Goal: Task Accomplishment & Management: Manage account settings

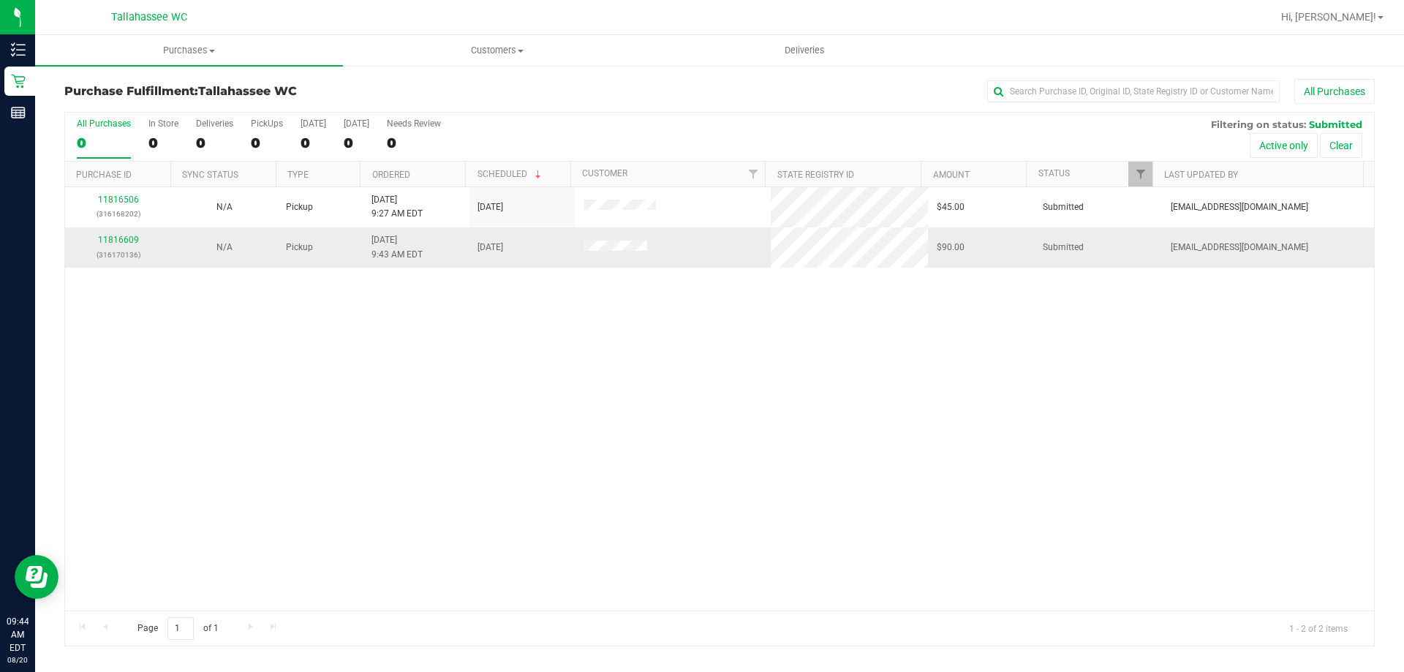
click at [119, 246] on div "11816609 (316170136)" at bounding box center [118, 247] width 88 height 28
click at [118, 241] on link "11816609" at bounding box center [118, 240] width 41 height 10
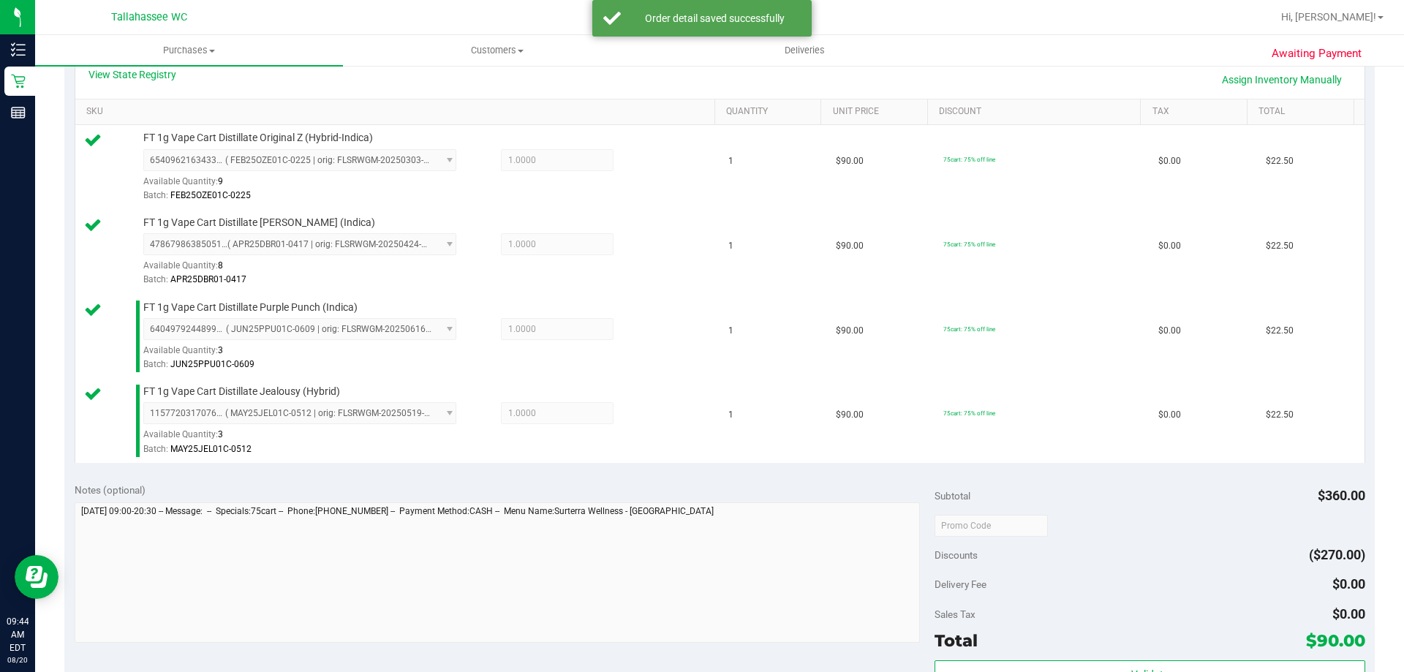
scroll to position [512, 0]
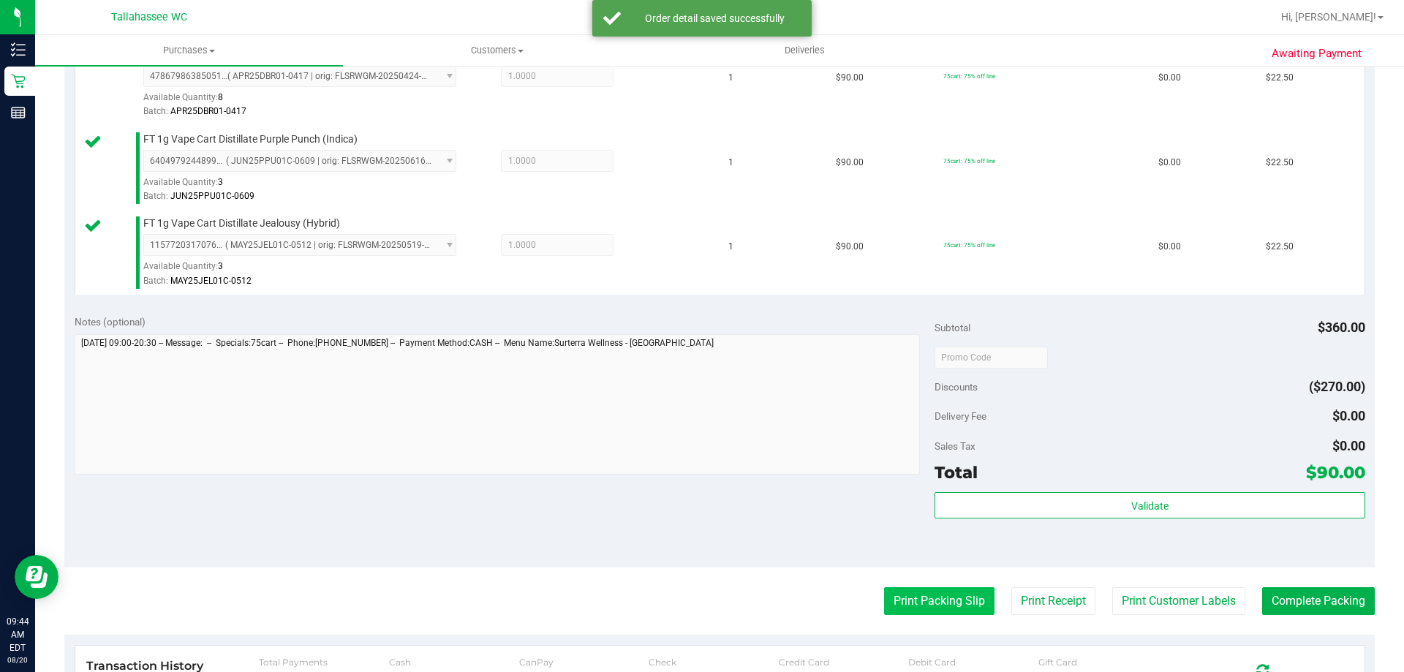
click at [950, 613] on button "Print Packing Slip" at bounding box center [939, 601] width 110 height 28
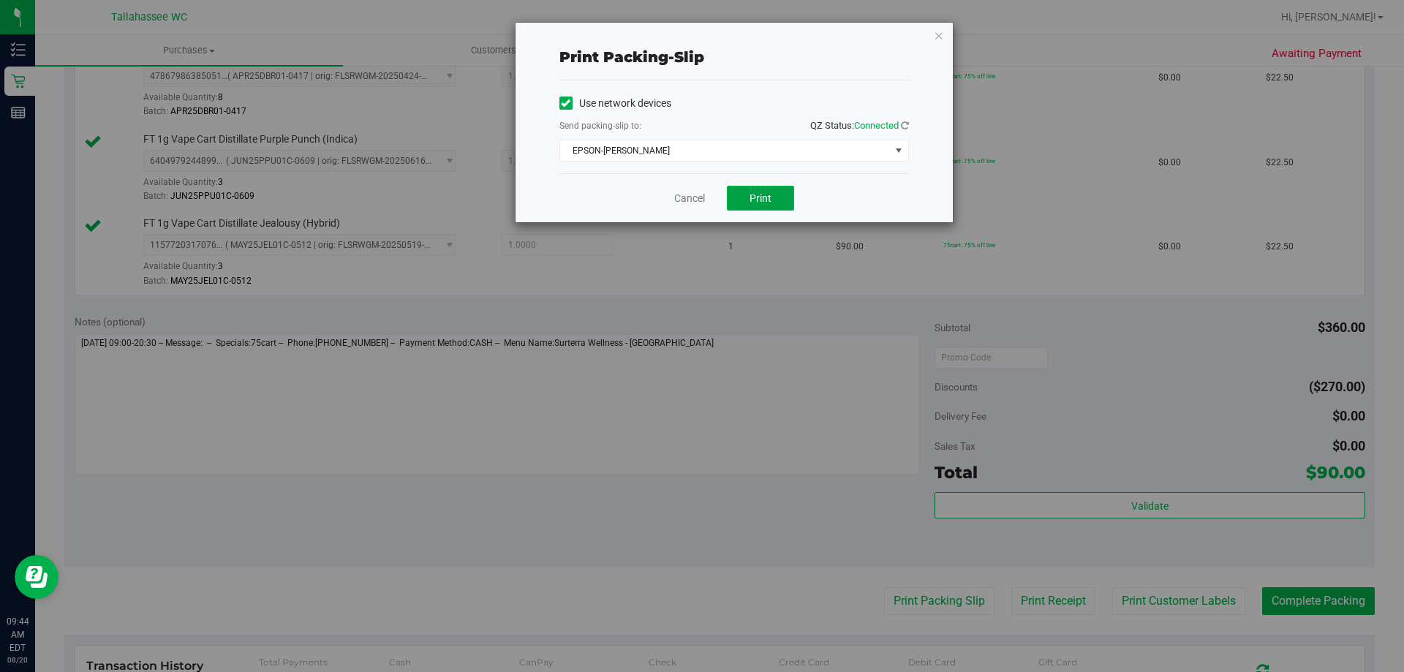
click at [772, 202] on button "Print" at bounding box center [760, 198] width 67 height 25
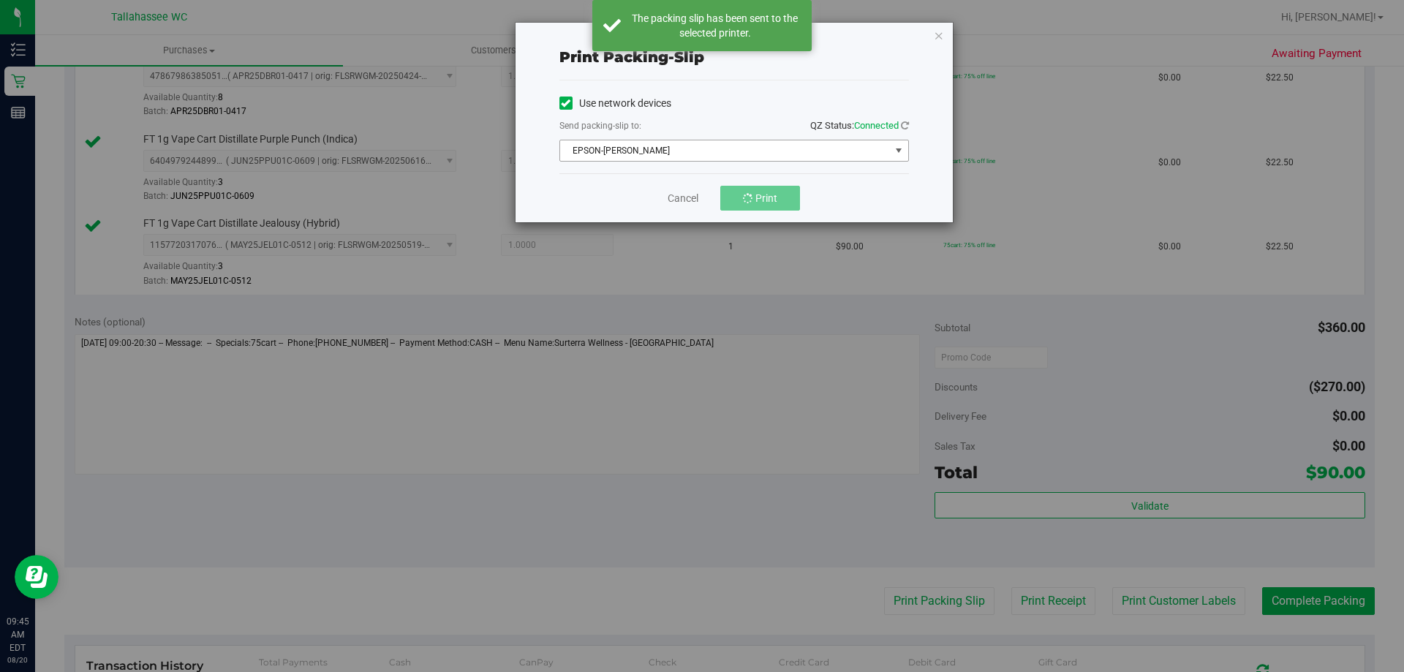
click at [805, 150] on span "EPSON-[PERSON_NAME]" at bounding box center [725, 150] width 330 height 20
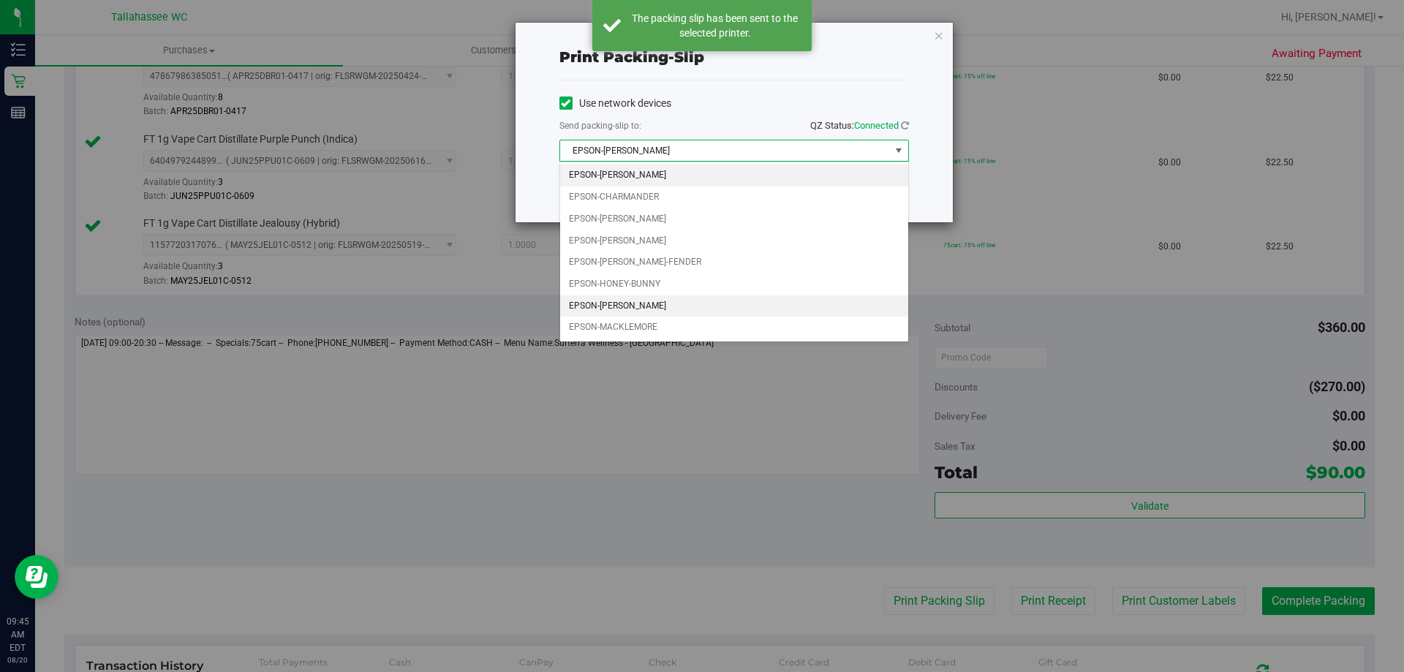
click at [740, 305] on li "EPSON-[PERSON_NAME]" at bounding box center [734, 306] width 348 height 22
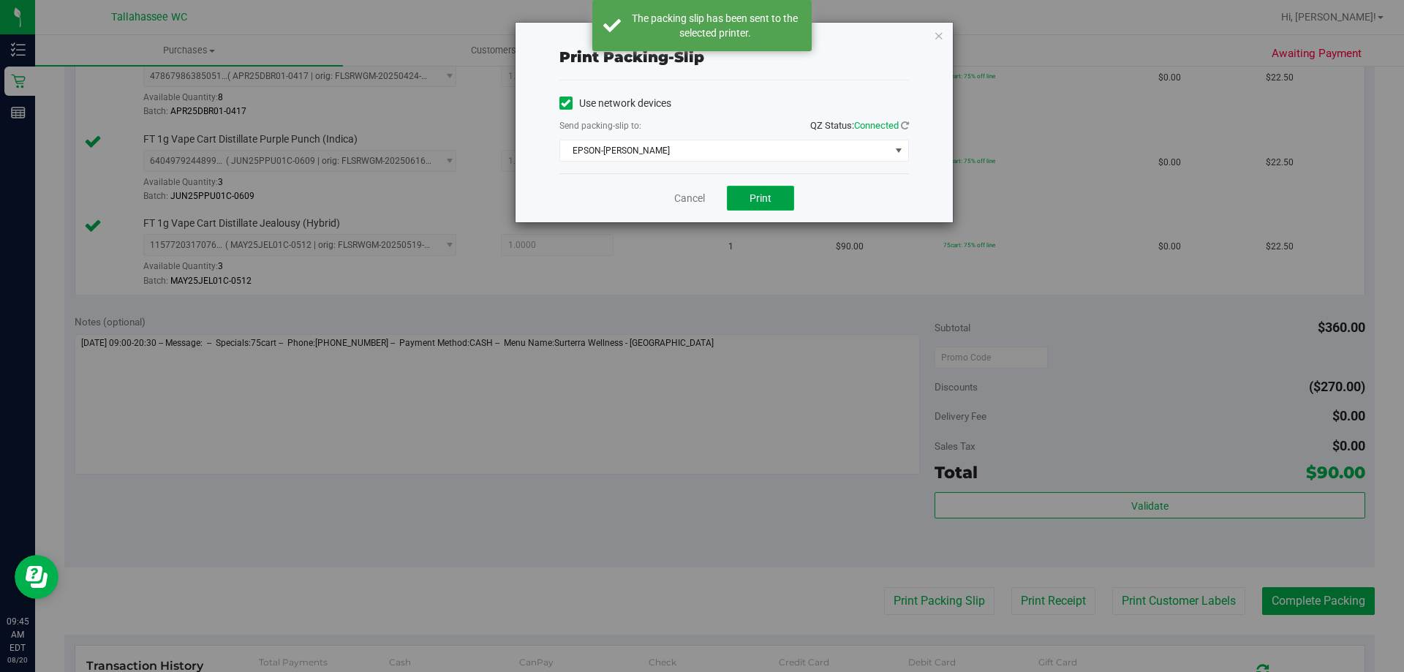
click at [757, 197] on span "Print" at bounding box center [760, 198] width 22 height 12
click at [937, 33] on icon "button" at bounding box center [939, 35] width 10 height 18
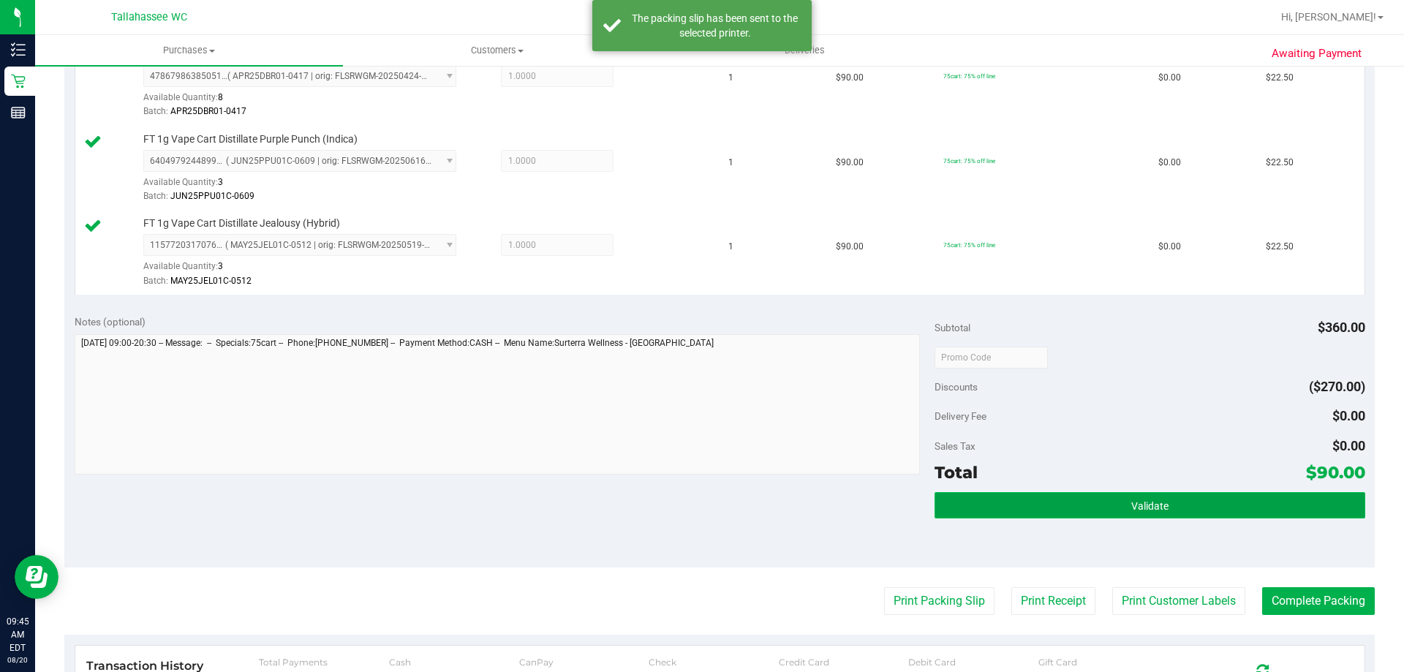
click at [1225, 496] on button "Validate" at bounding box center [1149, 505] width 430 height 26
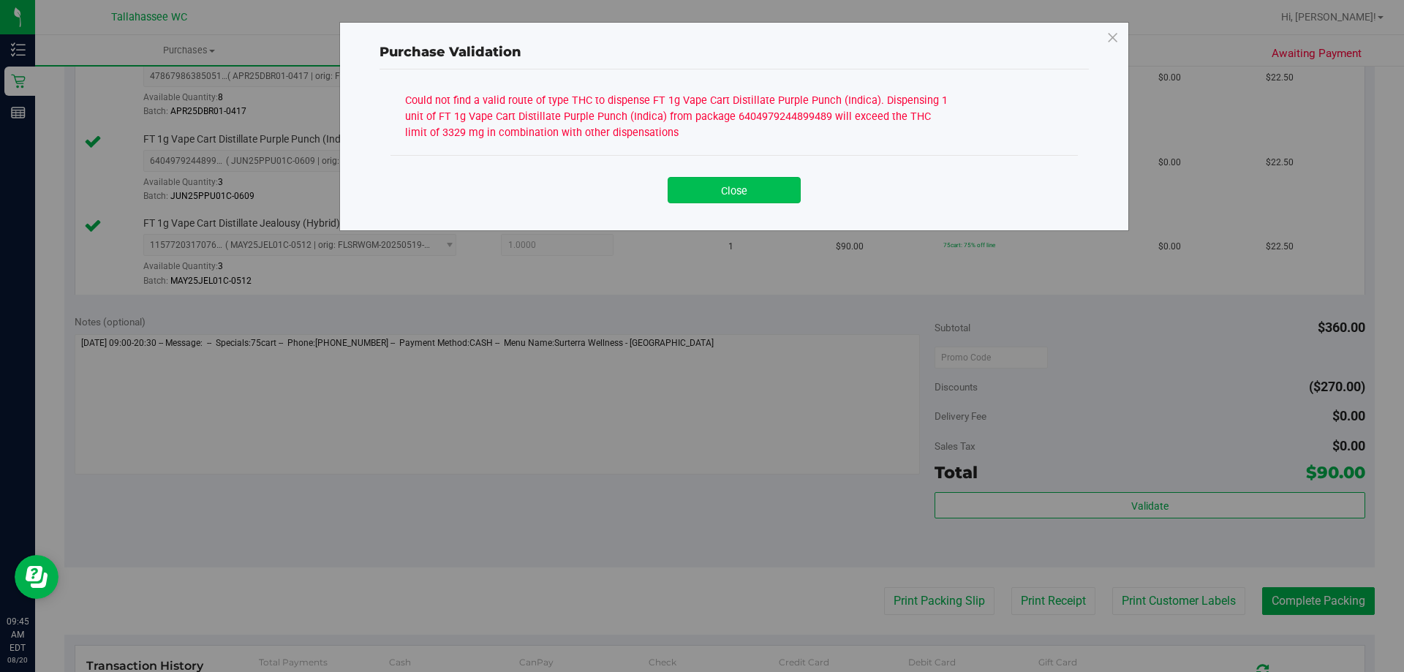
click at [692, 189] on button "Close" at bounding box center [734, 190] width 133 height 26
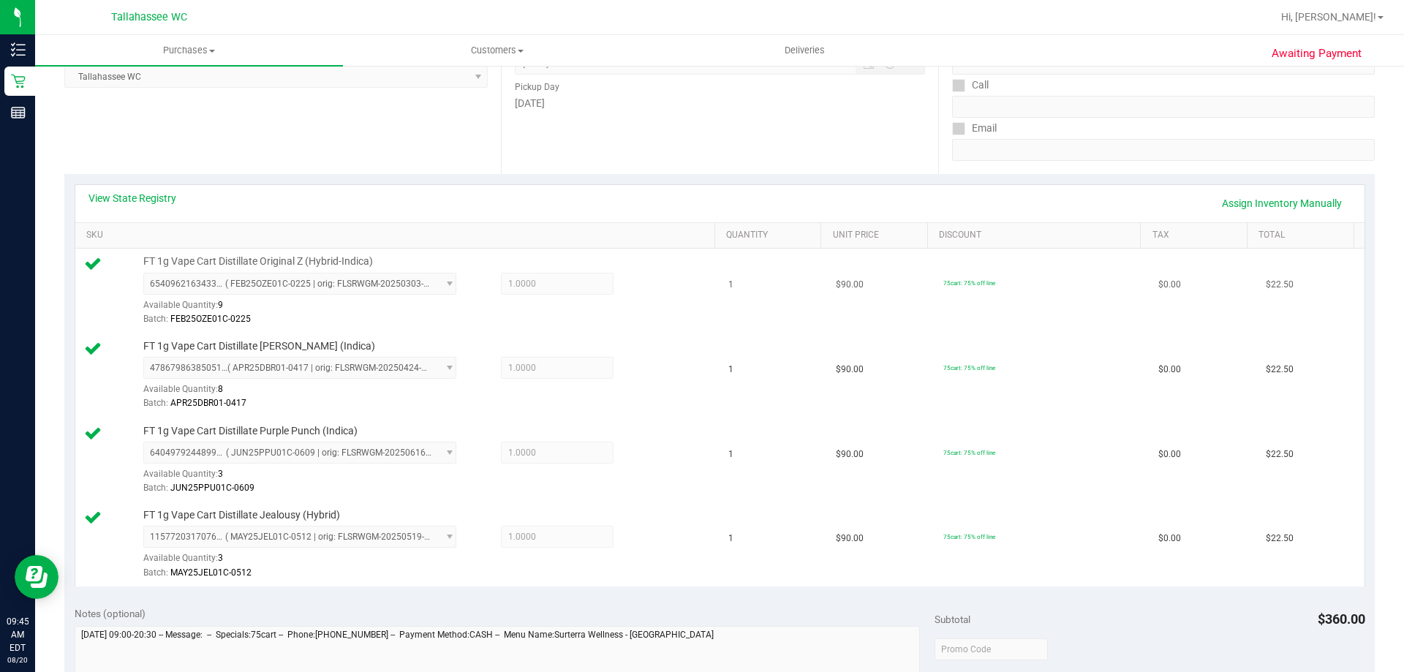
scroll to position [73, 0]
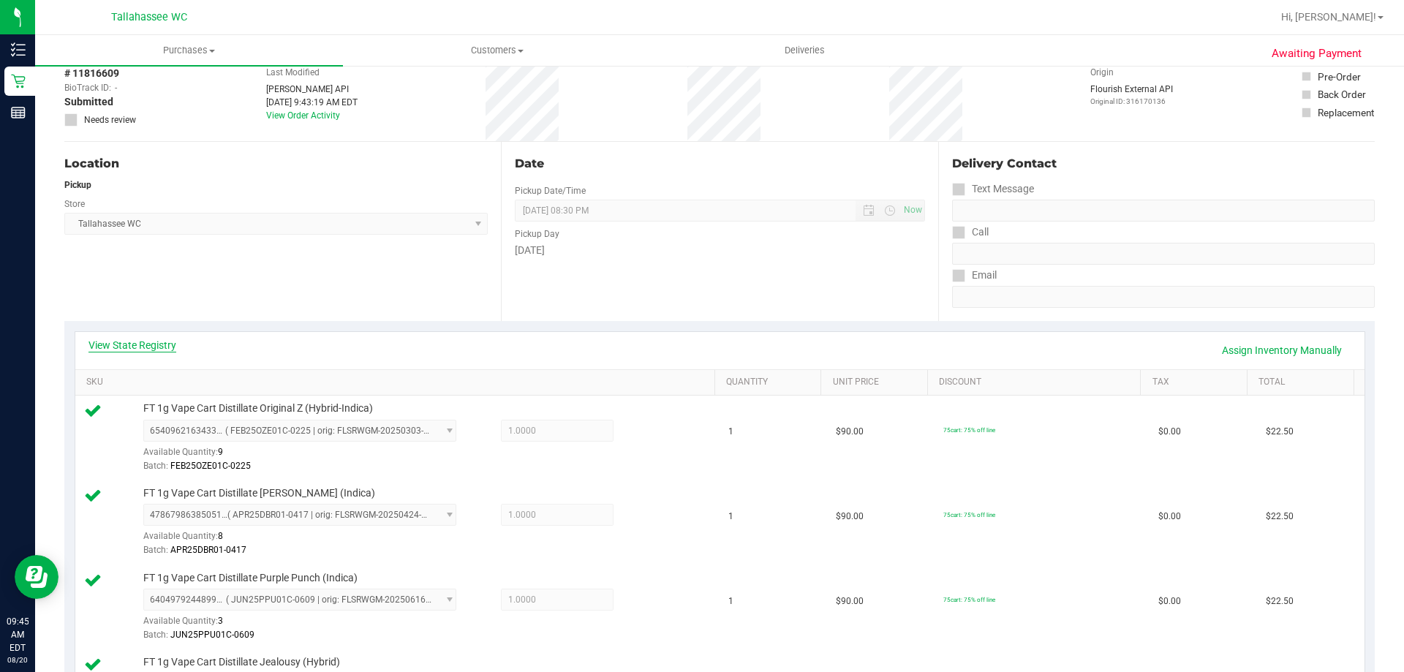
click at [99, 339] on link "View State Registry" at bounding box center [132, 345] width 88 height 15
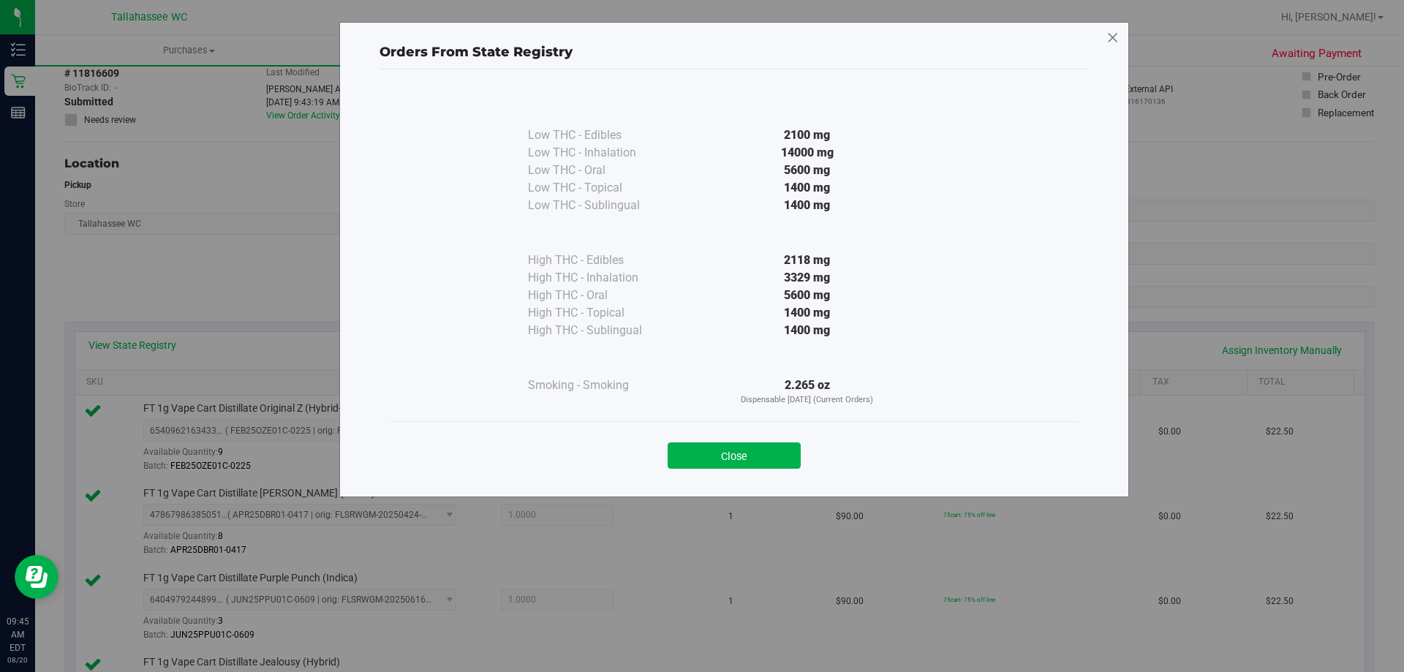
click at [1113, 36] on icon at bounding box center [1112, 37] width 13 height 23
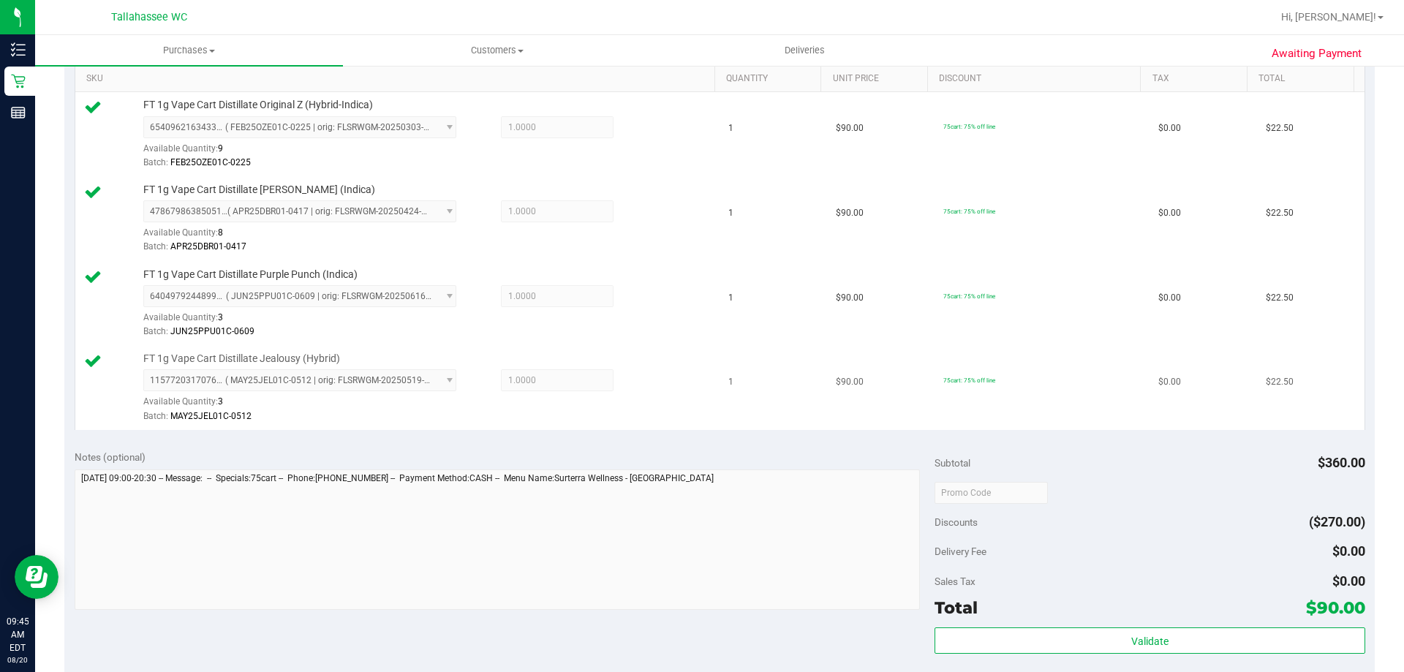
scroll to position [512, 0]
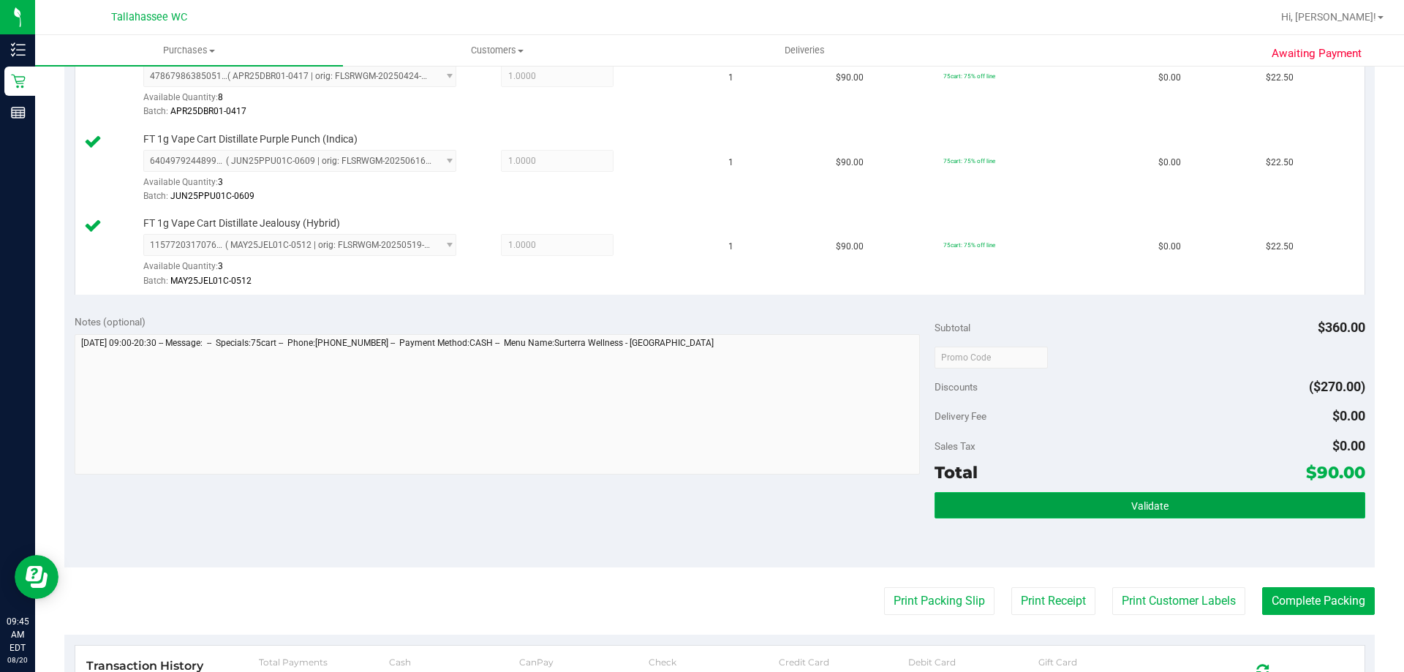
click at [1027, 507] on button "Validate" at bounding box center [1149, 505] width 430 height 26
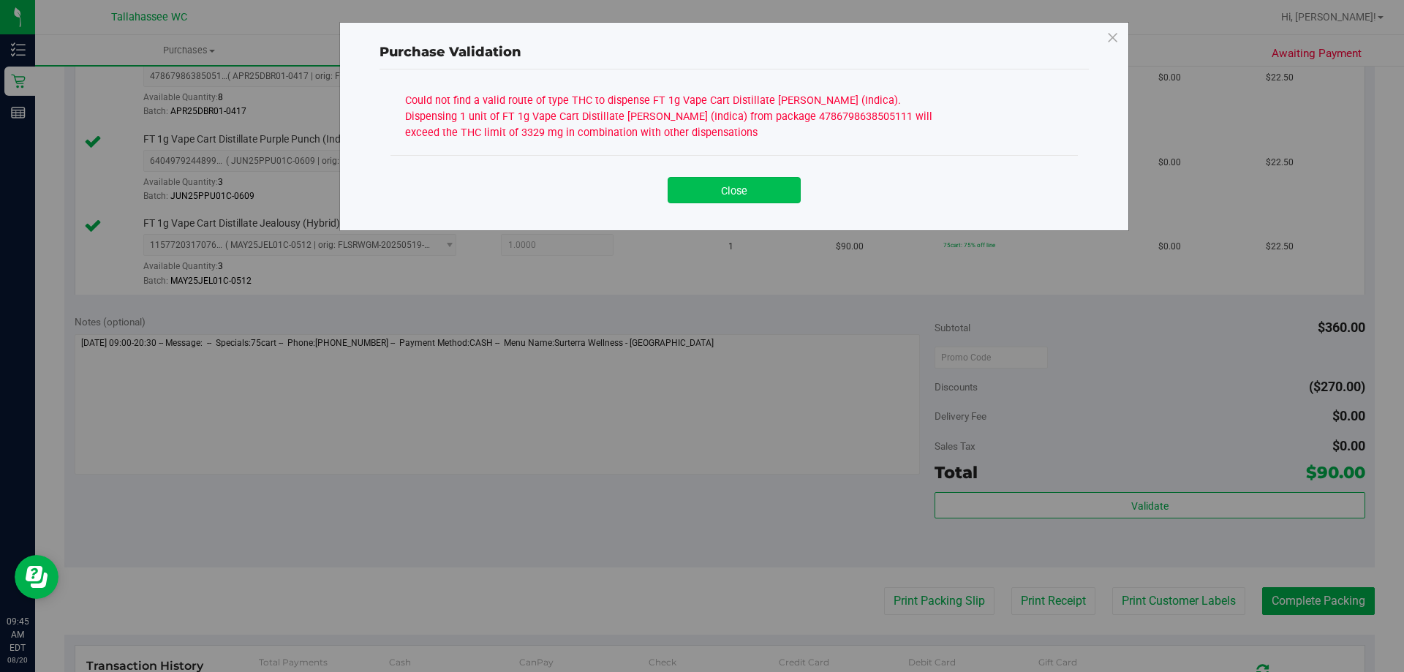
click at [680, 189] on button "Close" at bounding box center [734, 190] width 133 height 26
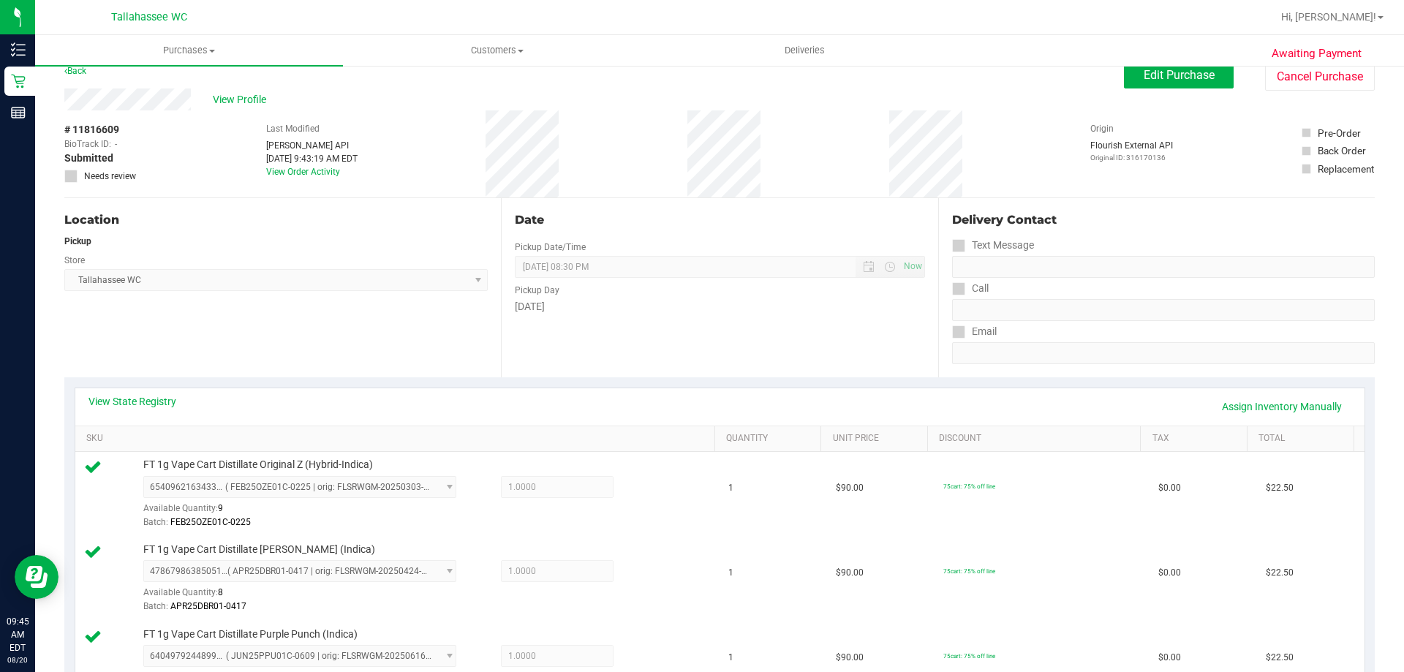
scroll to position [0, 0]
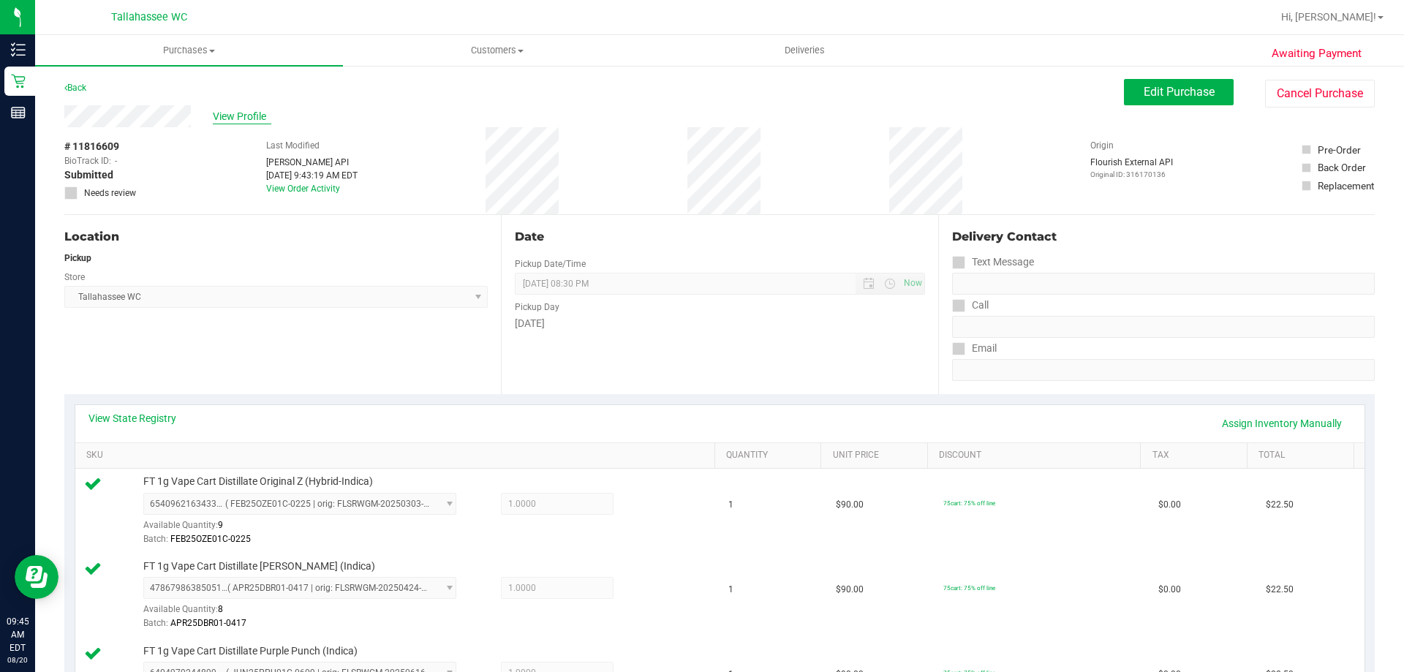
click at [227, 112] on span "View Profile" at bounding box center [242, 116] width 58 height 15
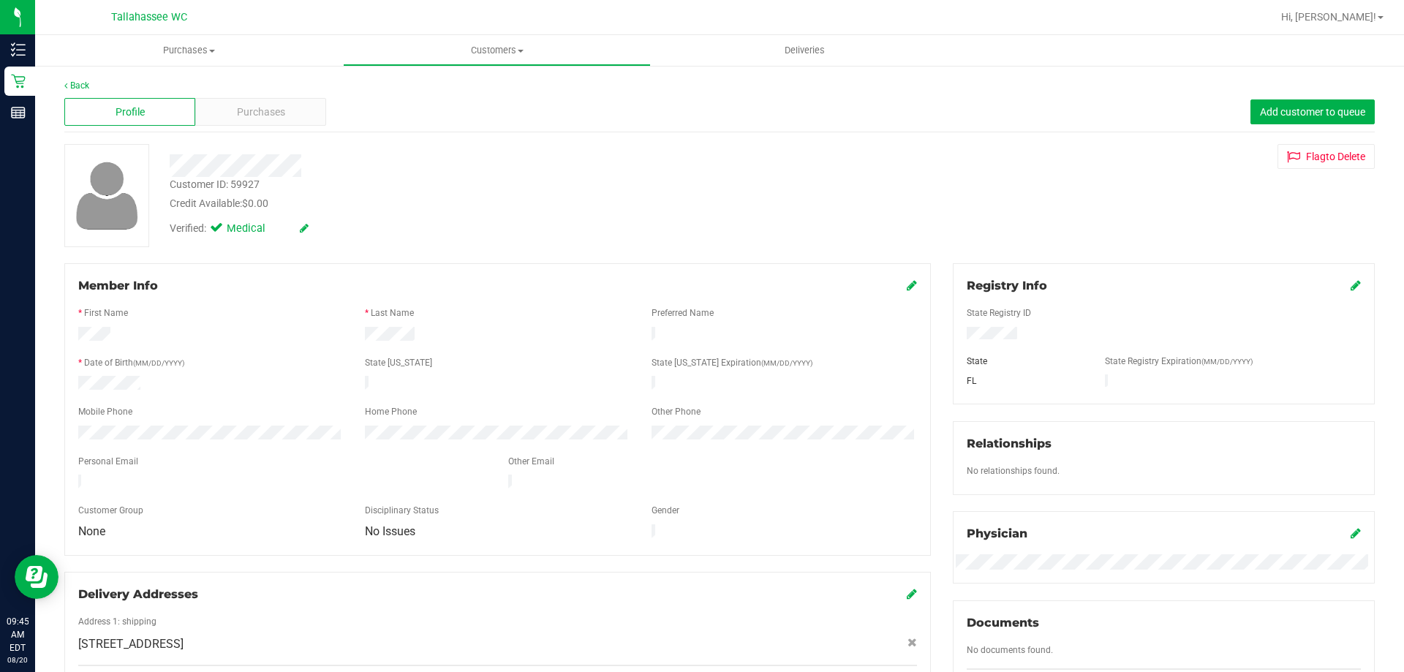
drag, startPoint x: 230, startPoint y: 183, endPoint x: 262, endPoint y: 193, distance: 33.1
click at [262, 193] on div "Customer ID: 59927 Credit Available: $0.00" at bounding box center [492, 194] width 666 height 34
click at [268, 186] on div "Customer ID: 59927 Credit Available: $0.00" at bounding box center [492, 194] width 666 height 34
drag, startPoint x: 268, startPoint y: 184, endPoint x: 170, endPoint y: 183, distance: 98.7
click at [170, 183] on div "Customer ID: 59927 Credit Available: $0.00" at bounding box center [492, 194] width 666 height 34
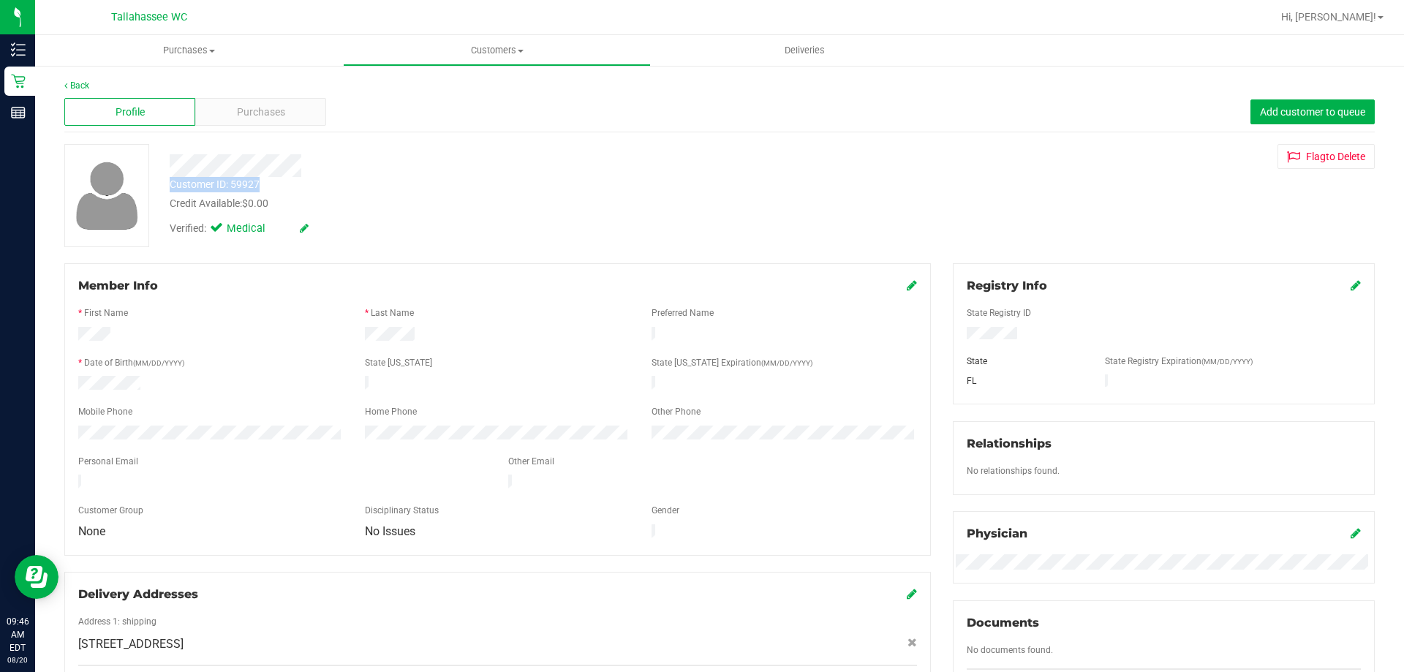
copy div "Customer ID: 59927"
click at [395, 181] on div "Customer ID: 59927 Credit Available: $0.00" at bounding box center [492, 194] width 666 height 34
click at [92, 85] on div "Back" at bounding box center [719, 85] width 1310 height 13
click at [80, 84] on link "Back" at bounding box center [76, 85] width 25 height 10
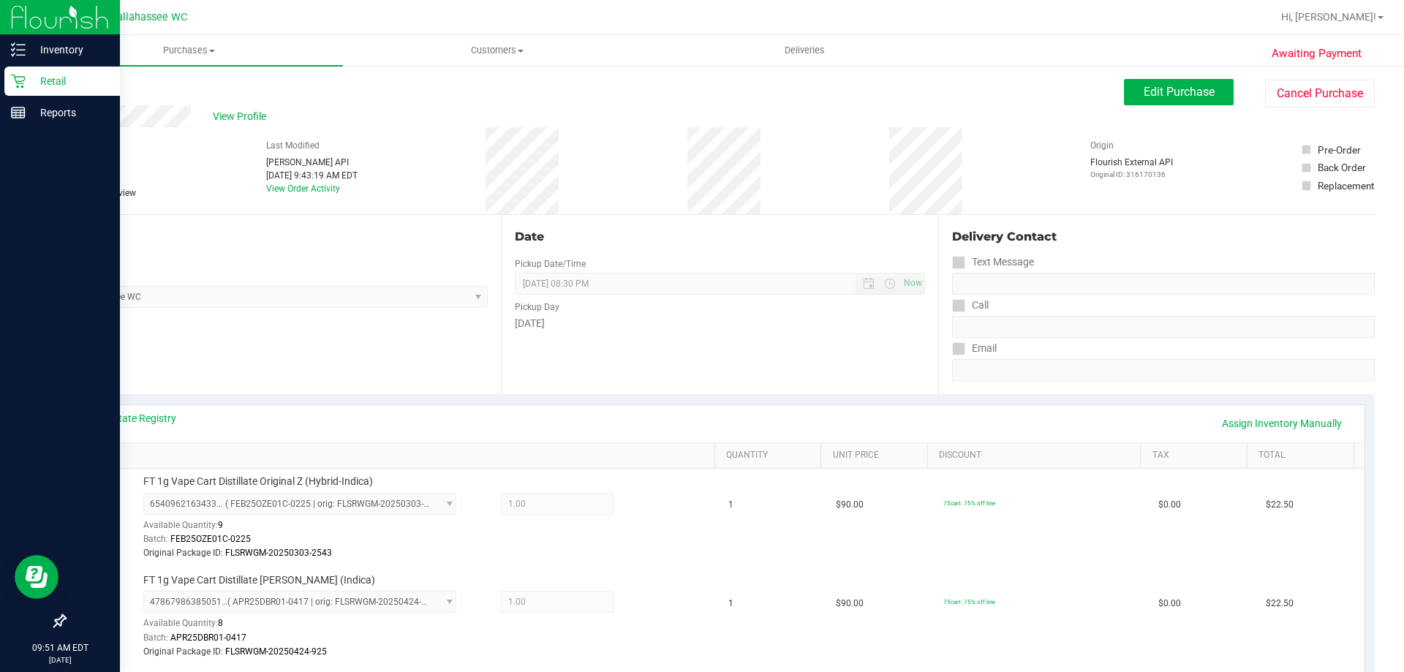
click at [8, 78] on div "Retail" at bounding box center [62, 81] width 116 height 29
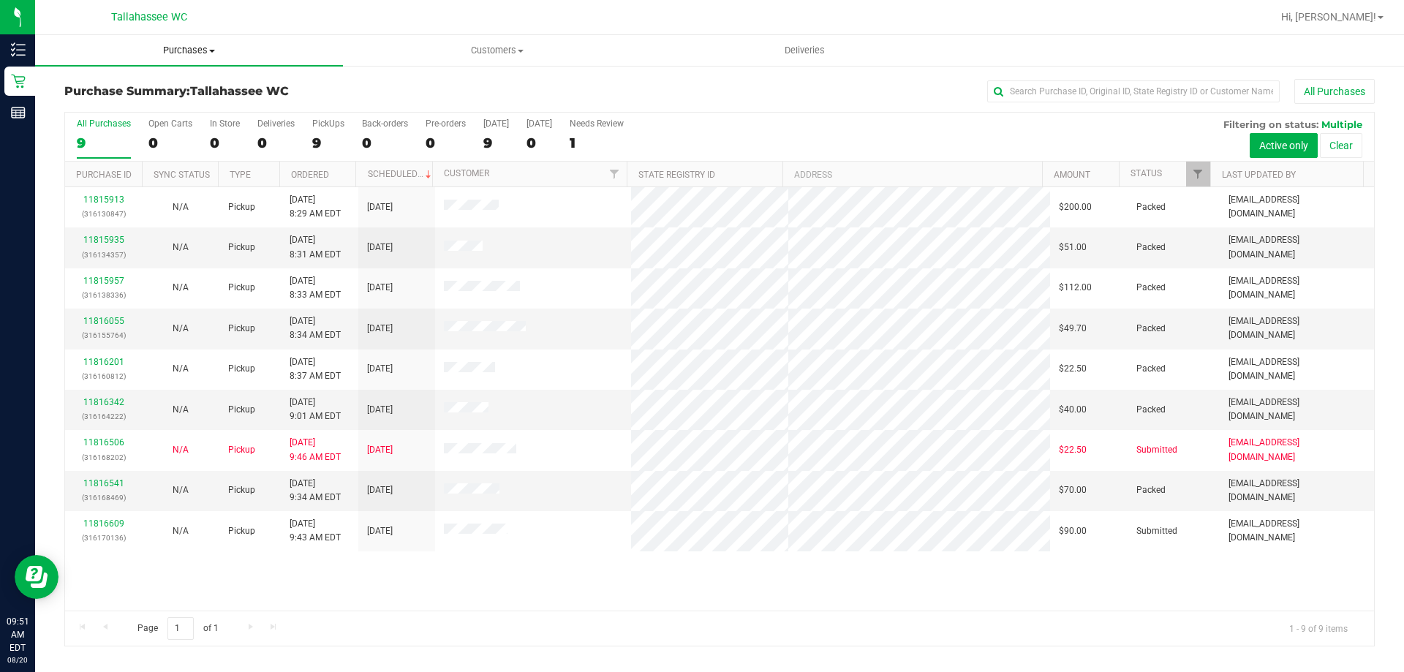
click at [184, 45] on span "Purchases" at bounding box center [189, 50] width 308 height 13
click at [102, 101] on span "Fulfillment" at bounding box center [80, 105] width 91 height 12
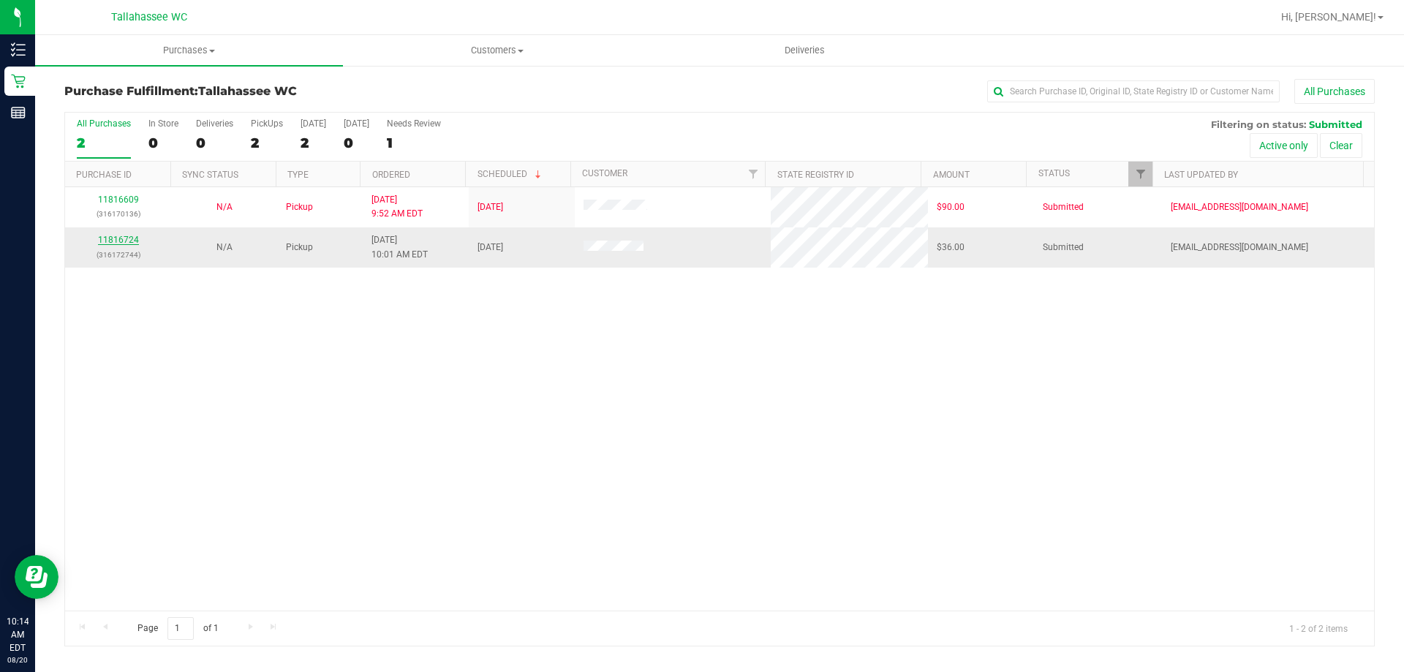
click at [127, 235] on link "11816724" at bounding box center [118, 240] width 41 height 10
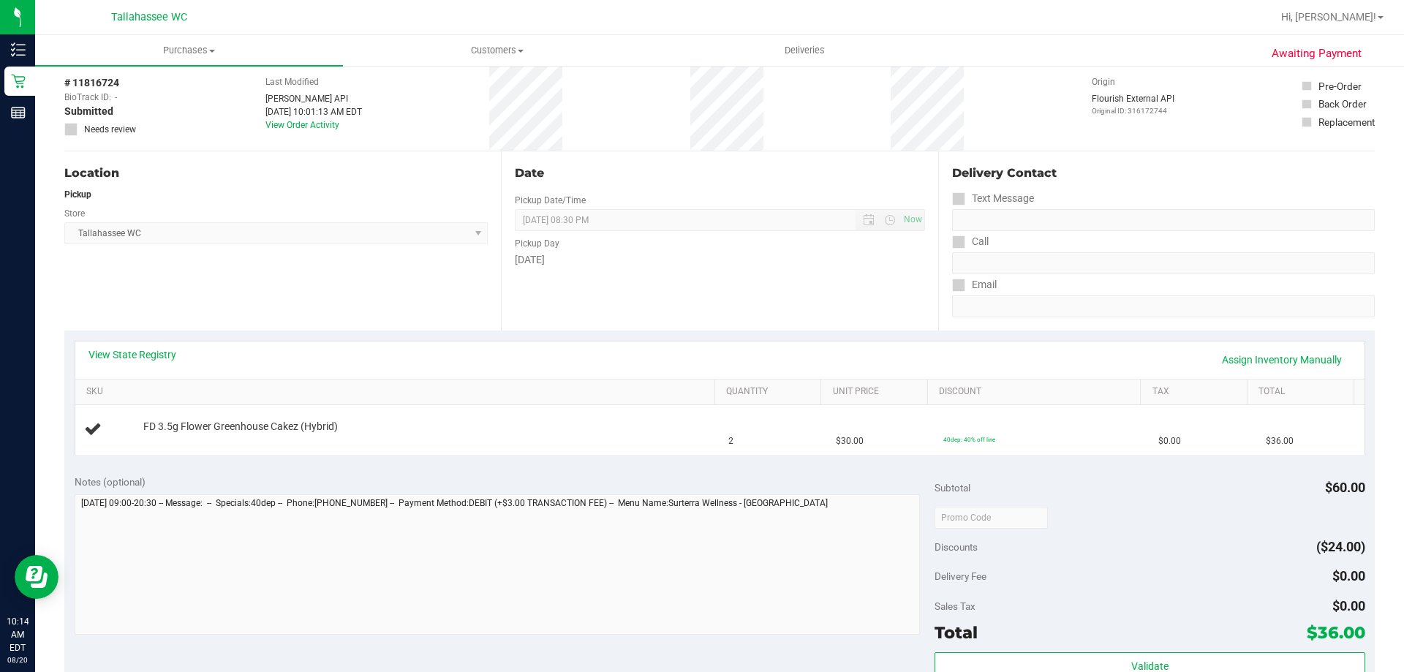
scroll to position [146, 0]
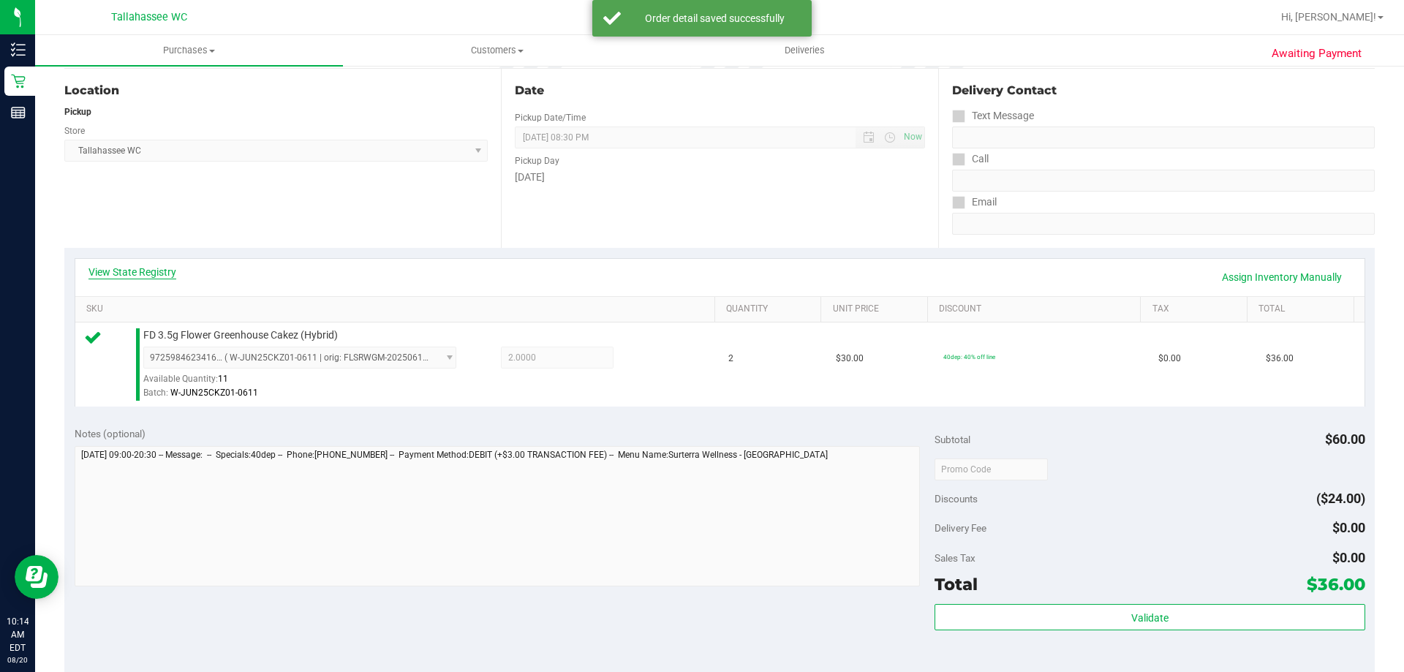
click at [173, 271] on link "View State Registry" at bounding box center [132, 272] width 88 height 15
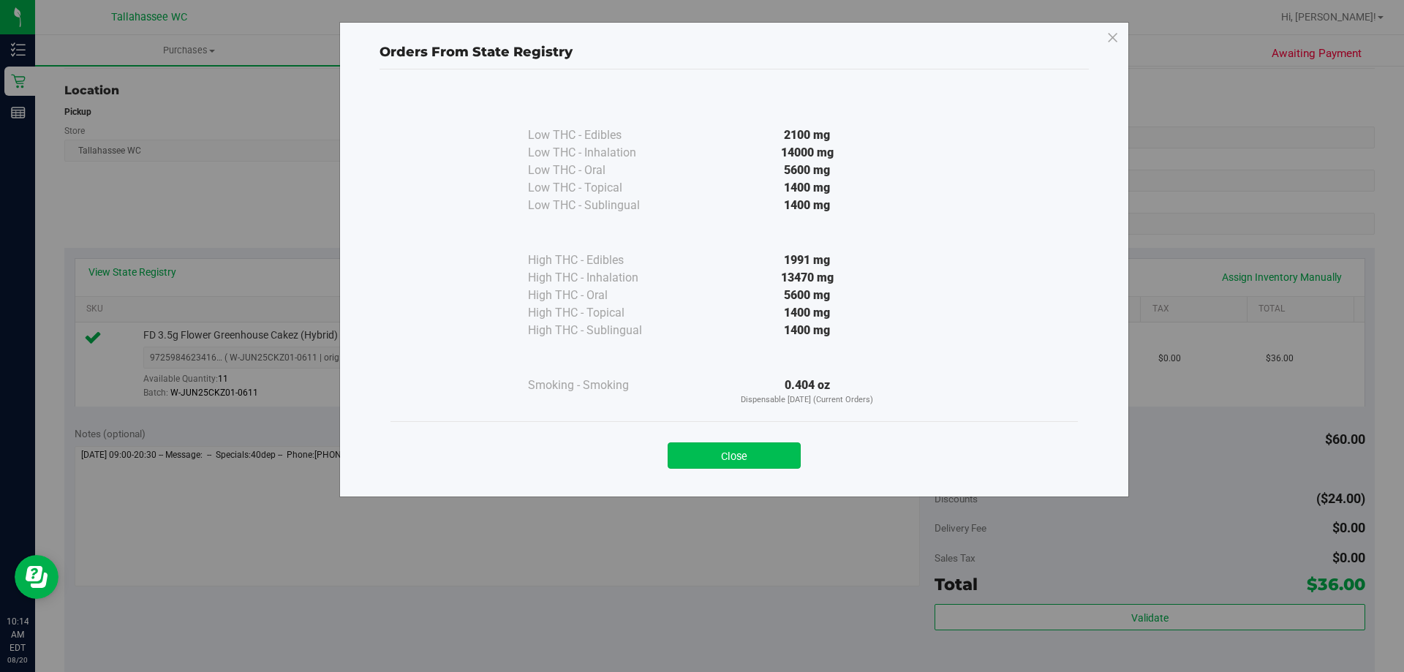
click at [742, 446] on button "Close" at bounding box center [734, 455] width 133 height 26
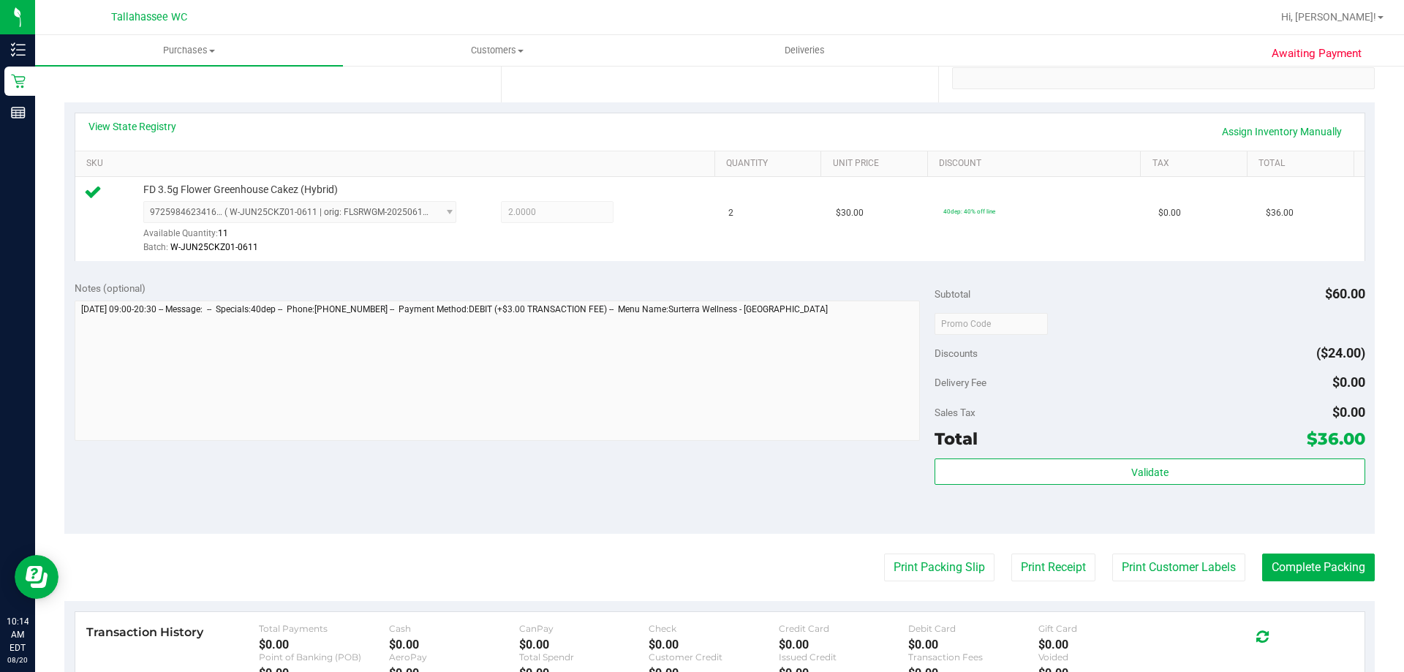
scroll to position [292, 0]
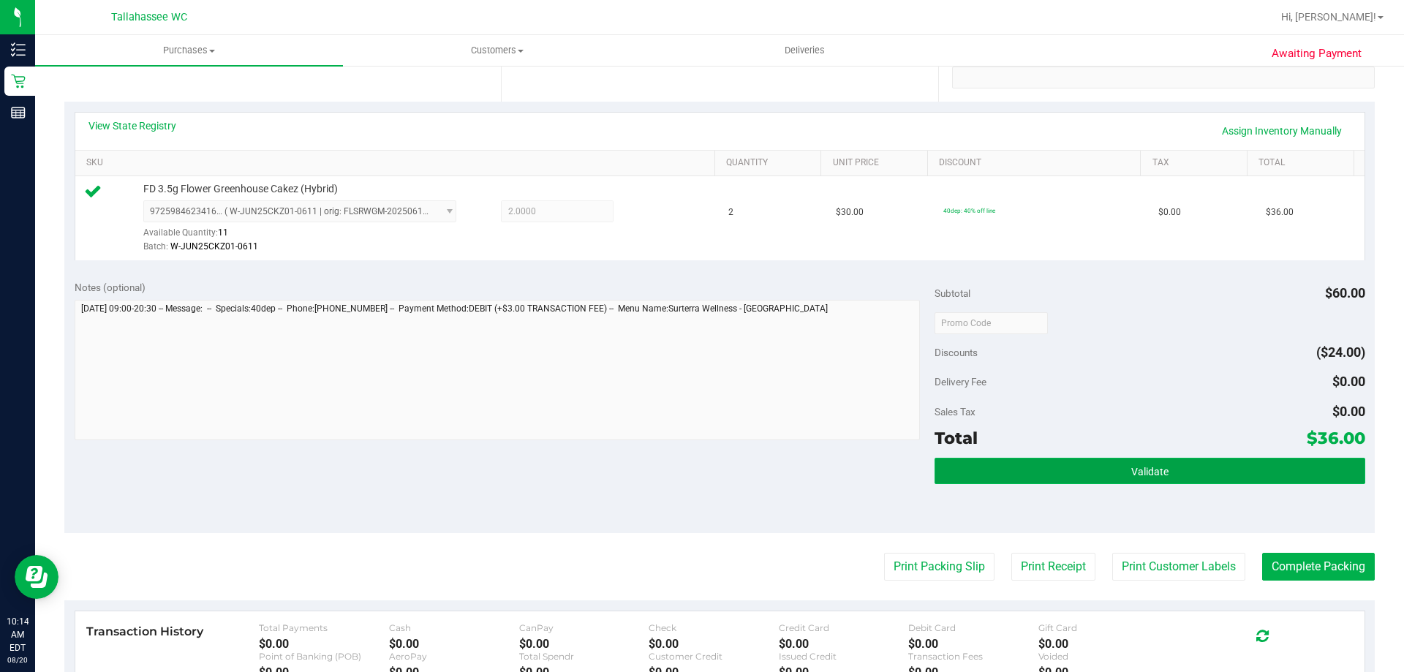
click at [1075, 467] on button "Validate" at bounding box center [1149, 471] width 430 height 26
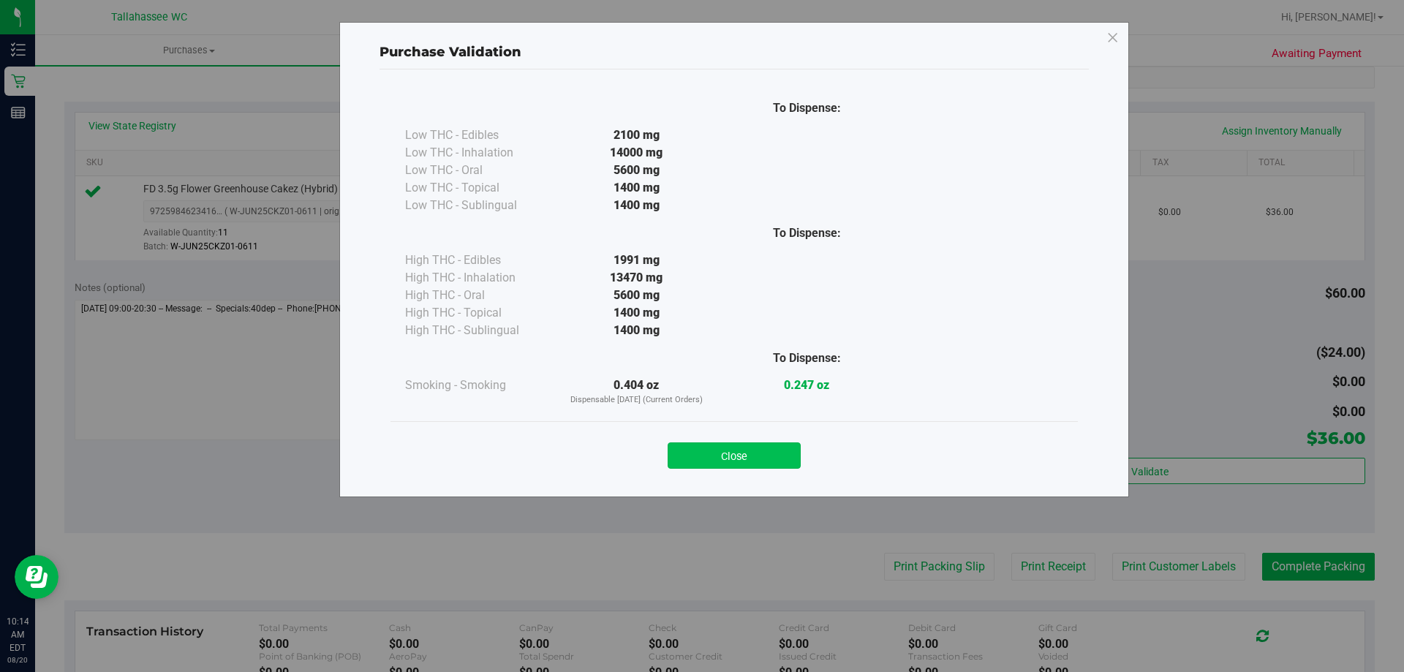
click at [743, 458] on button "Close" at bounding box center [734, 455] width 133 height 26
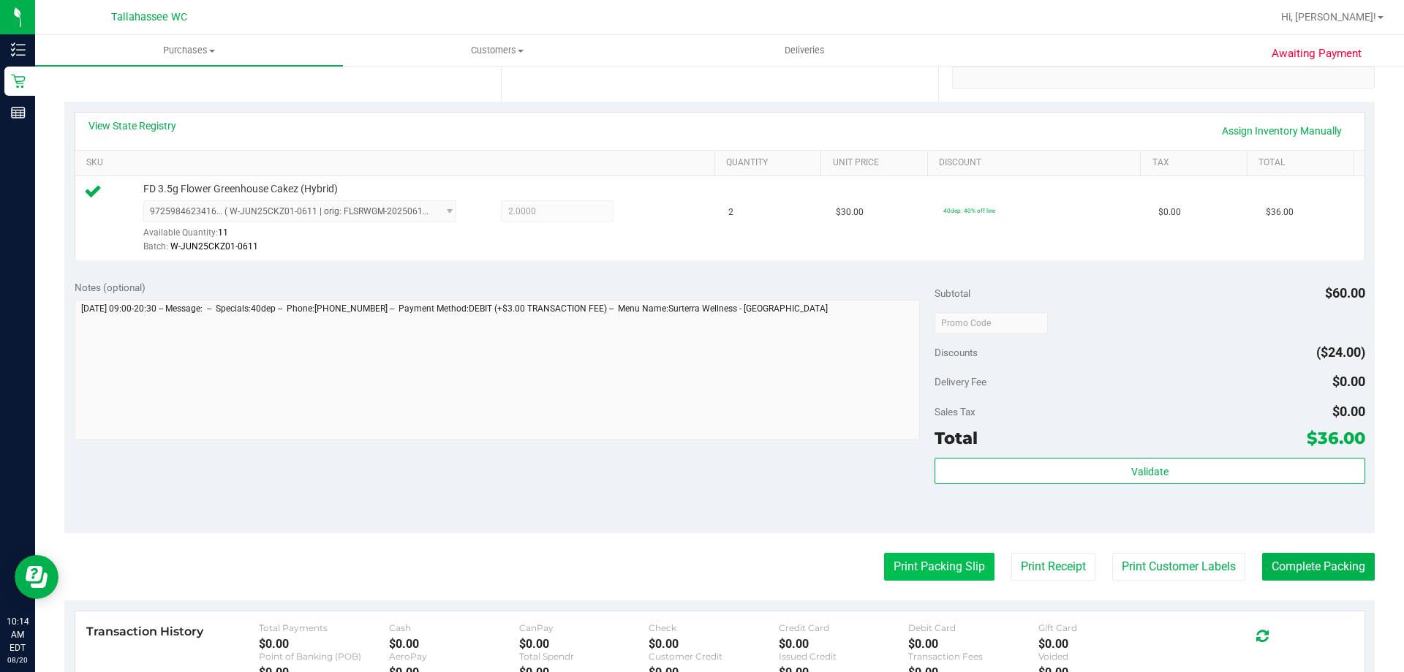
click at [939, 567] on button "Print Packing Slip" at bounding box center [939, 567] width 110 height 28
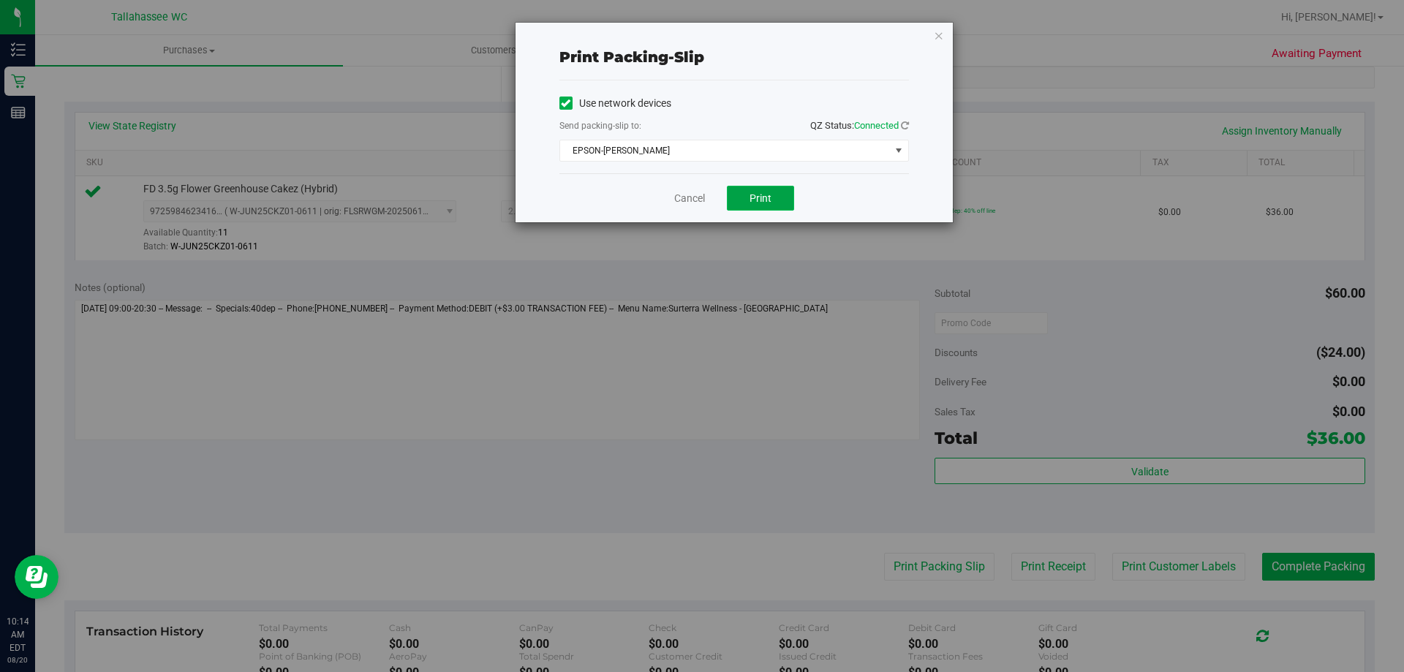
click at [759, 197] on span "Print" at bounding box center [760, 198] width 22 height 12
click at [944, 37] on div "Print packing-slip Use network devices Send packing-slip to: QZ Status: Connect…" at bounding box center [733, 123] width 437 height 200
click at [942, 39] on icon "button" at bounding box center [939, 35] width 10 height 18
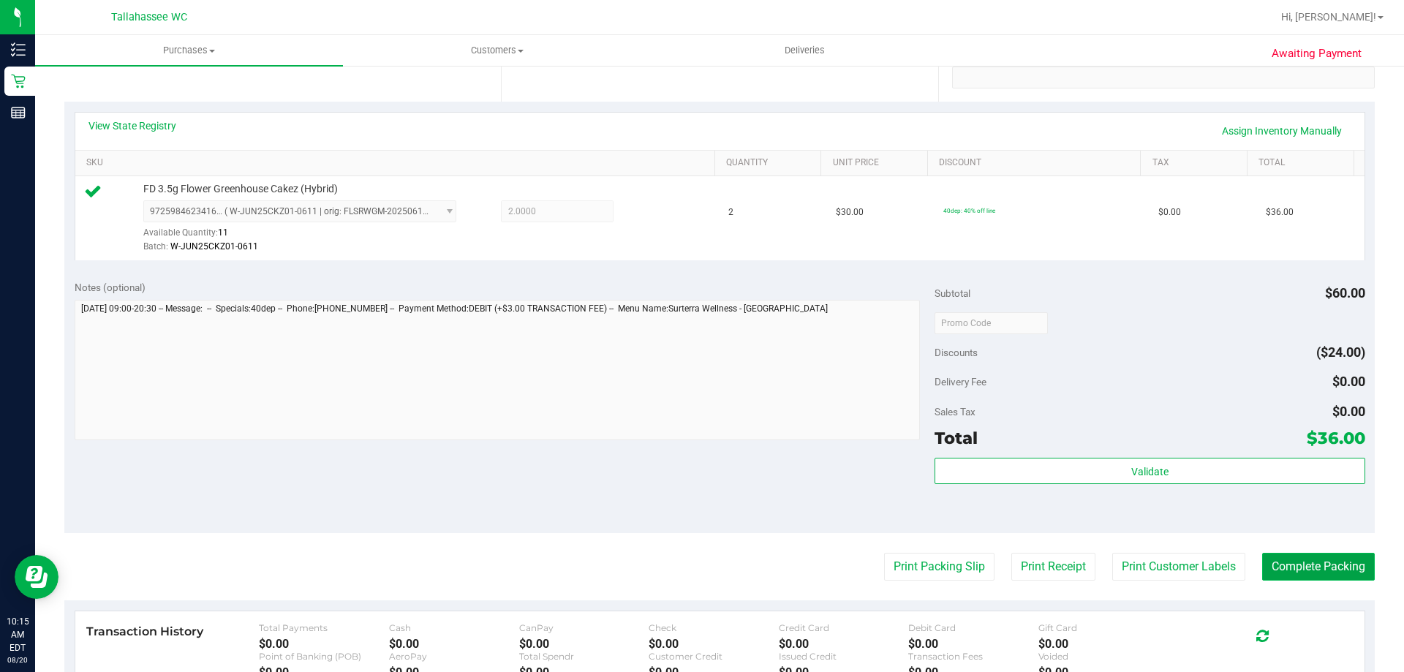
click at [1304, 575] on button "Complete Packing" at bounding box center [1318, 567] width 113 height 28
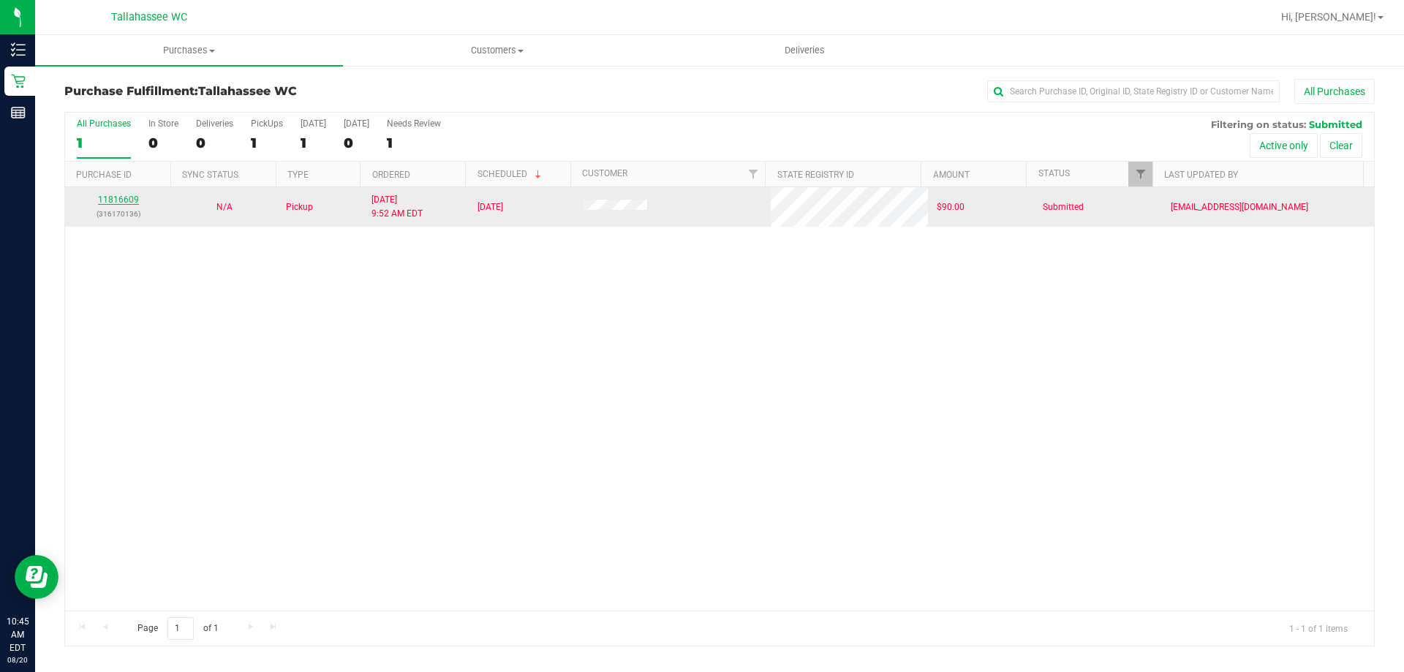
click at [110, 201] on link "11816609" at bounding box center [118, 199] width 41 height 10
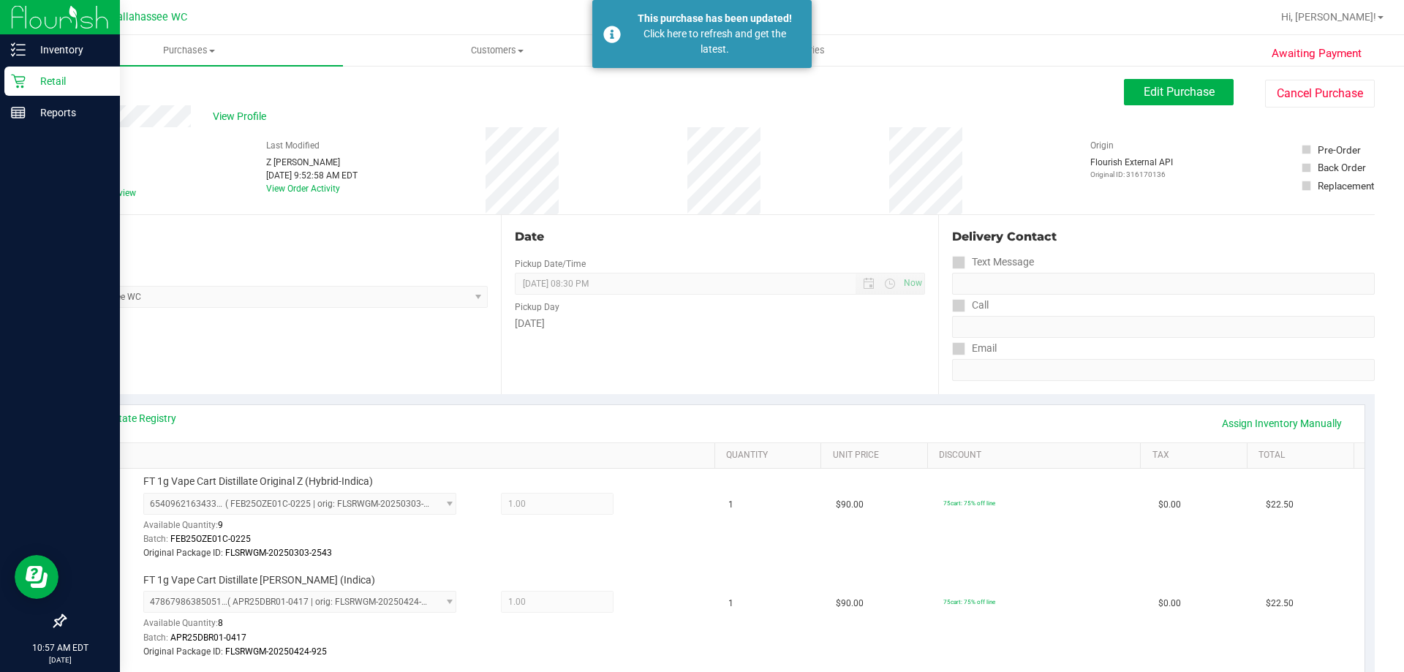
click at [43, 84] on p "Retail" at bounding box center [70, 81] width 88 height 18
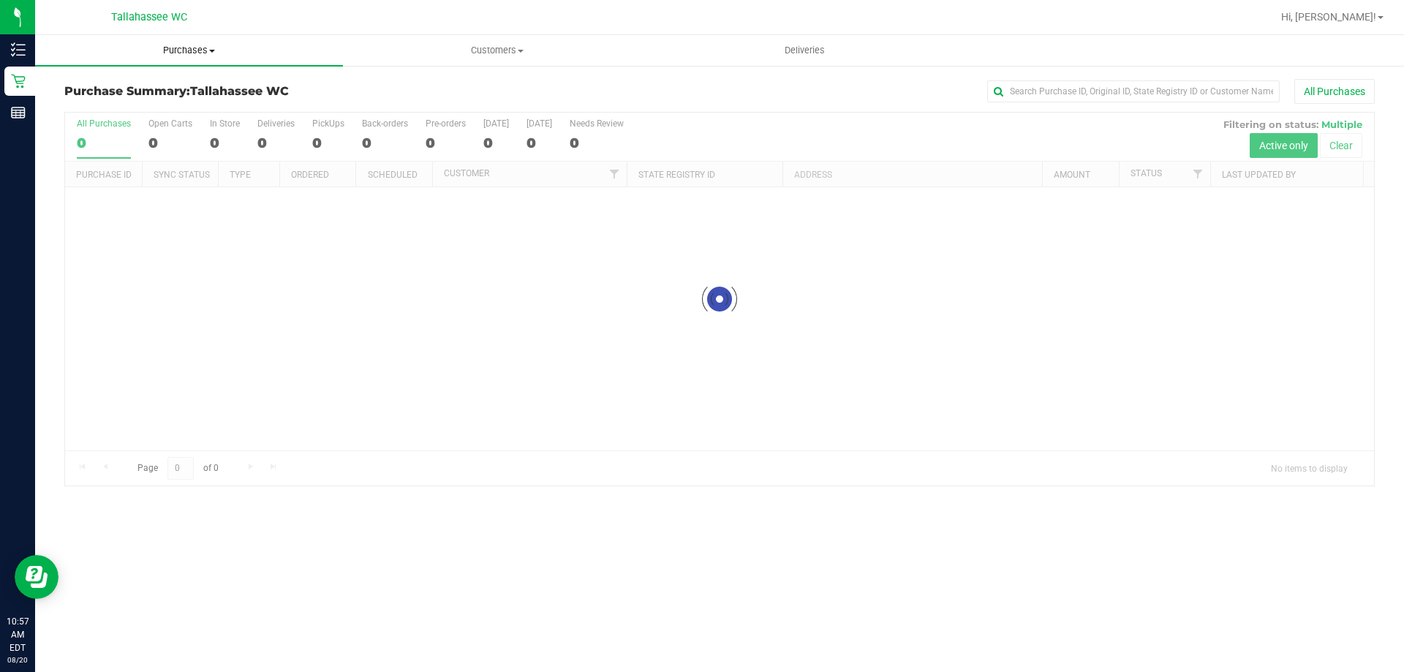
click at [173, 56] on span "Purchases" at bounding box center [189, 50] width 308 height 13
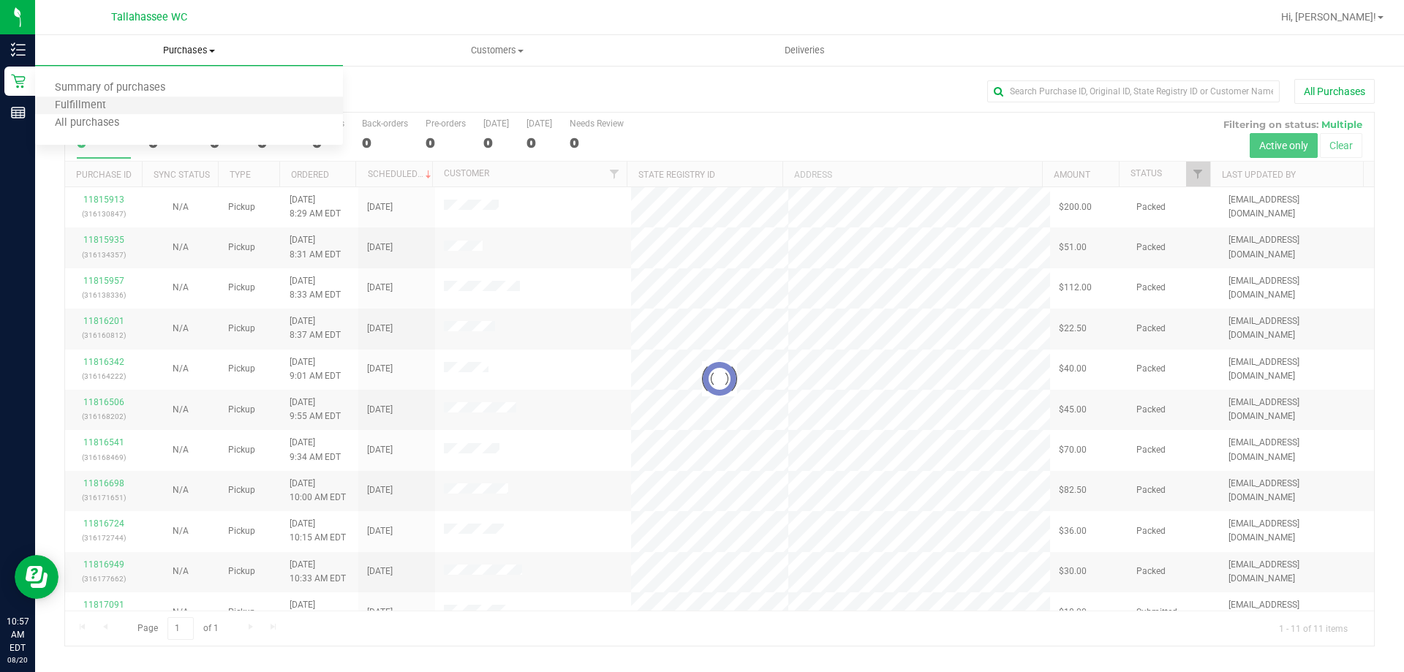
click at [132, 101] on li "Fulfillment" at bounding box center [189, 106] width 308 height 18
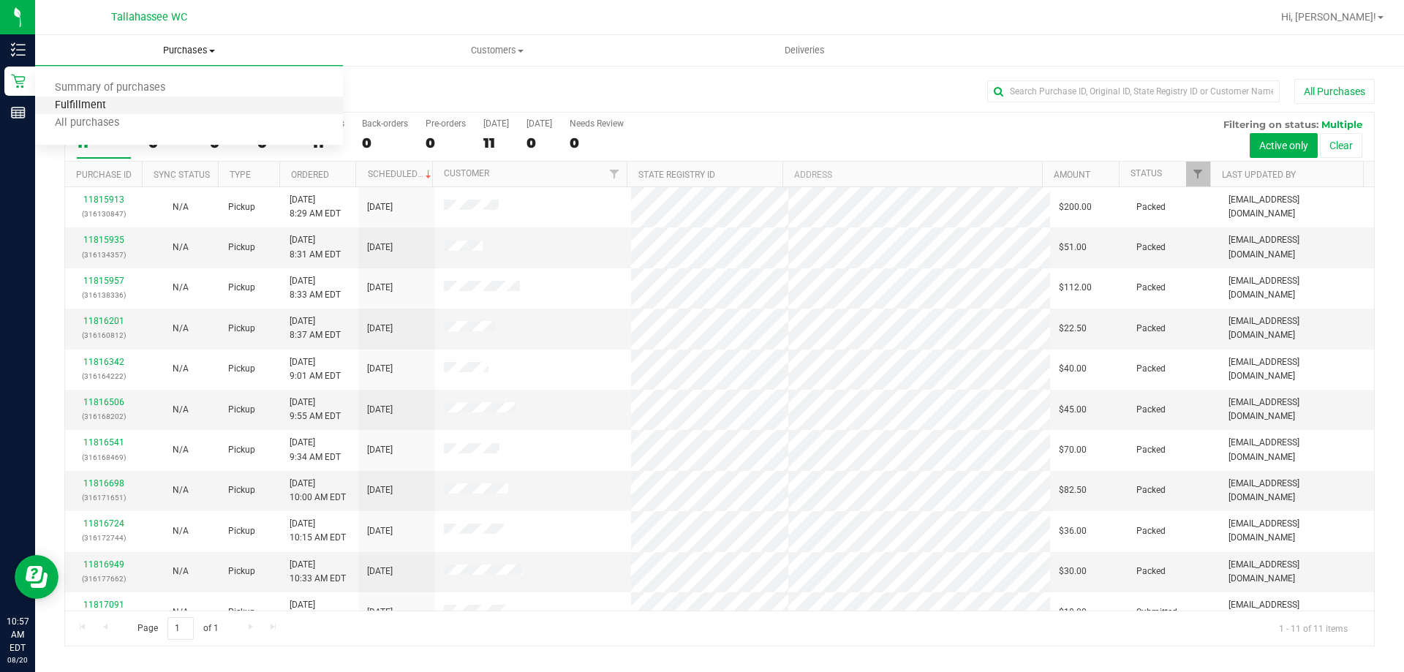
click at [82, 101] on span "Fulfillment" at bounding box center [80, 105] width 91 height 12
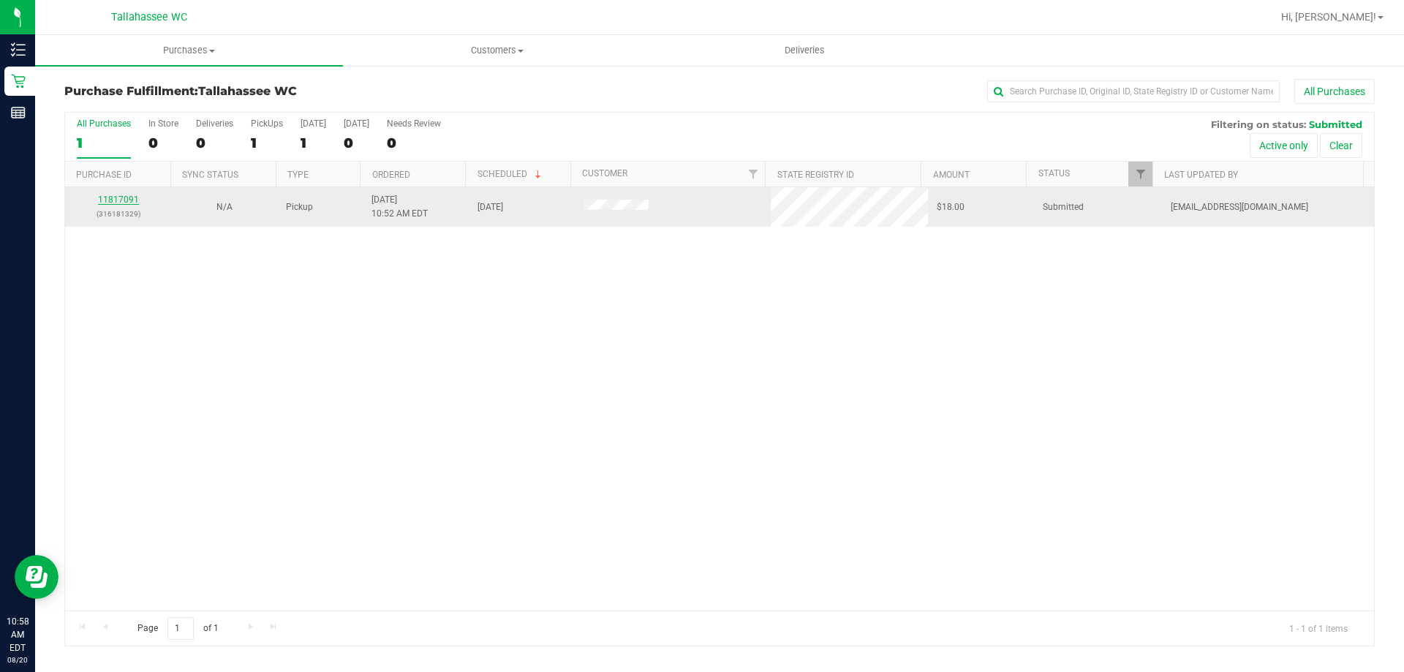
click at [122, 198] on link "11817091" at bounding box center [118, 199] width 41 height 10
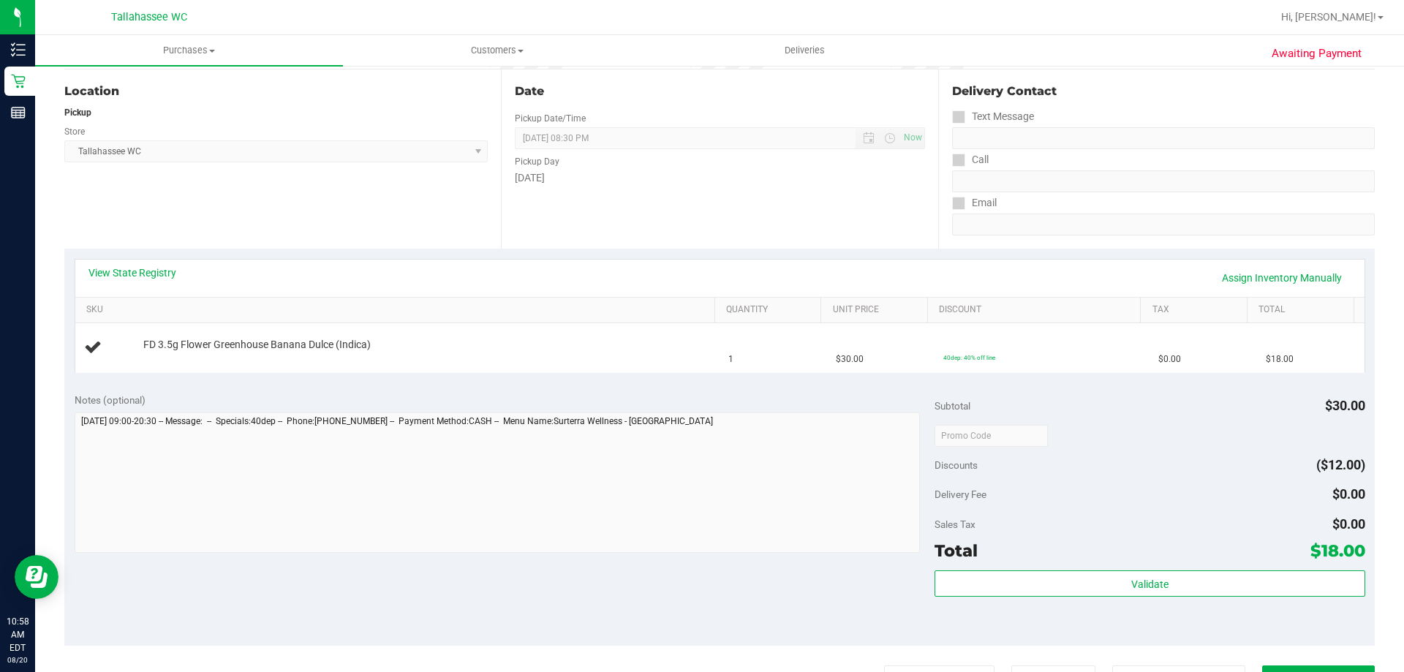
scroll to position [146, 0]
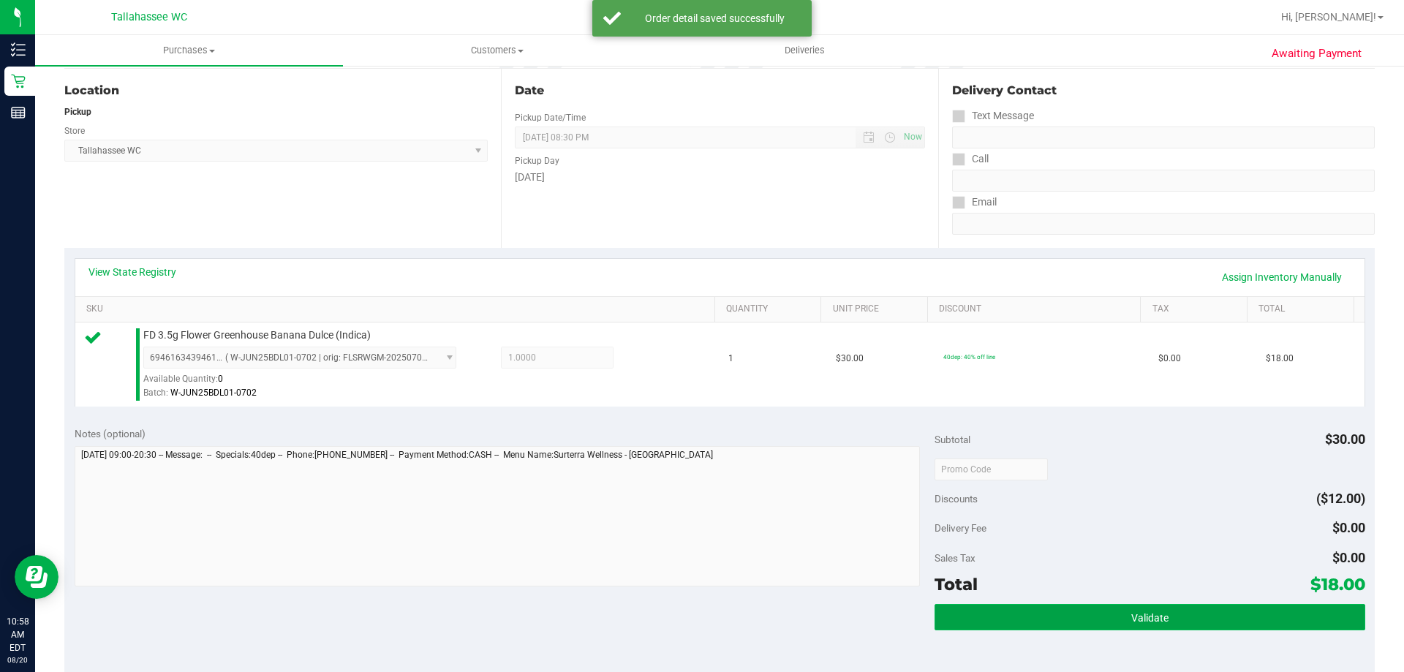
click at [1131, 620] on span "Validate" at bounding box center [1149, 618] width 37 height 12
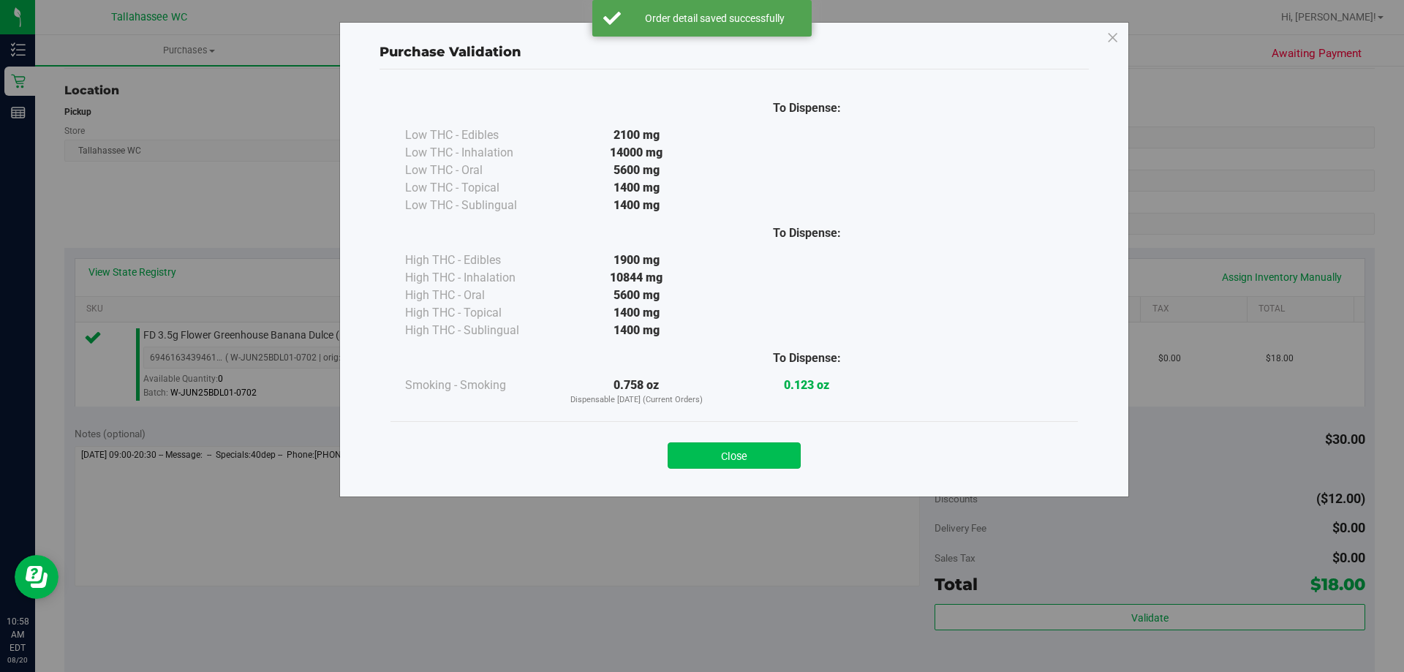
click at [779, 445] on button "Close" at bounding box center [734, 455] width 133 height 26
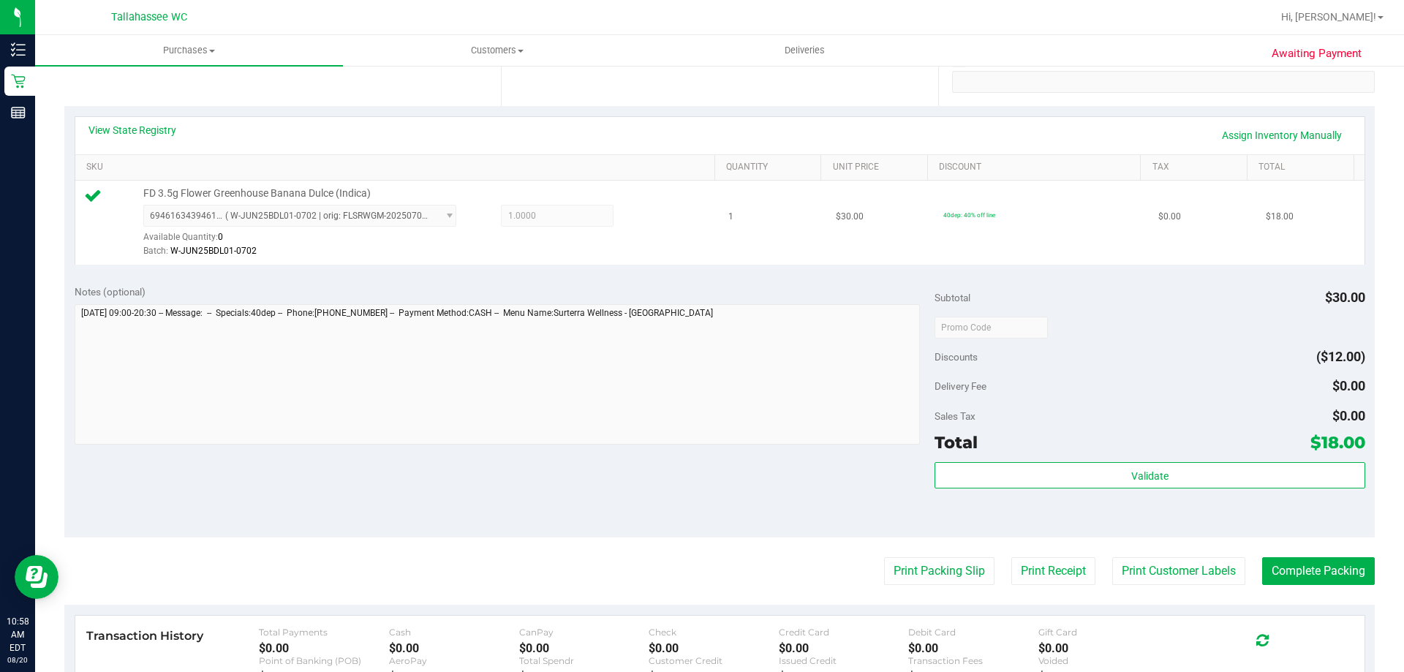
scroll to position [292, 0]
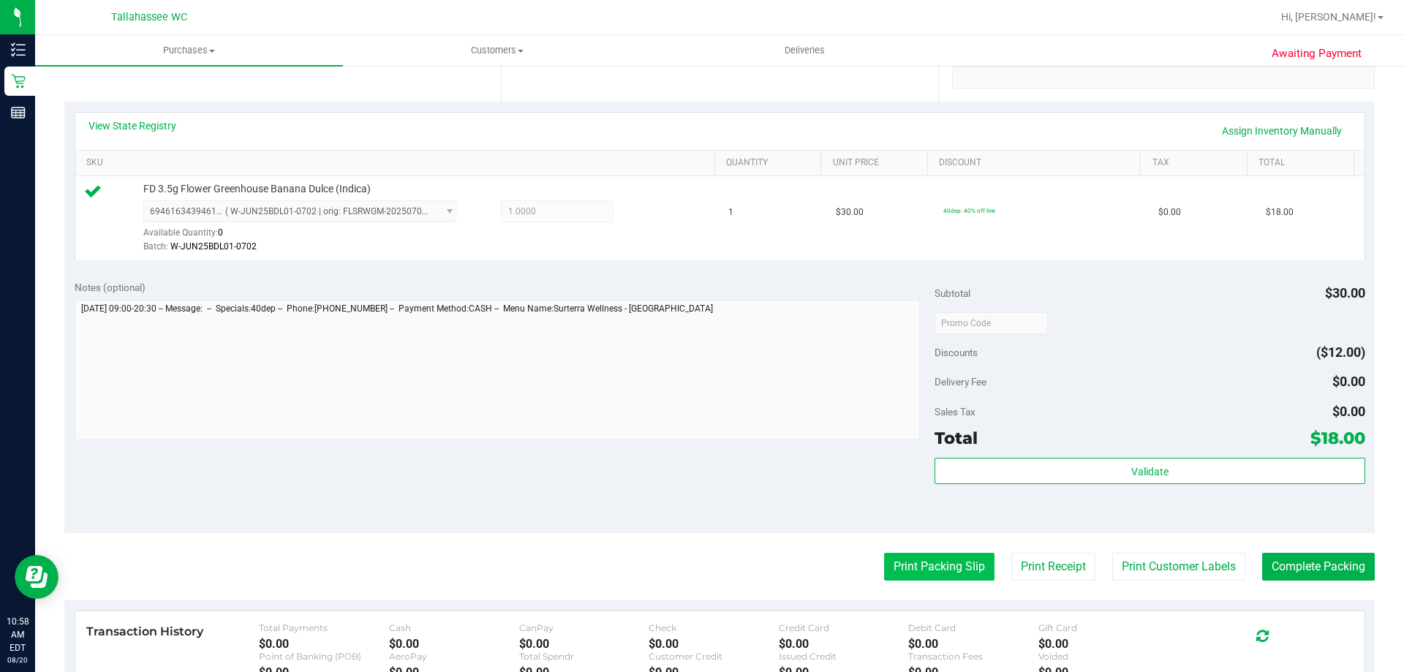
click at [922, 564] on button "Print Packing Slip" at bounding box center [939, 567] width 110 height 28
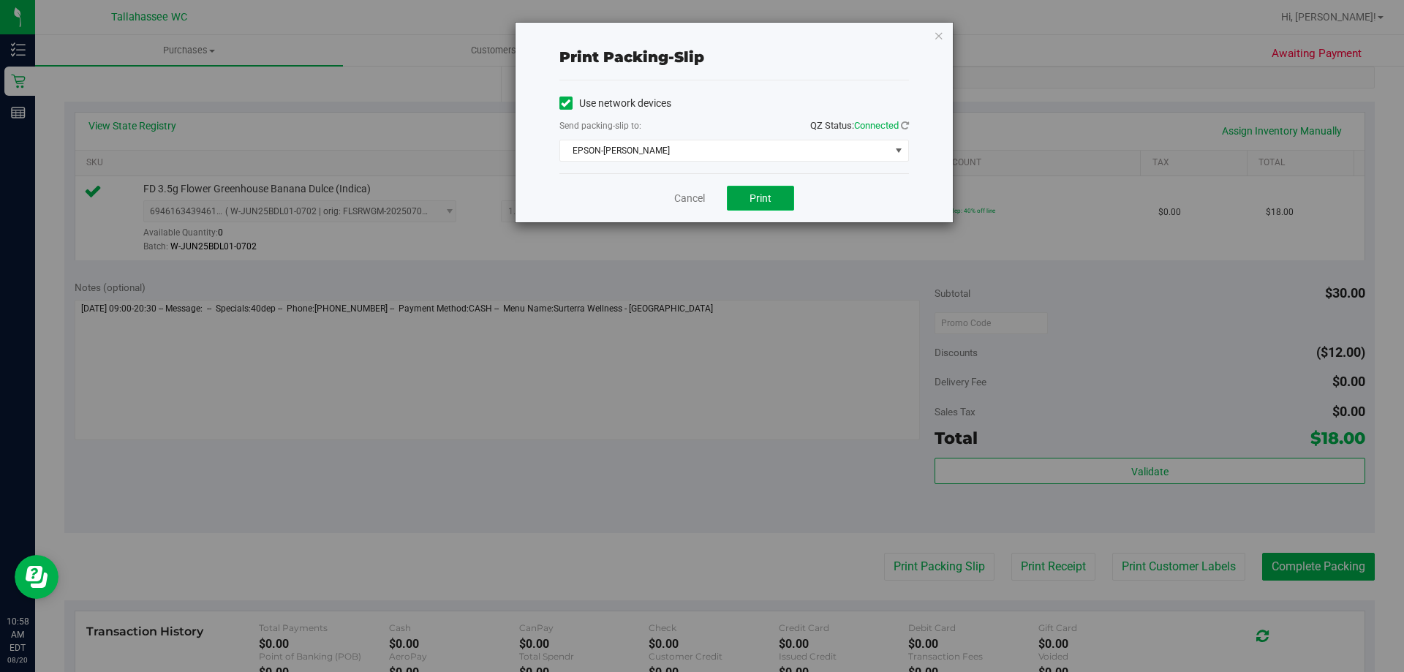
click at [783, 200] on button "Print" at bounding box center [760, 198] width 67 height 25
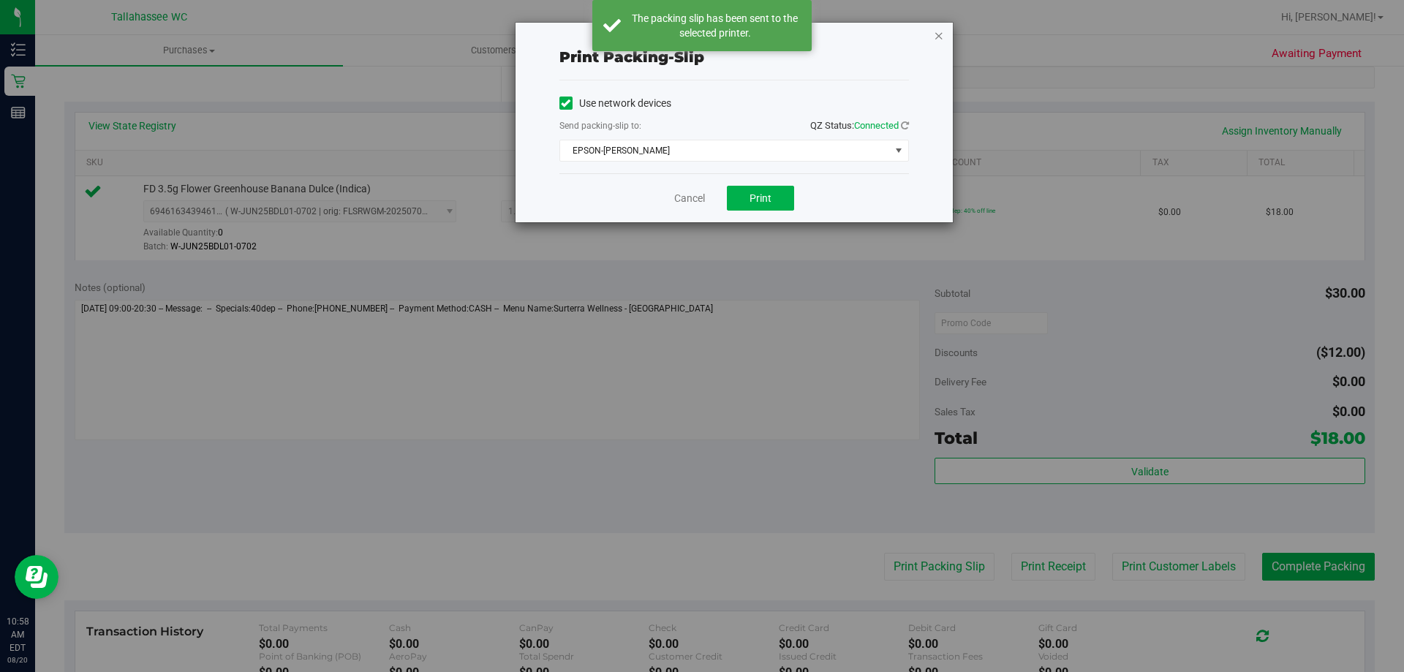
click at [941, 37] on icon "button" at bounding box center [939, 35] width 10 height 18
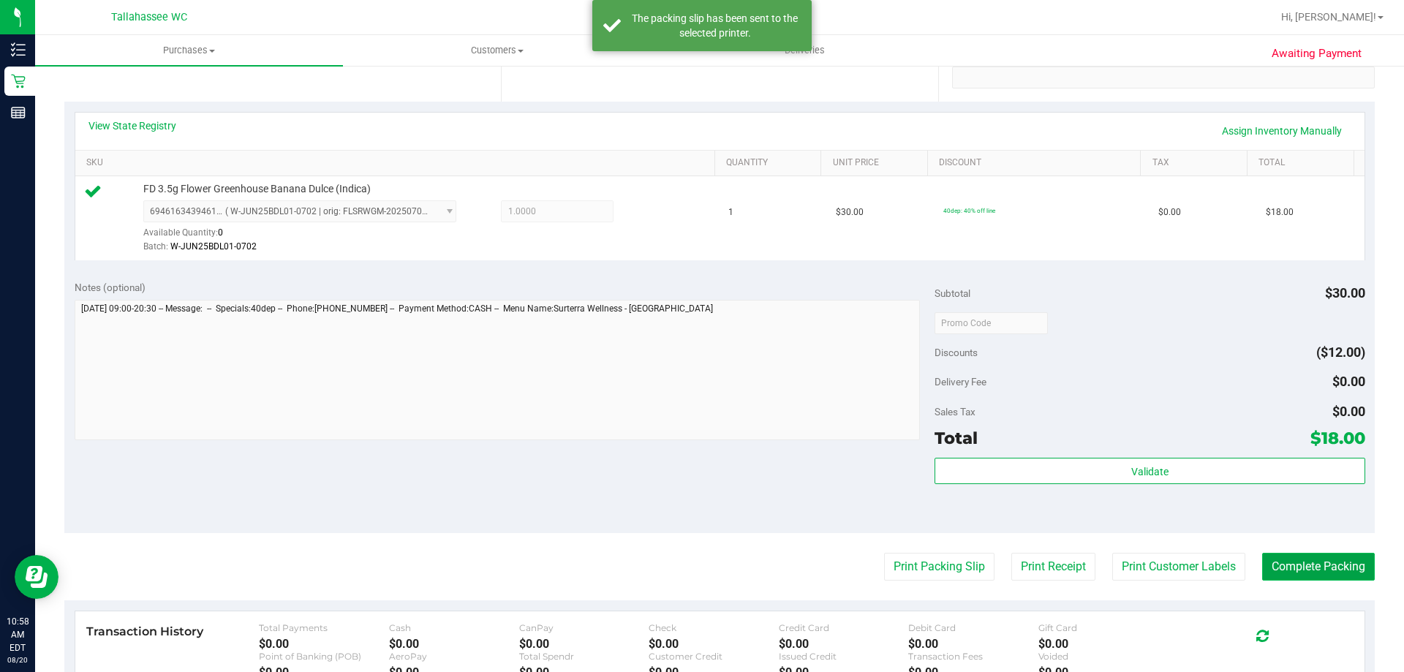
click at [1309, 563] on button "Complete Packing" at bounding box center [1318, 567] width 113 height 28
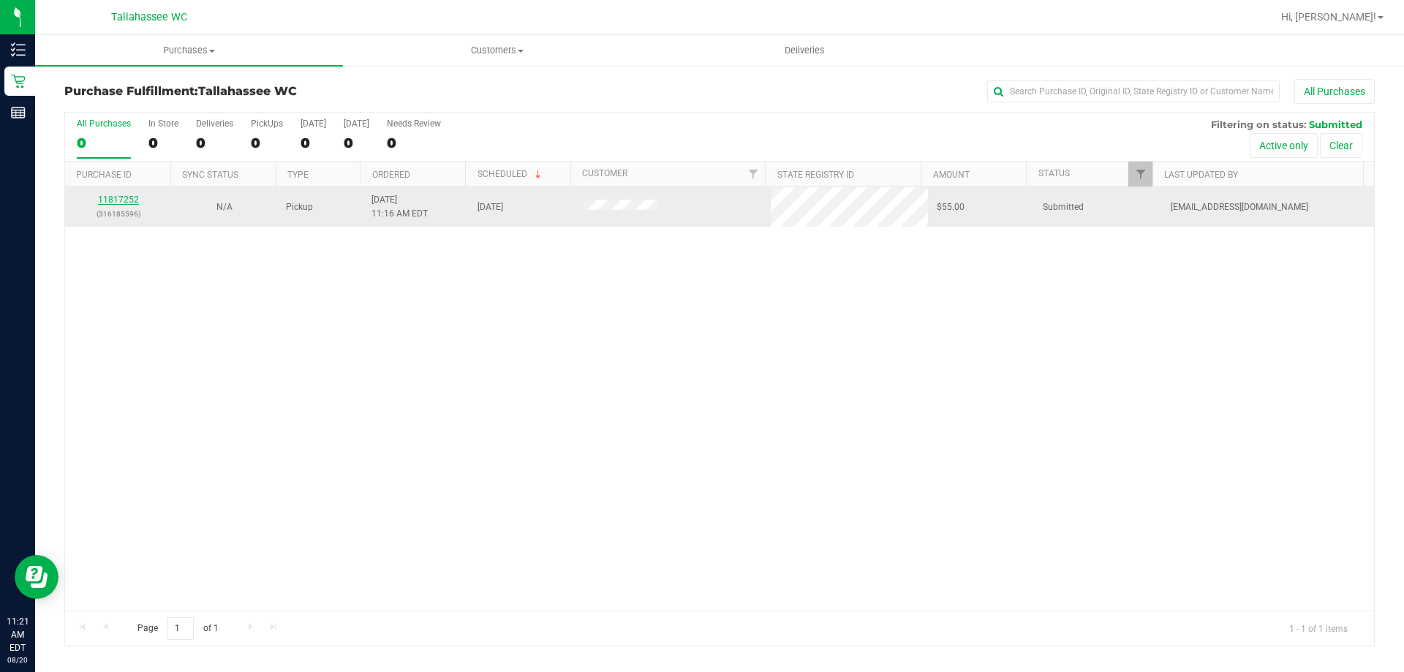
click at [121, 197] on link "11817252" at bounding box center [118, 199] width 41 height 10
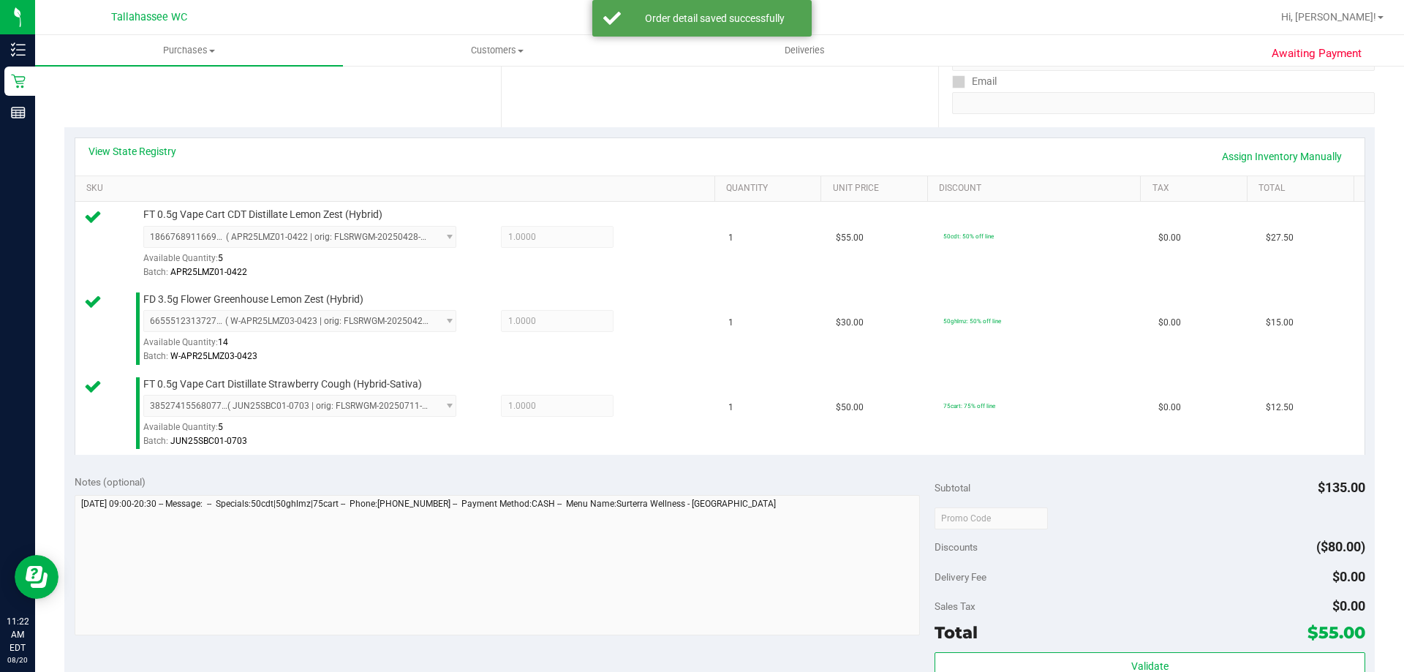
scroll to position [585, 0]
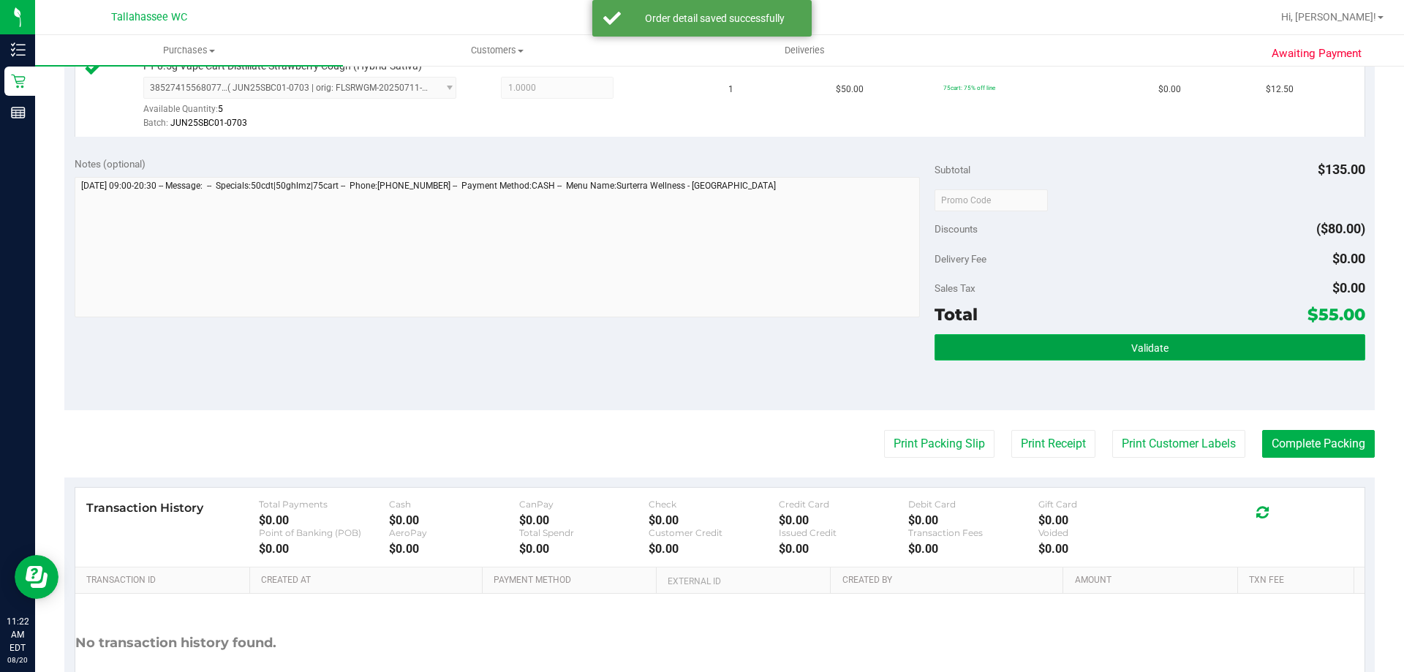
click at [991, 347] on button "Validate" at bounding box center [1149, 347] width 430 height 26
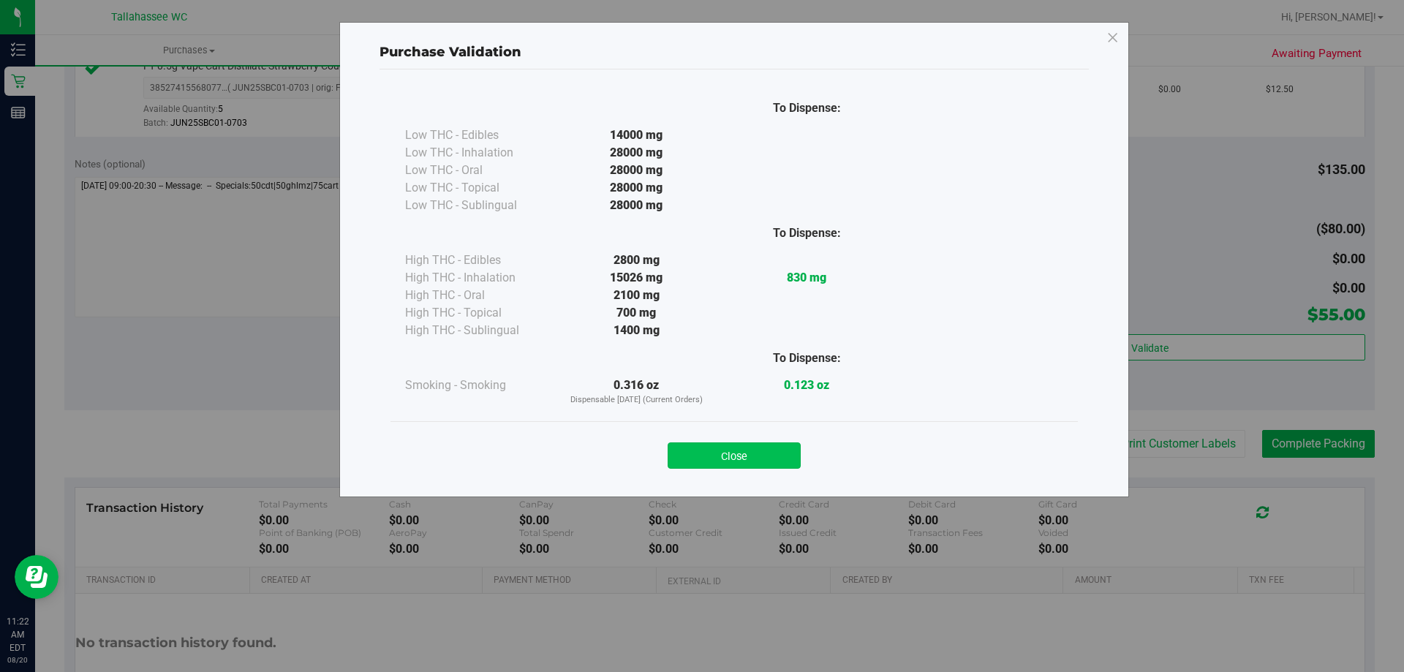
click at [706, 451] on button "Close" at bounding box center [734, 455] width 133 height 26
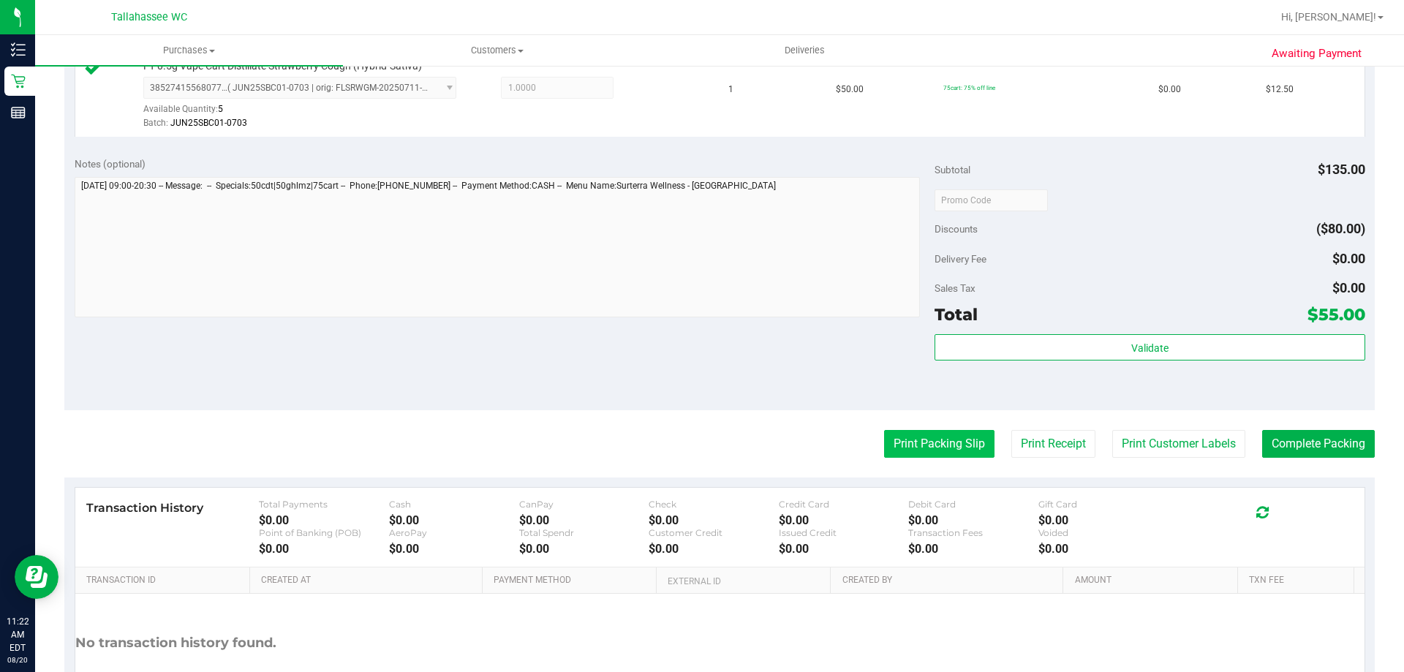
click at [956, 447] on button "Print Packing Slip" at bounding box center [939, 444] width 110 height 28
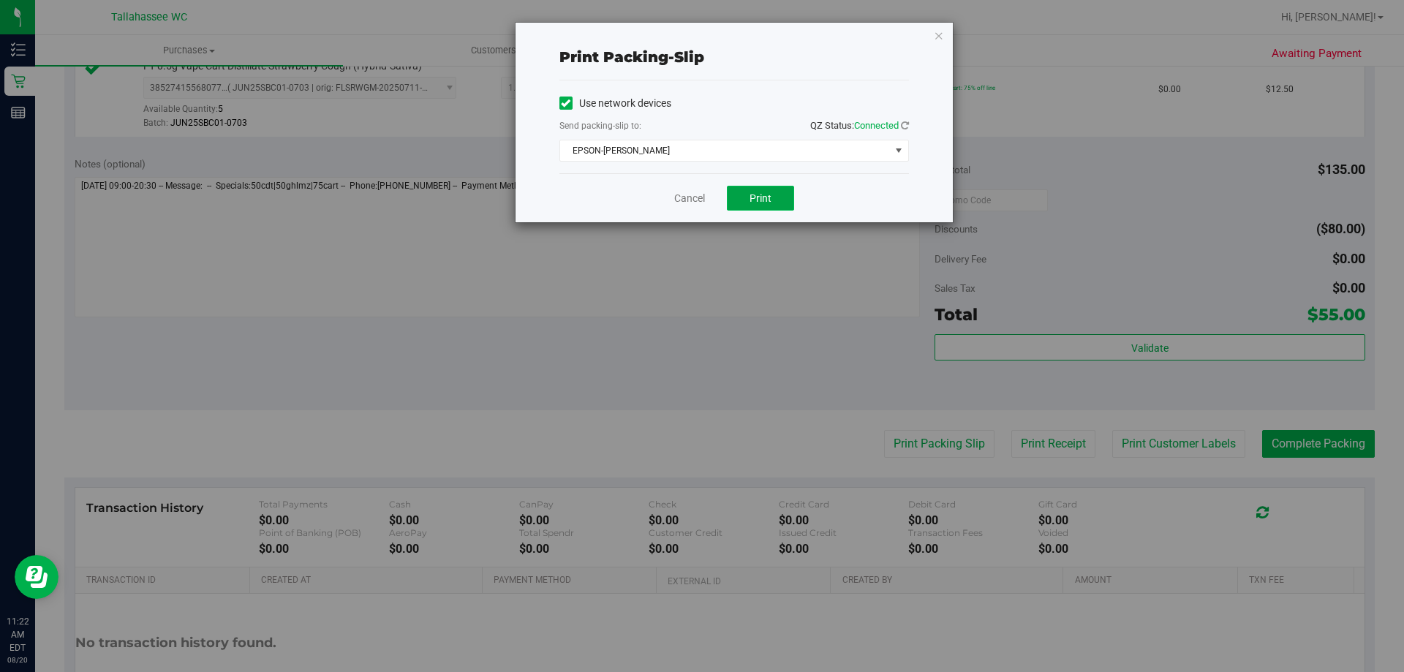
click at [769, 203] on span "Print" at bounding box center [760, 198] width 22 height 12
click at [936, 31] on icon "button" at bounding box center [939, 35] width 10 height 18
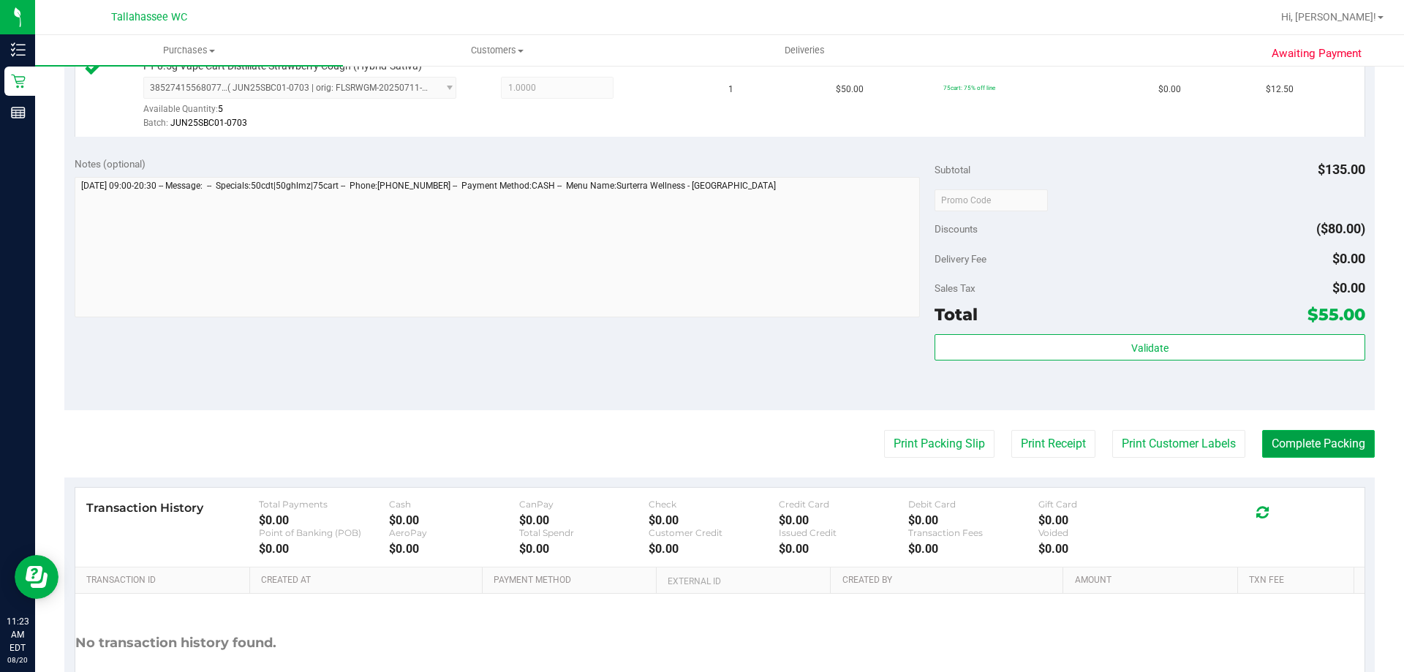
click at [1329, 433] on button "Complete Packing" at bounding box center [1318, 444] width 113 height 28
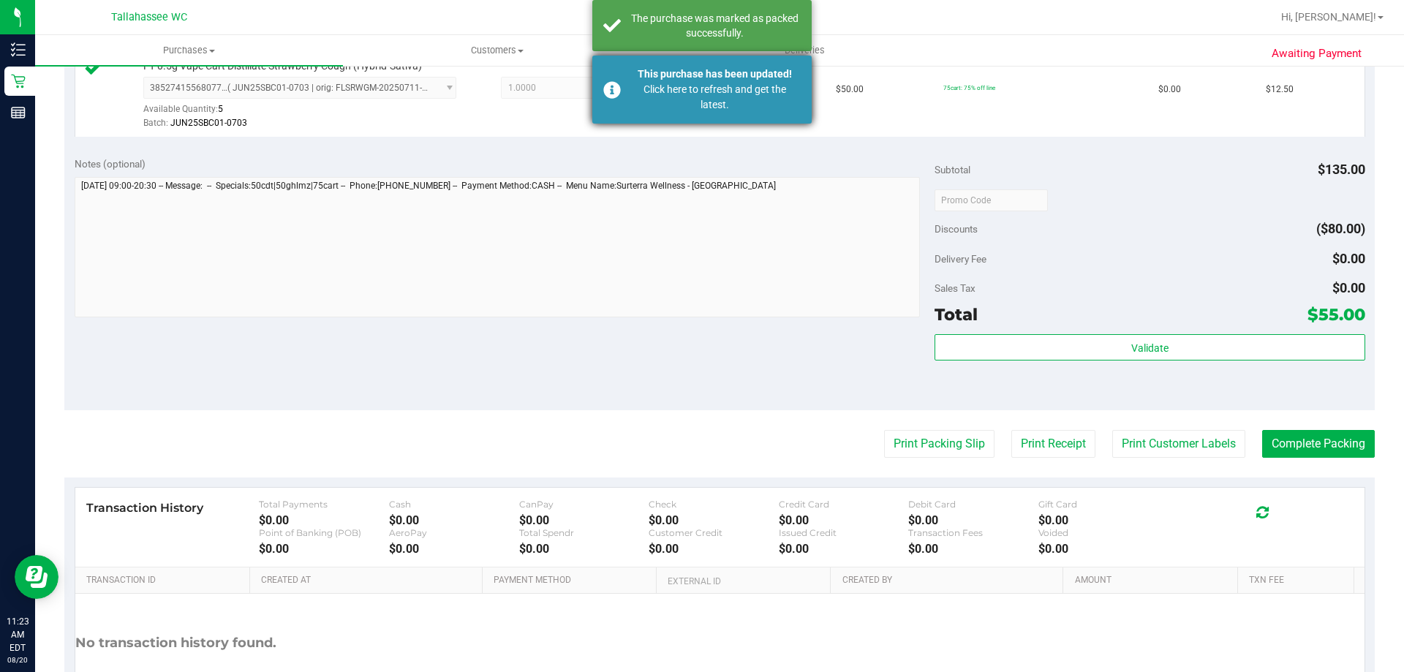
click at [631, 91] on div "Click here to refresh and get the latest." at bounding box center [715, 97] width 172 height 31
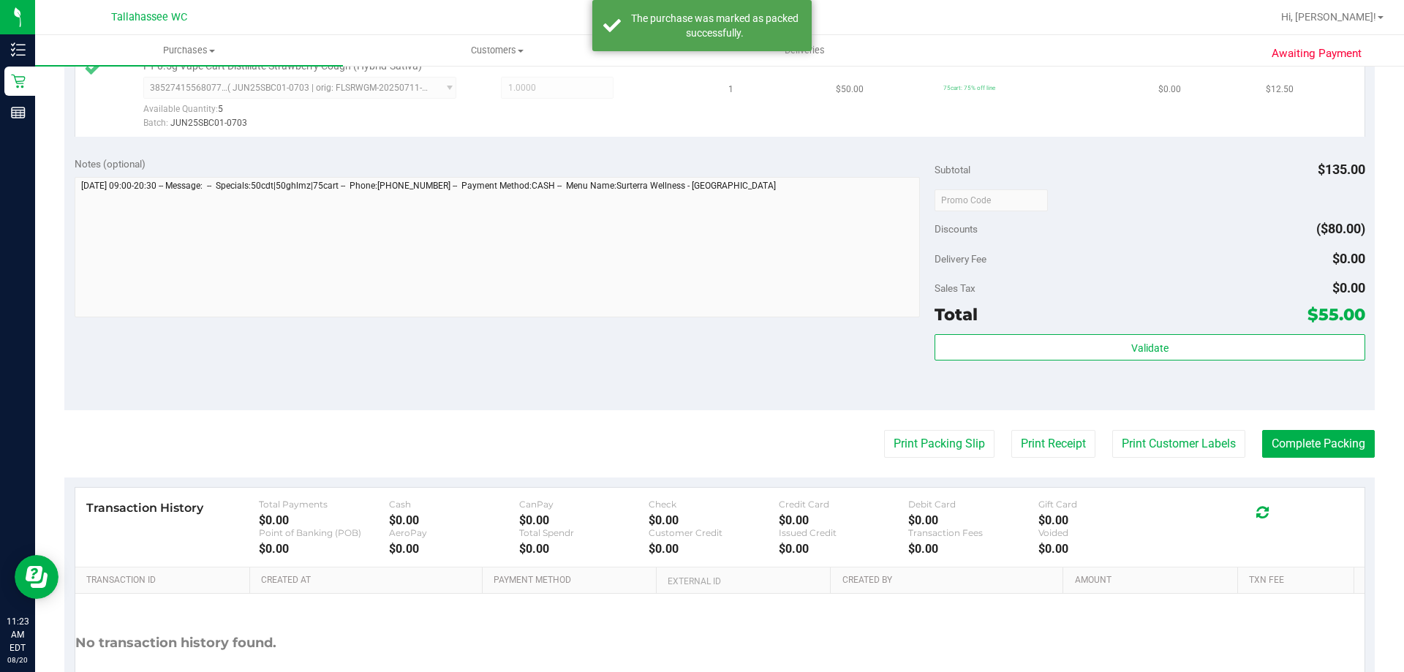
scroll to position [563, 0]
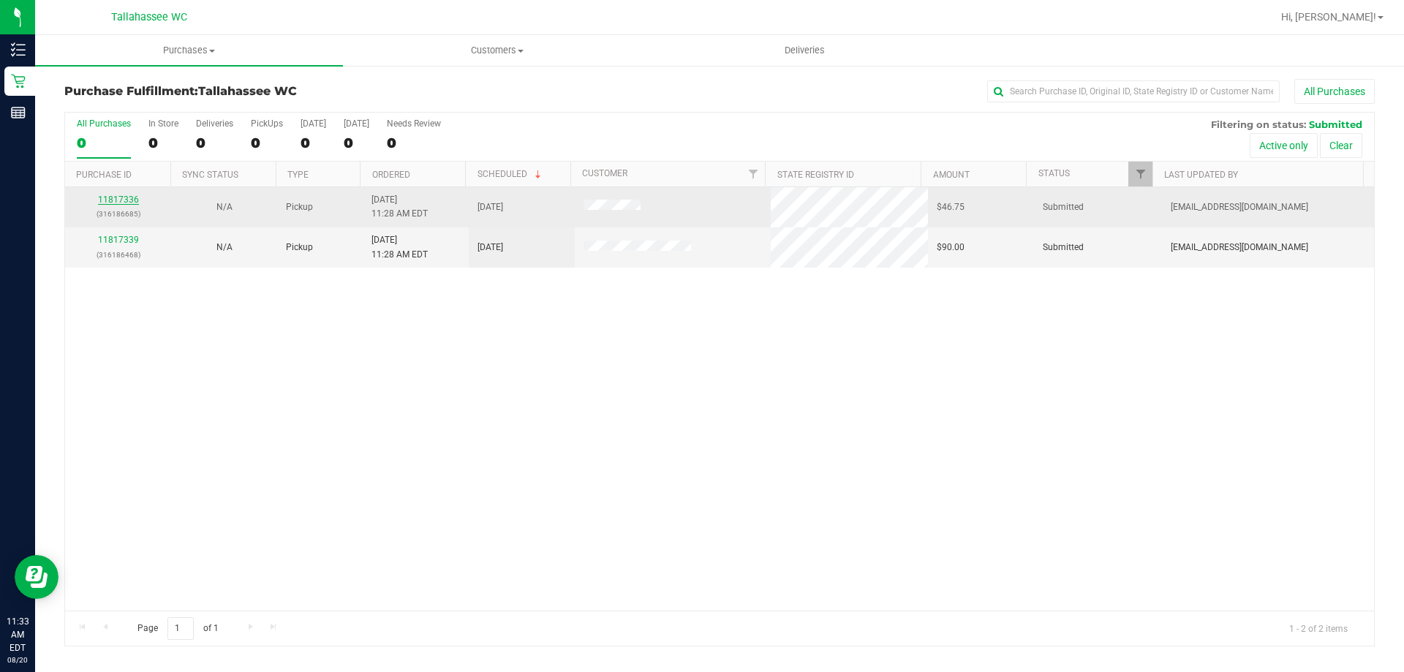
click at [135, 197] on link "11817336" at bounding box center [118, 199] width 41 height 10
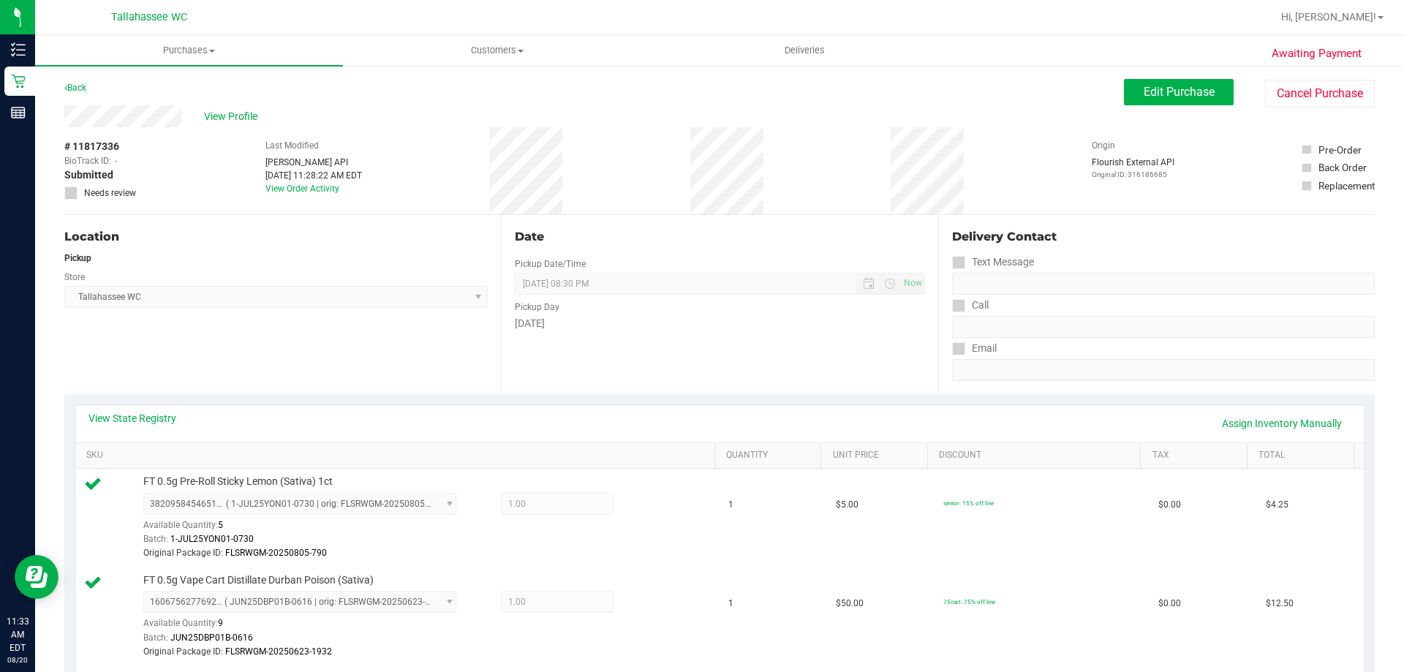
click at [86, 80] on div "Back" at bounding box center [75, 88] width 22 height 18
click at [83, 82] on div "Back" at bounding box center [75, 88] width 22 height 18
click at [83, 86] on link "Back" at bounding box center [75, 88] width 22 height 10
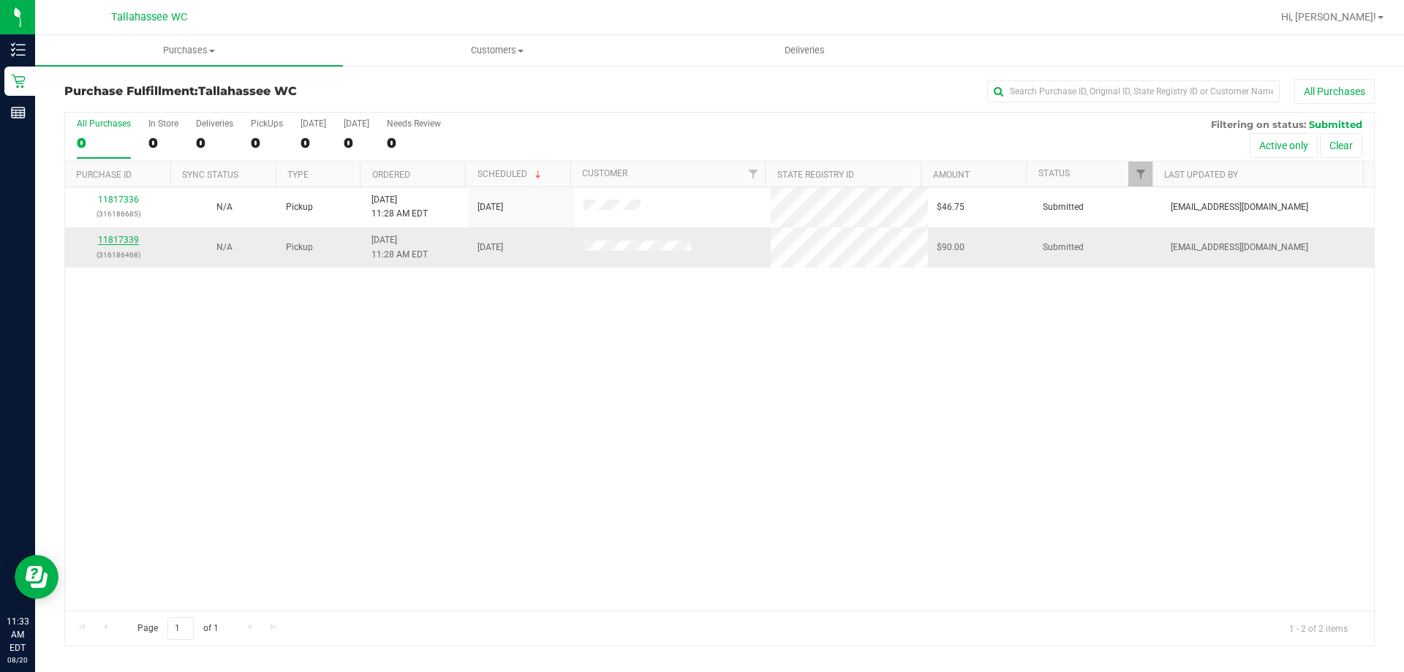
click at [123, 239] on link "11817339" at bounding box center [118, 240] width 41 height 10
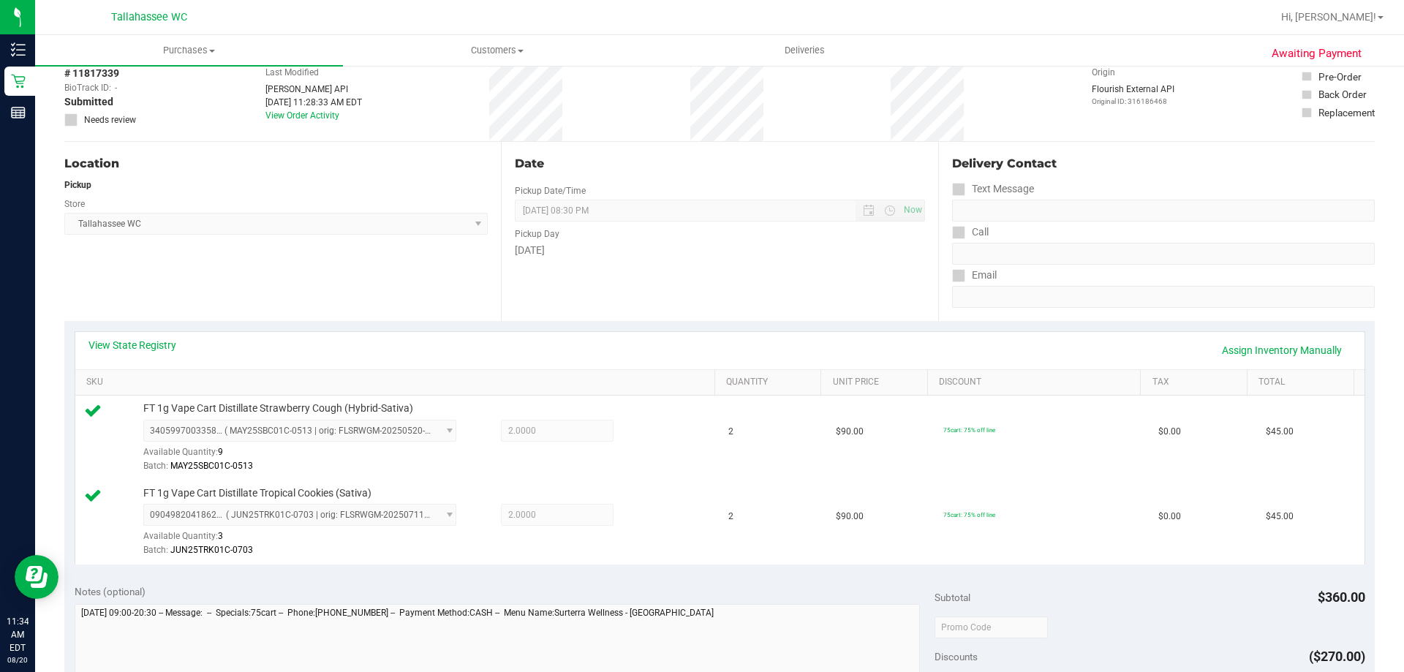
scroll to position [585, 0]
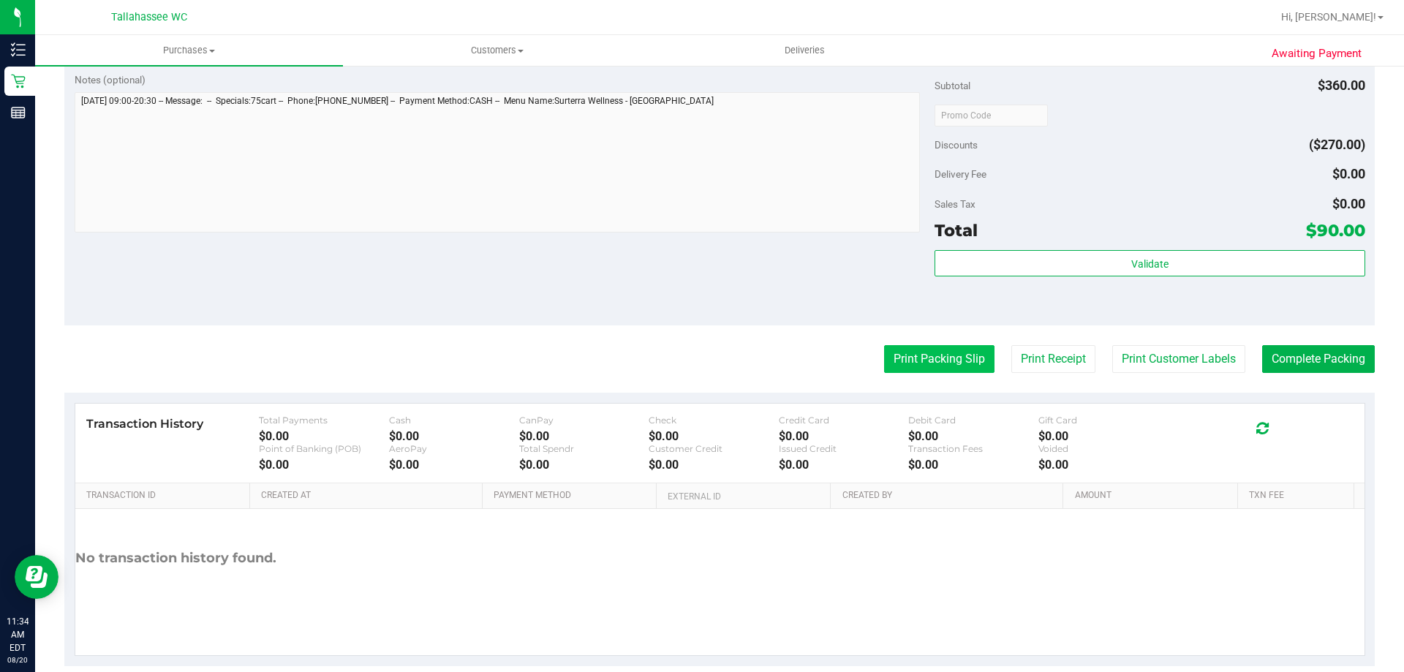
click at [961, 360] on button "Print Packing Slip" at bounding box center [939, 359] width 110 height 28
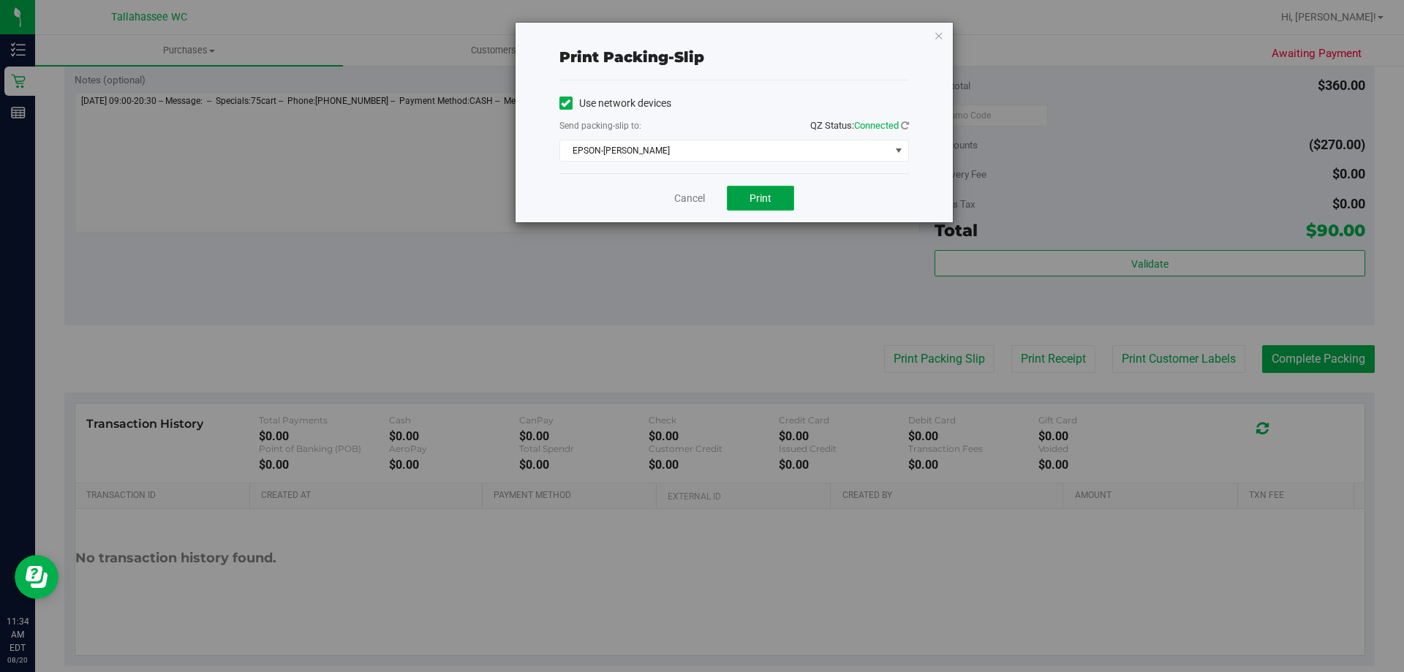
click at [759, 194] on span "Print" at bounding box center [760, 198] width 22 height 12
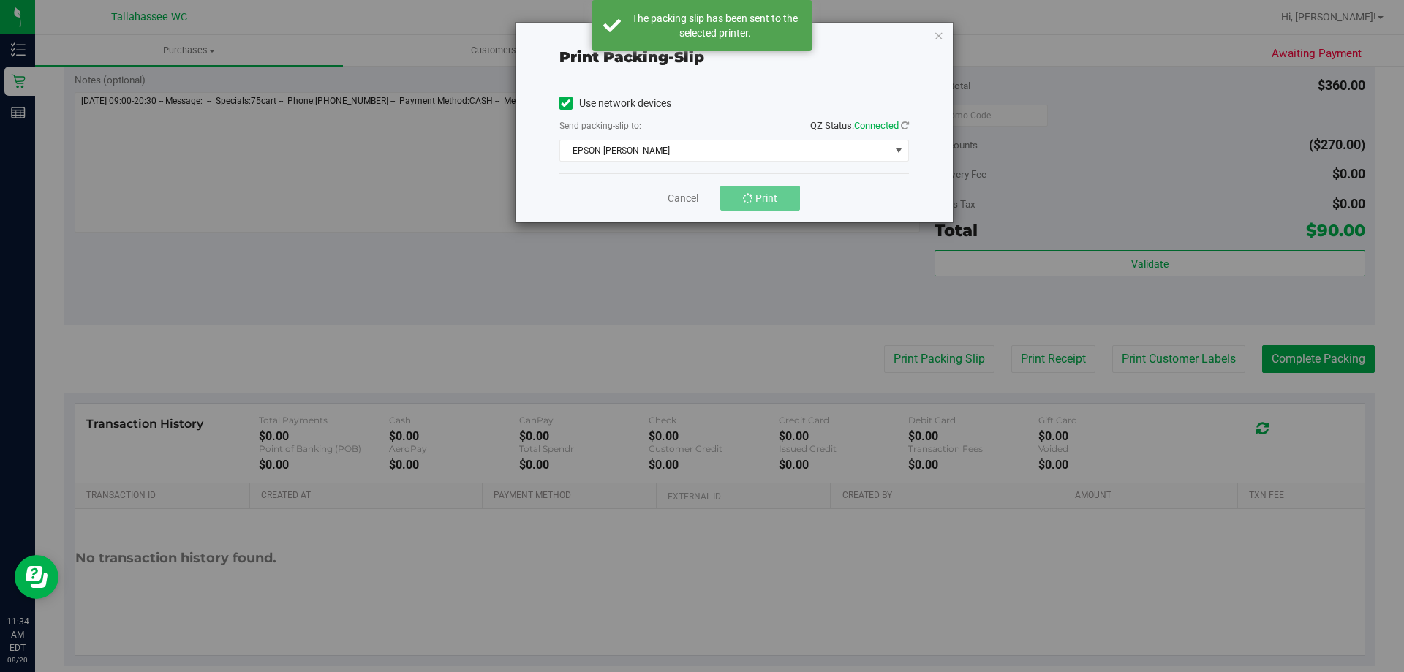
click at [947, 38] on div "Print packing-slip Use network devices Send packing-slip to: QZ Status: Connect…" at bounding box center [733, 123] width 437 height 200
click at [941, 38] on icon "button" at bounding box center [939, 35] width 10 height 18
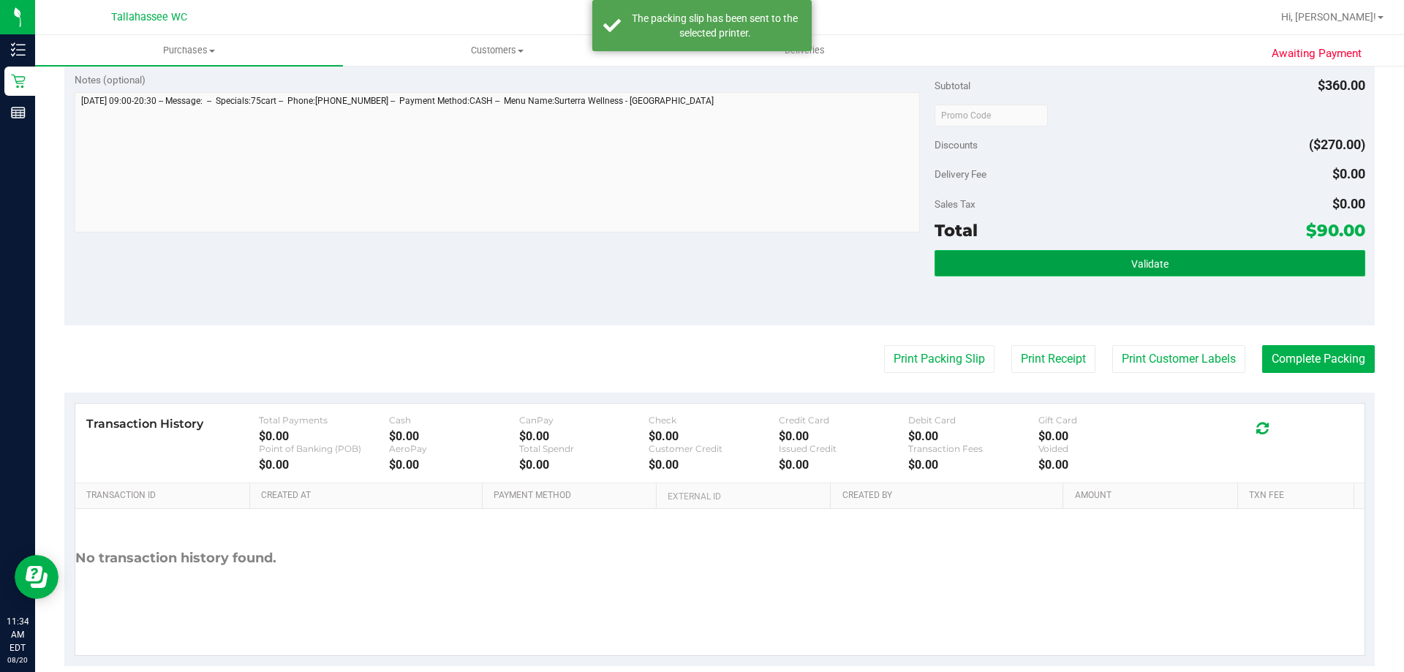
click at [1121, 262] on button "Validate" at bounding box center [1149, 263] width 430 height 26
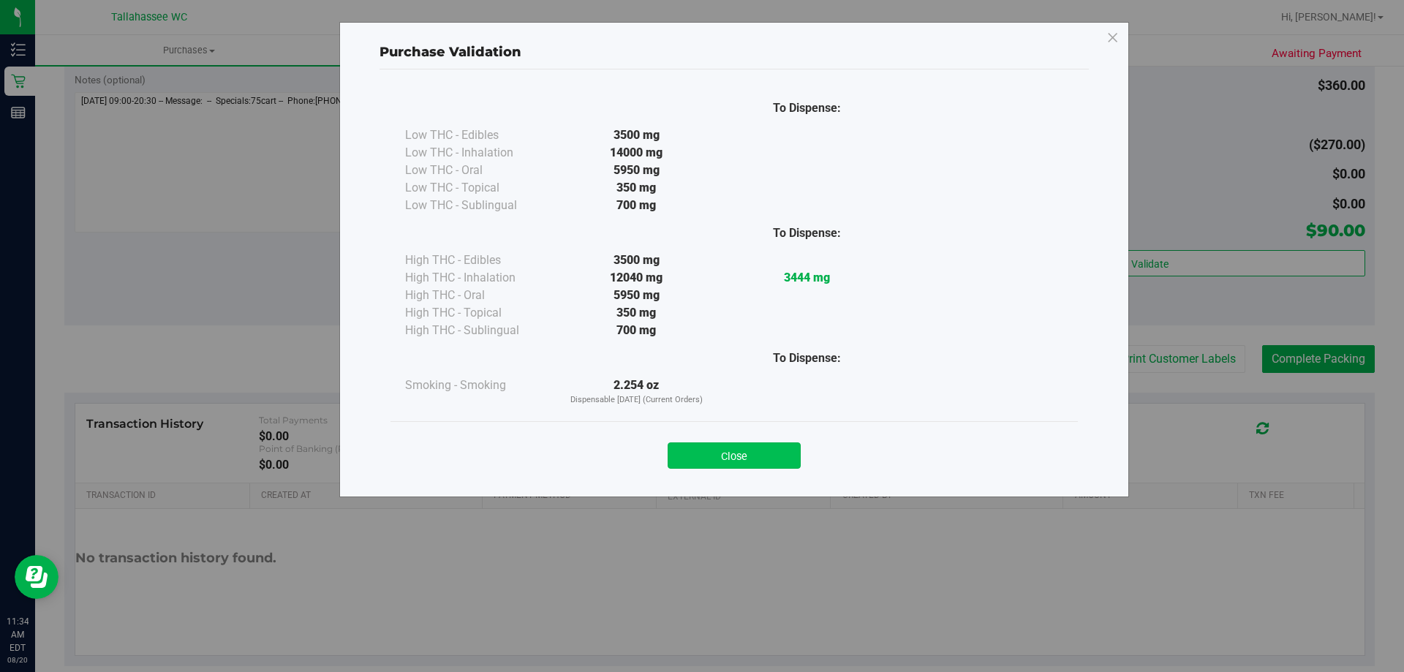
click at [754, 453] on button "Close" at bounding box center [734, 455] width 133 height 26
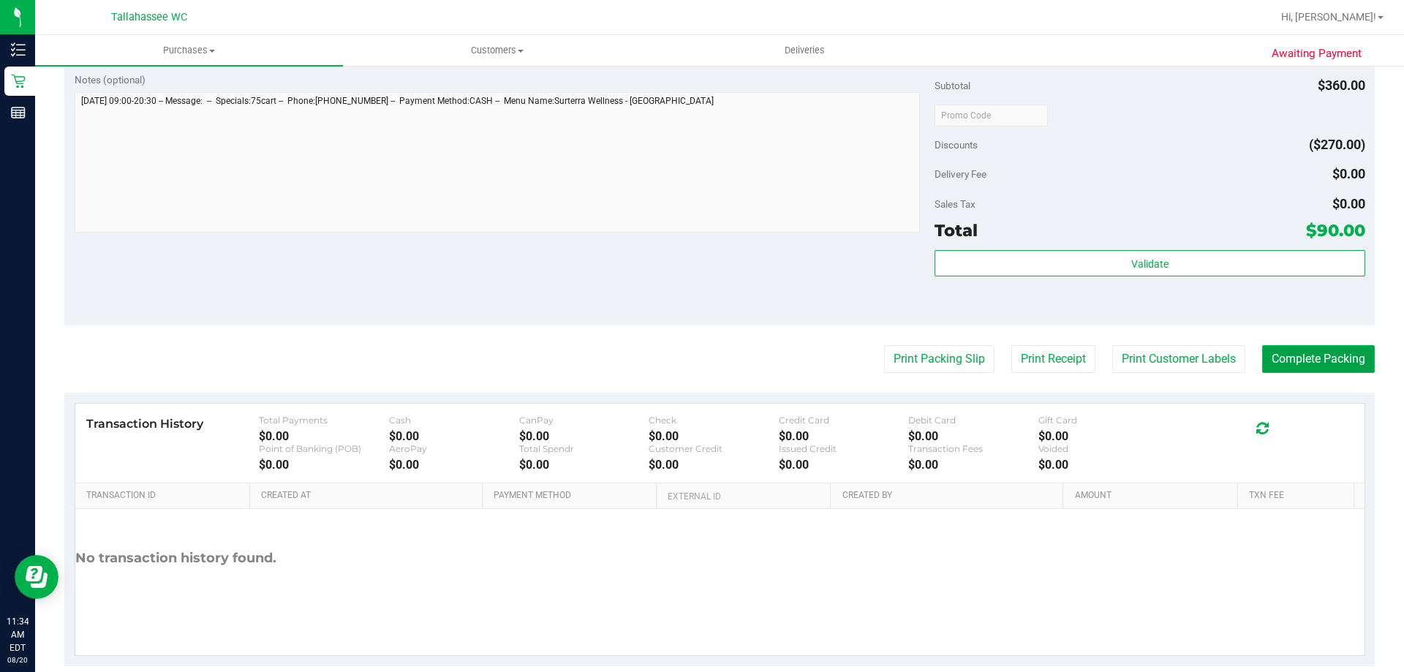
click at [1312, 347] on button "Complete Packing" at bounding box center [1318, 359] width 113 height 28
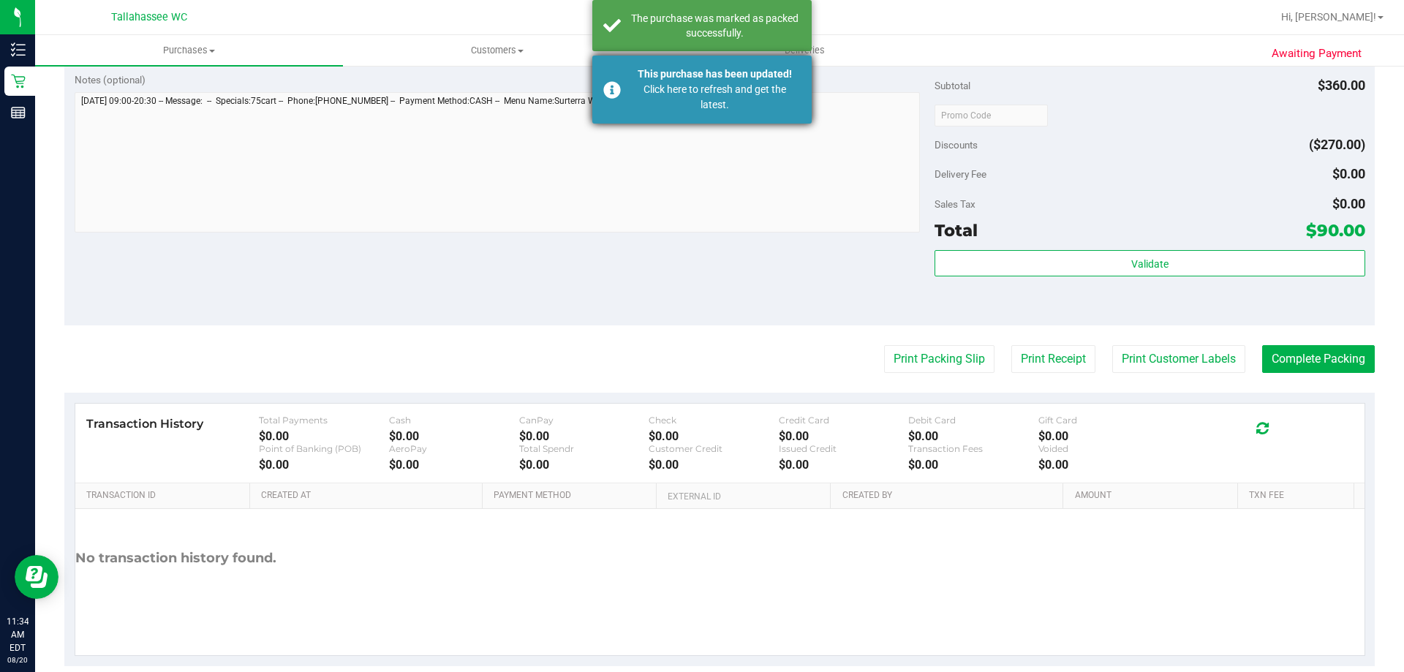
click at [760, 79] on div "This purchase has been updated!" at bounding box center [715, 74] width 172 height 15
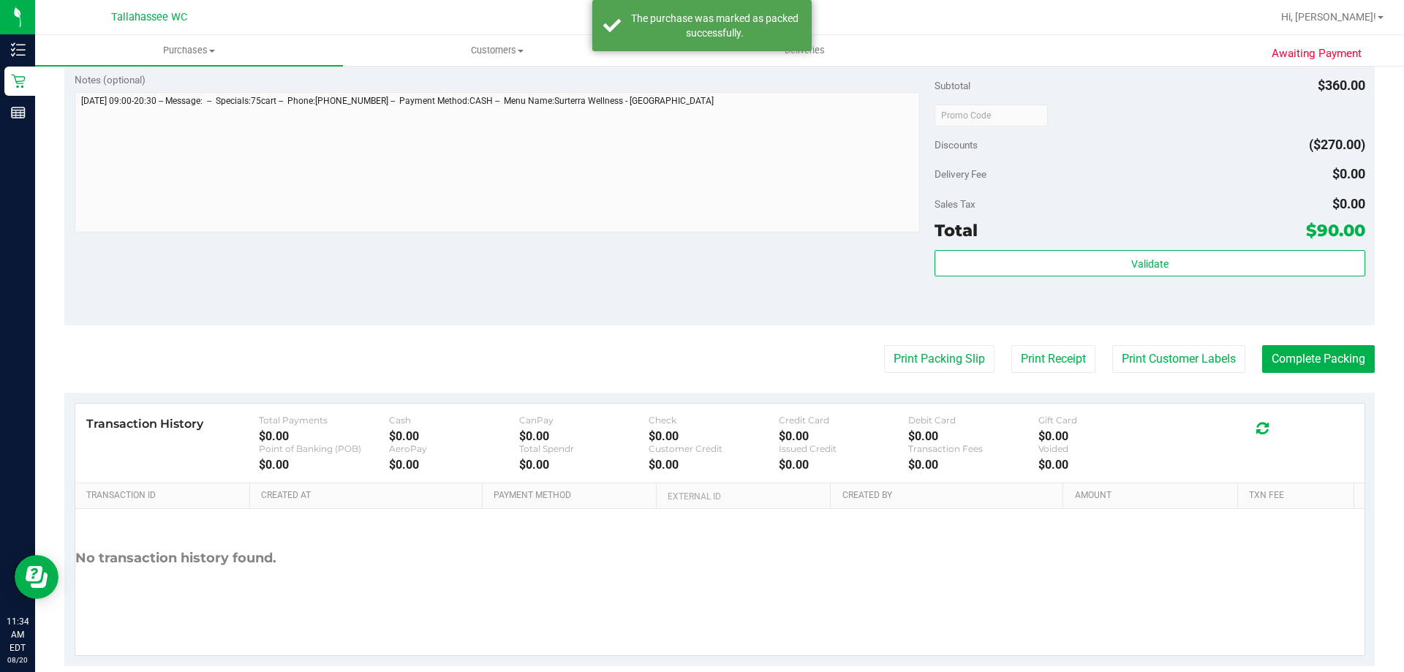
scroll to position [563, 0]
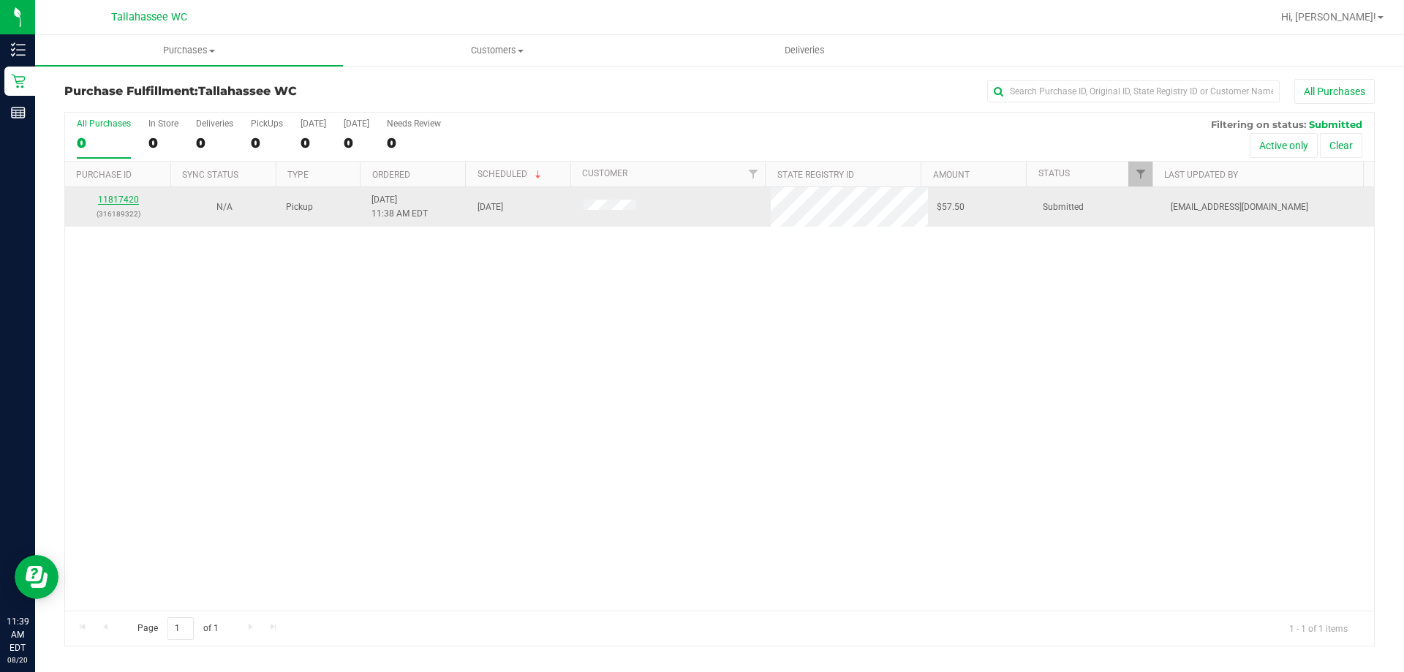
click at [110, 203] on link "11817420" at bounding box center [118, 199] width 41 height 10
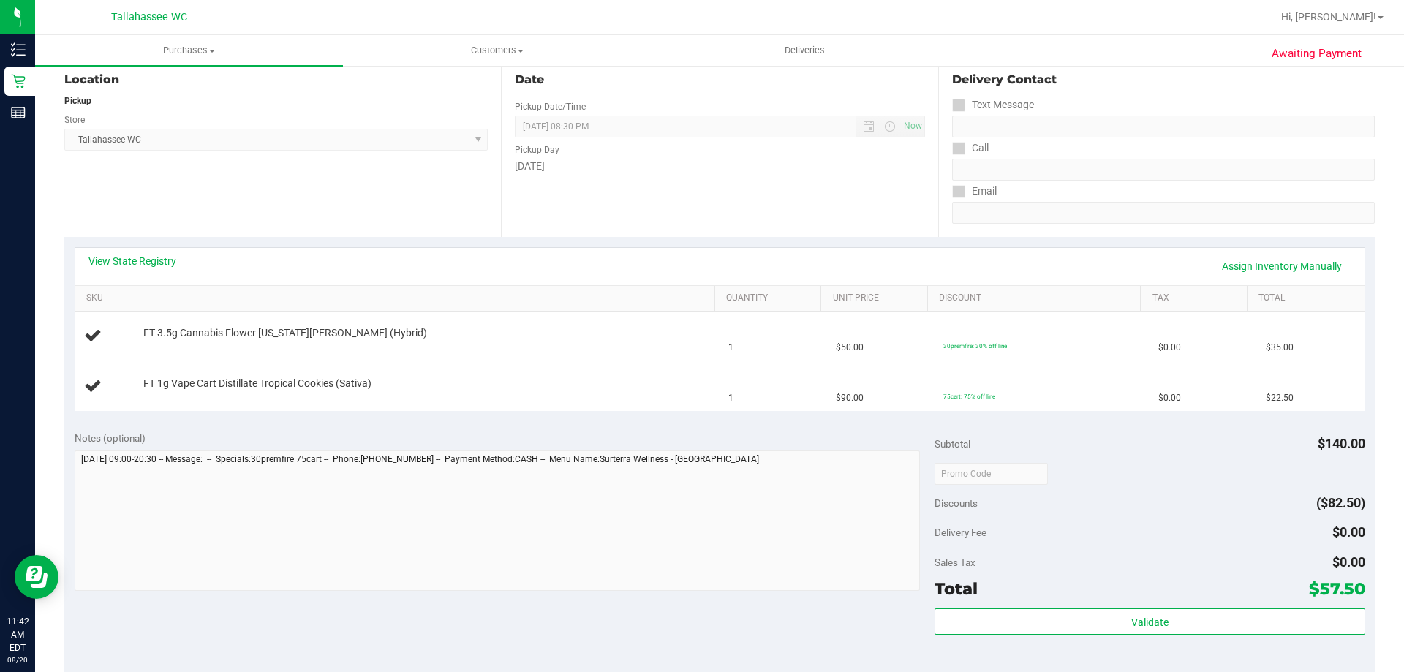
scroll to position [366, 0]
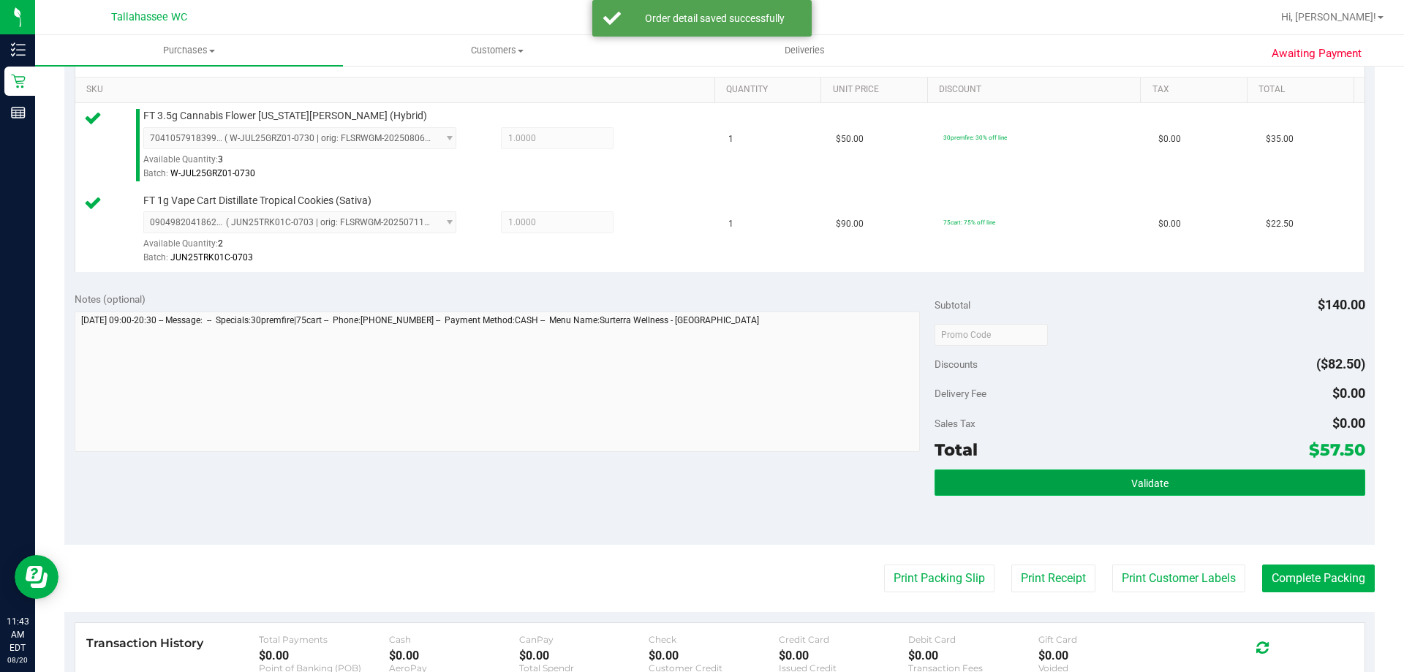
click at [980, 483] on button "Validate" at bounding box center [1149, 482] width 430 height 26
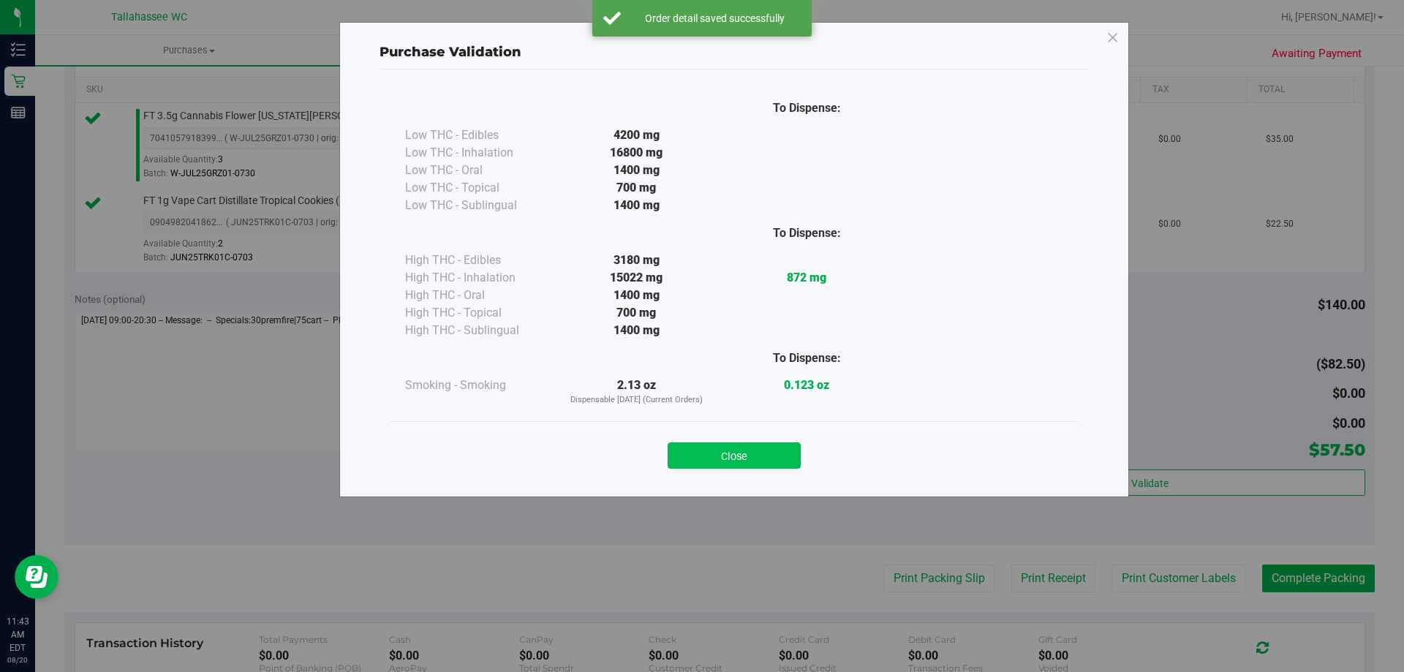
click at [738, 450] on button "Close" at bounding box center [734, 455] width 133 height 26
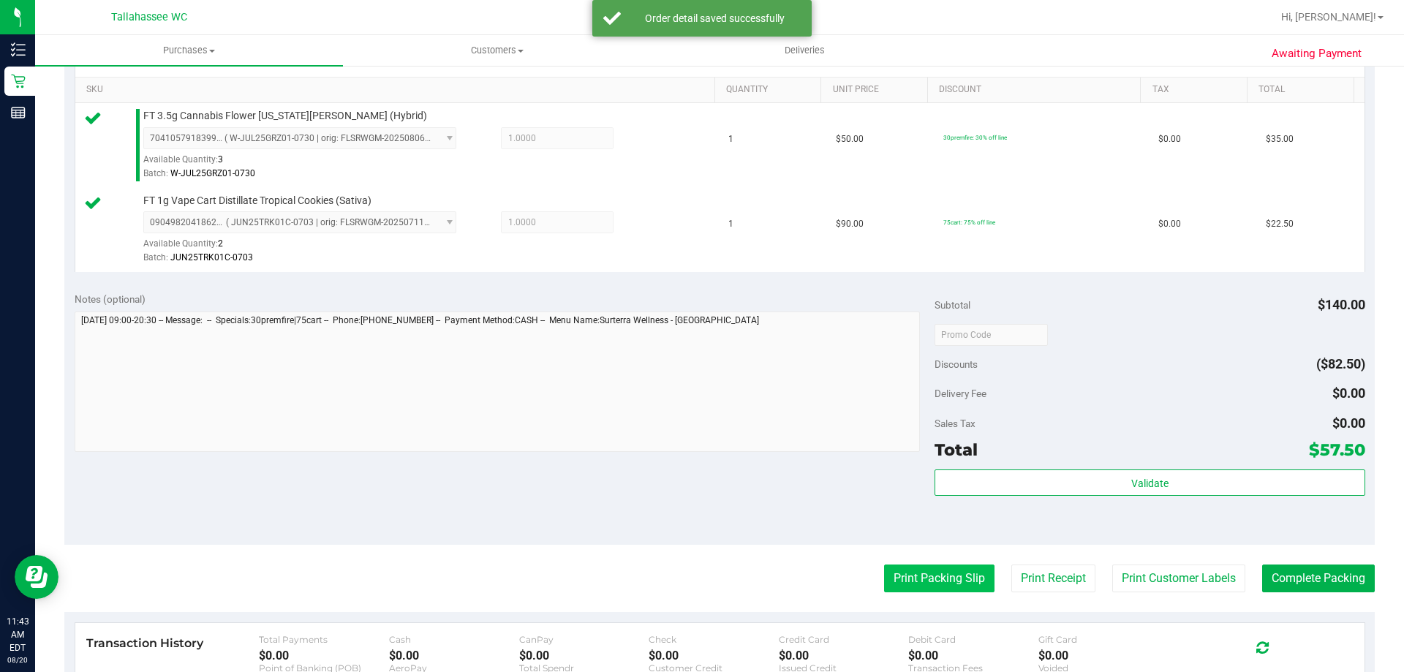
click at [926, 570] on button "Print Packing Slip" at bounding box center [939, 578] width 110 height 28
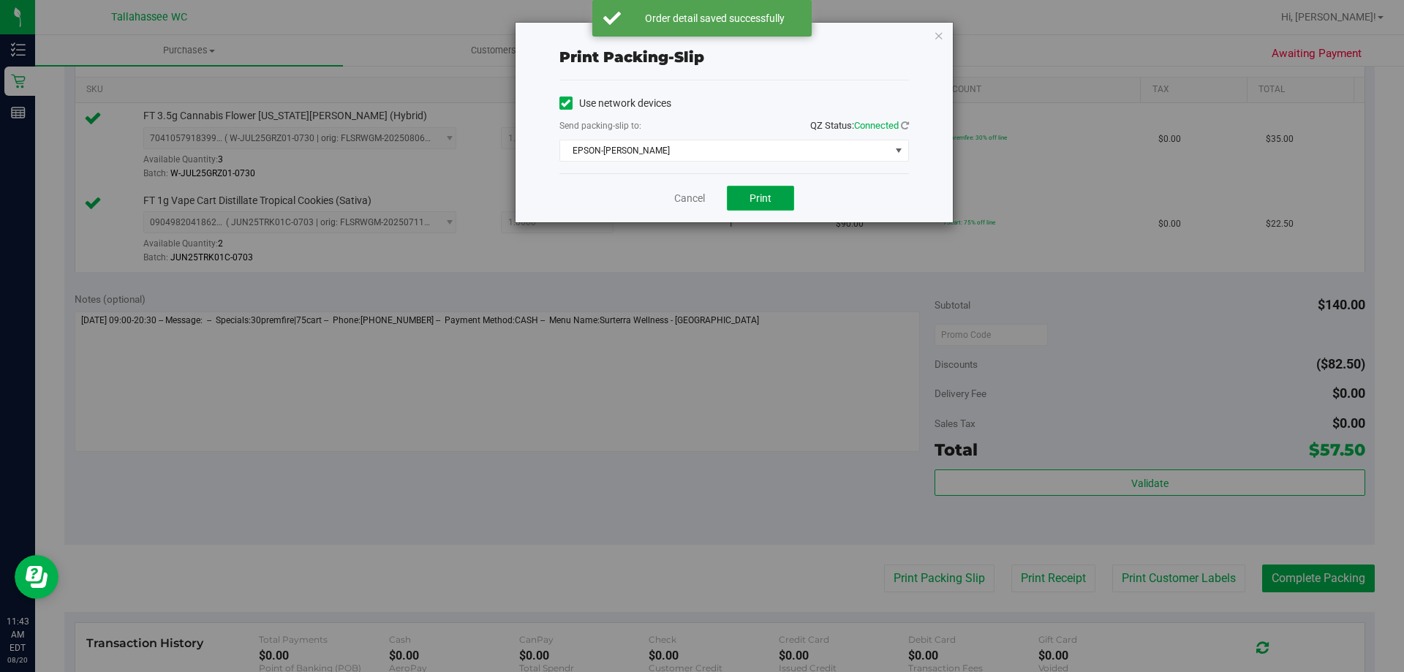
click at [741, 203] on button "Print" at bounding box center [760, 198] width 67 height 25
click at [942, 39] on icon "button" at bounding box center [939, 35] width 10 height 18
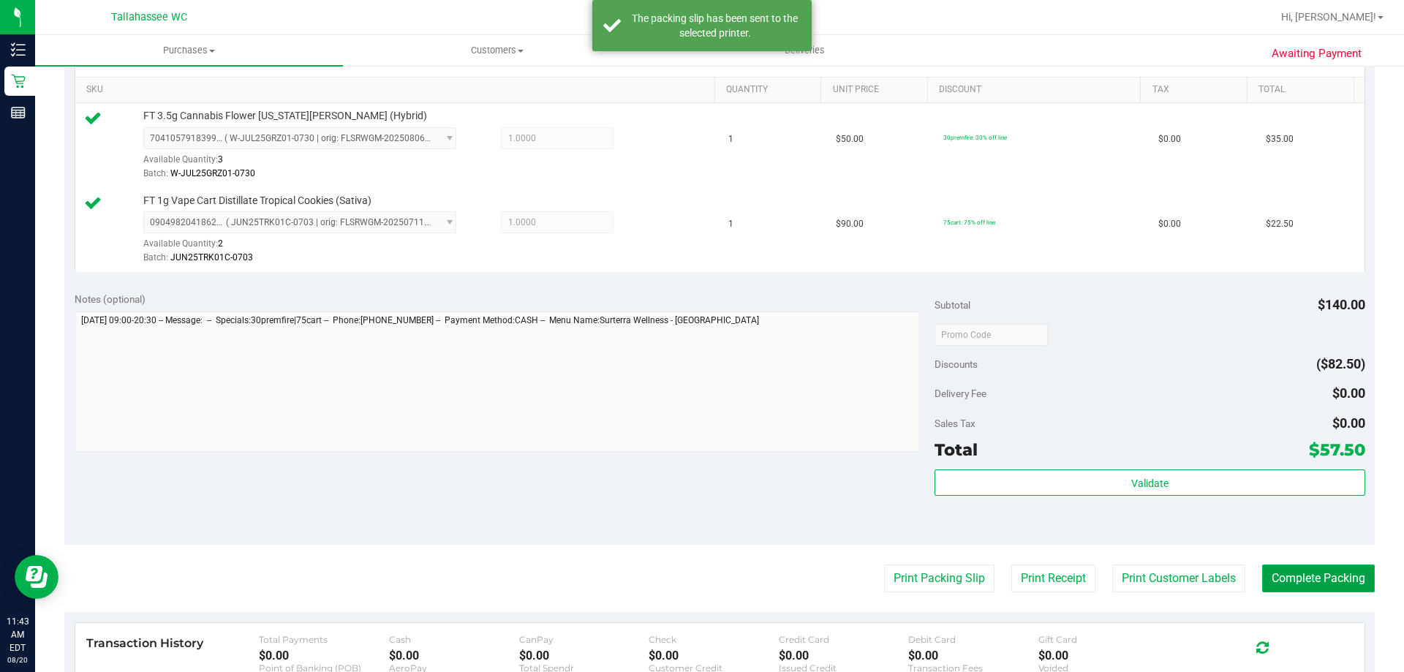
click at [1263, 572] on button "Complete Packing" at bounding box center [1318, 578] width 113 height 28
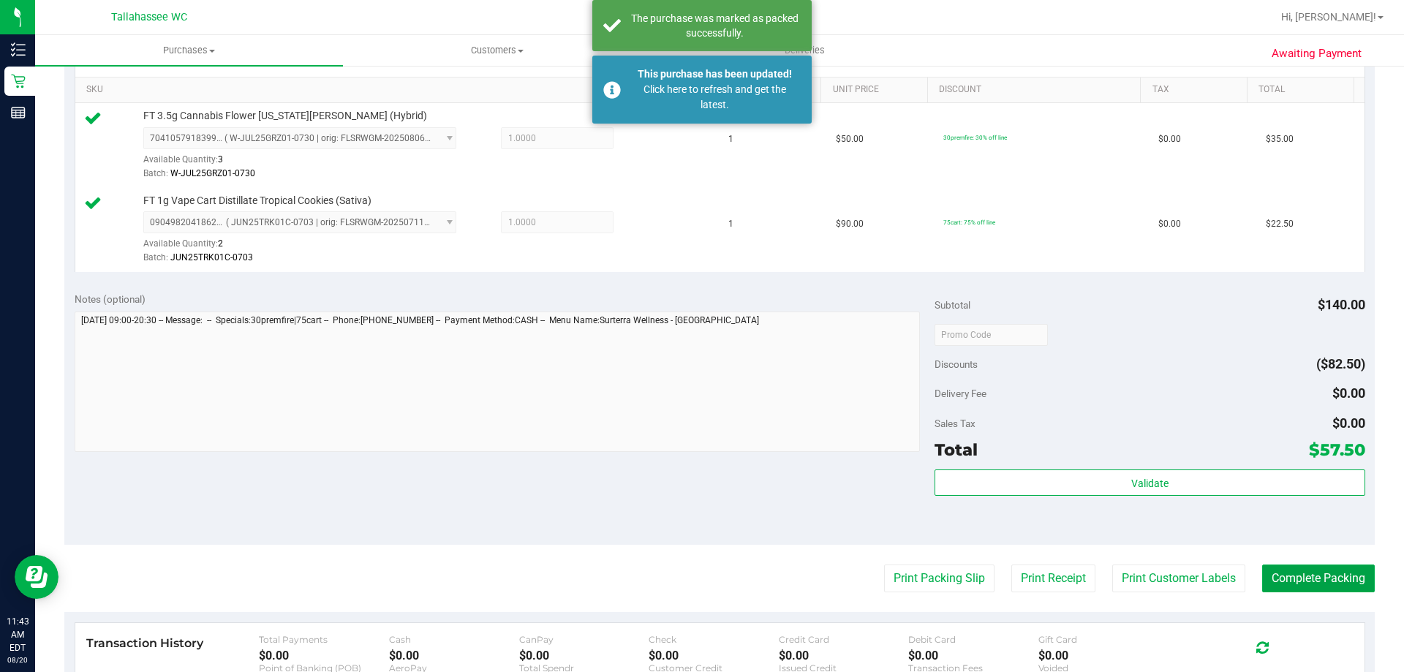
scroll to position [0, 0]
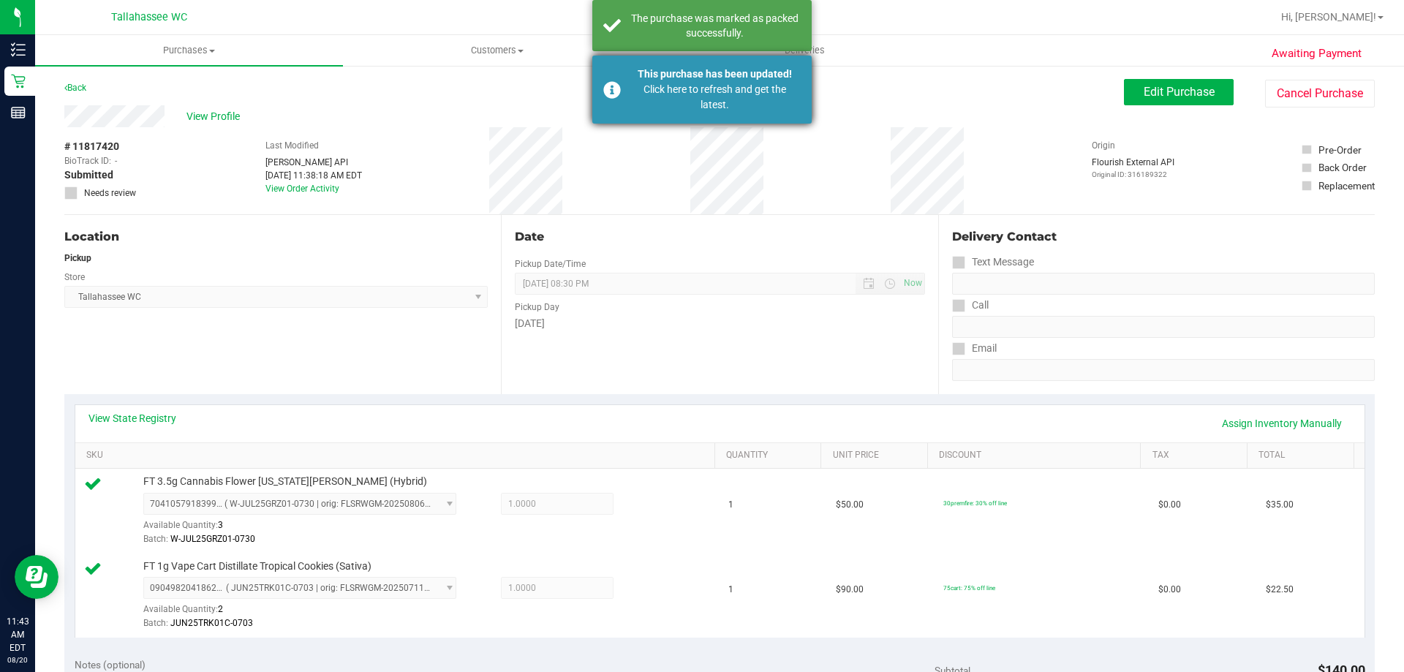
click at [710, 95] on div "Click here to refresh and get the latest." at bounding box center [715, 97] width 172 height 31
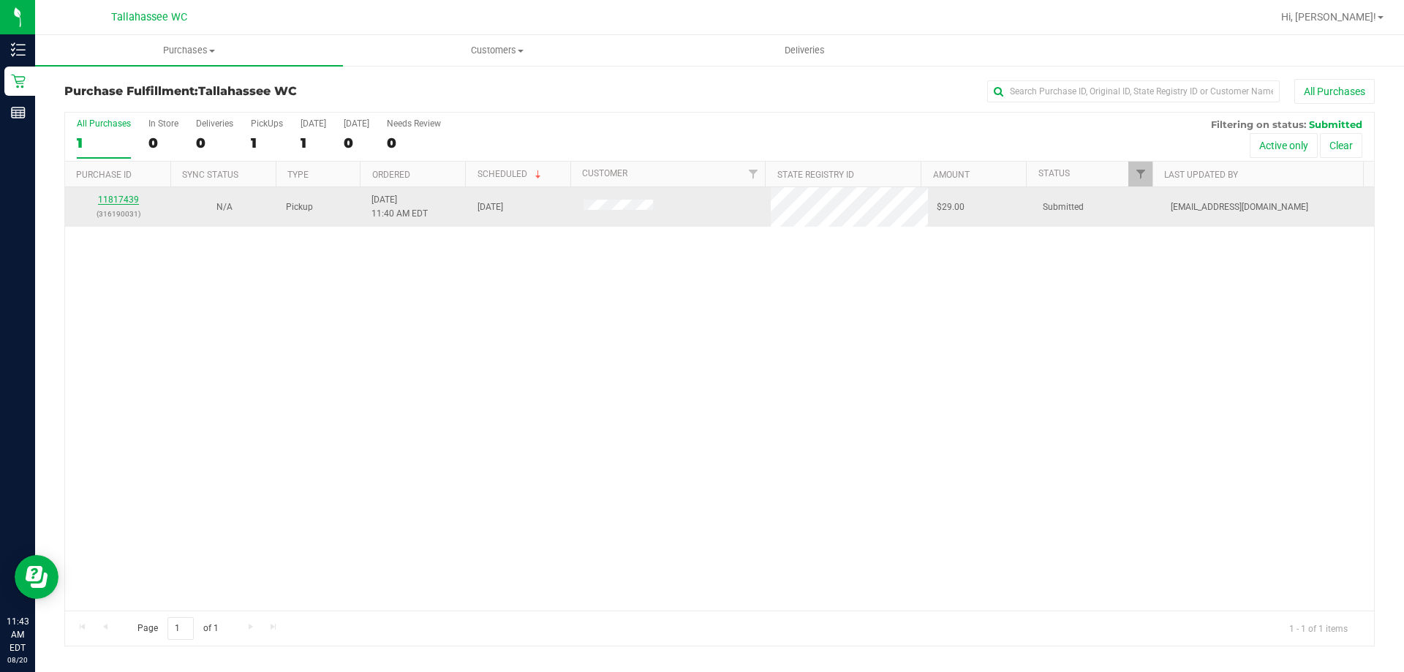
drag, startPoint x: 137, startPoint y: 193, endPoint x: 135, endPoint y: 201, distance: 8.3
click at [138, 197] on div "11817439 (316190031)" at bounding box center [118, 207] width 88 height 28
click at [131, 201] on link "11817439" at bounding box center [118, 199] width 41 height 10
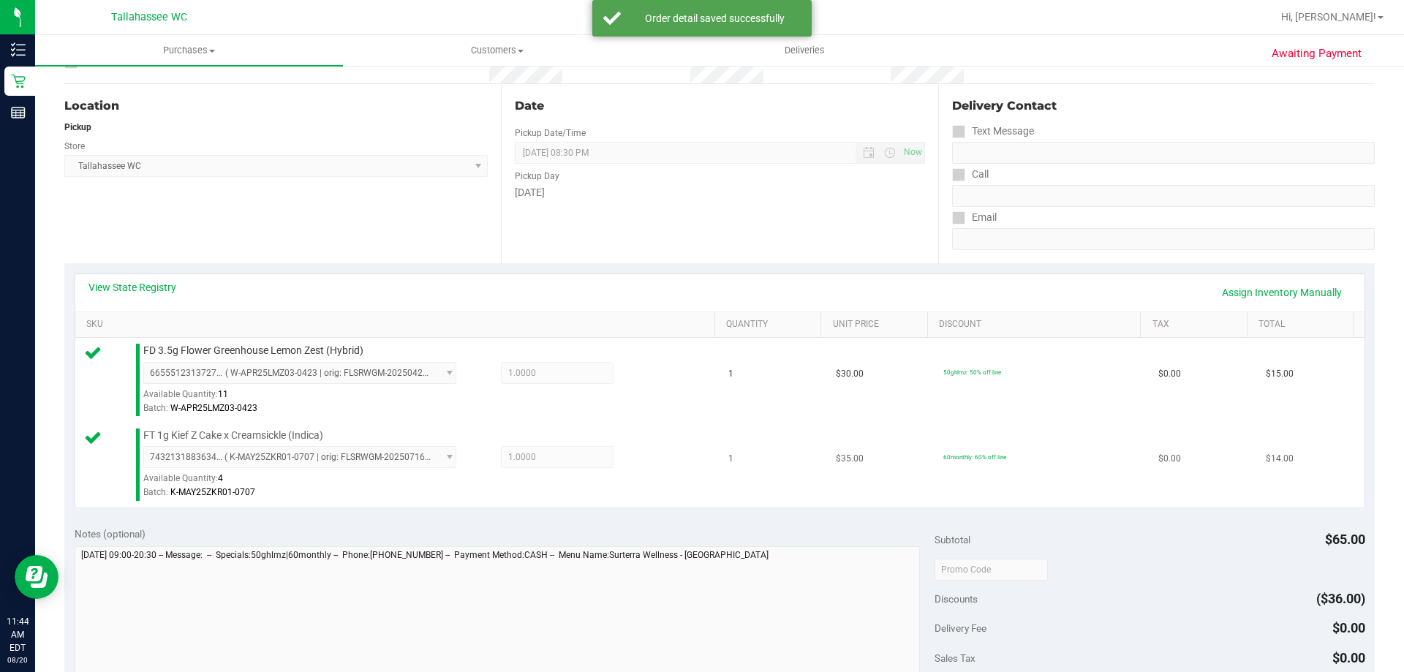
scroll to position [292, 0]
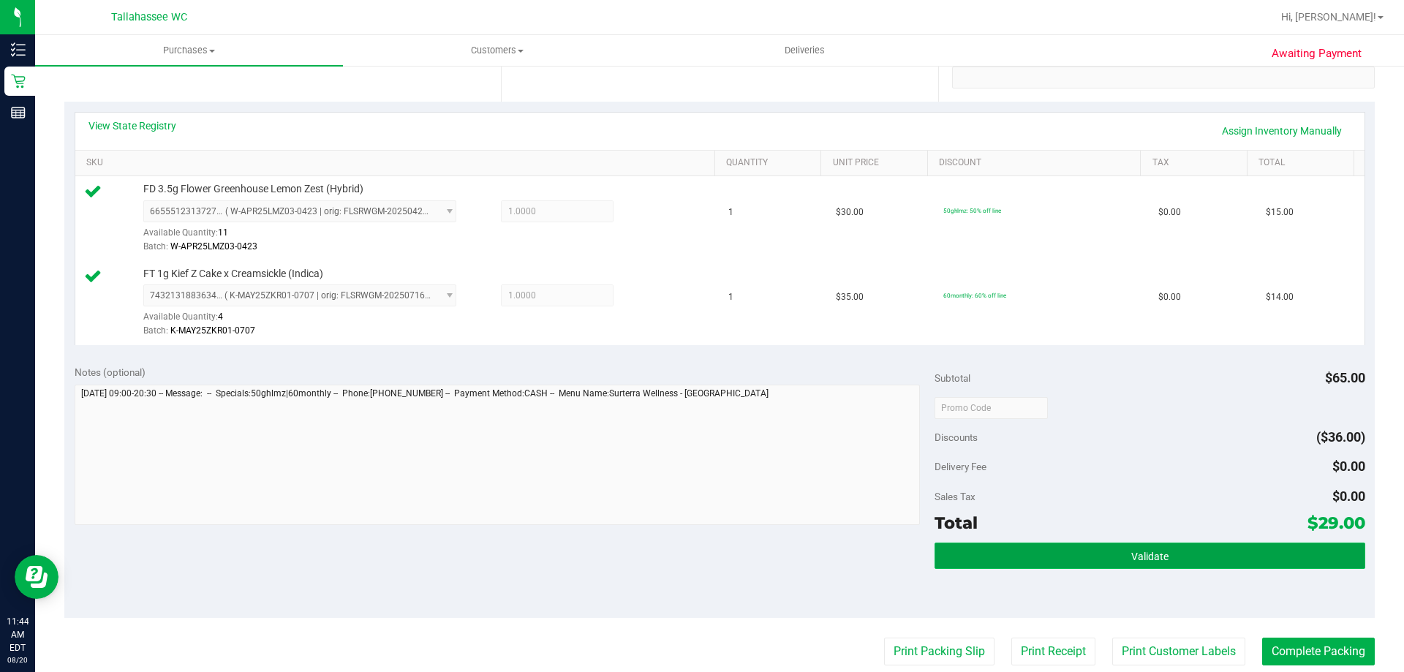
click at [1012, 559] on button "Validate" at bounding box center [1149, 555] width 430 height 26
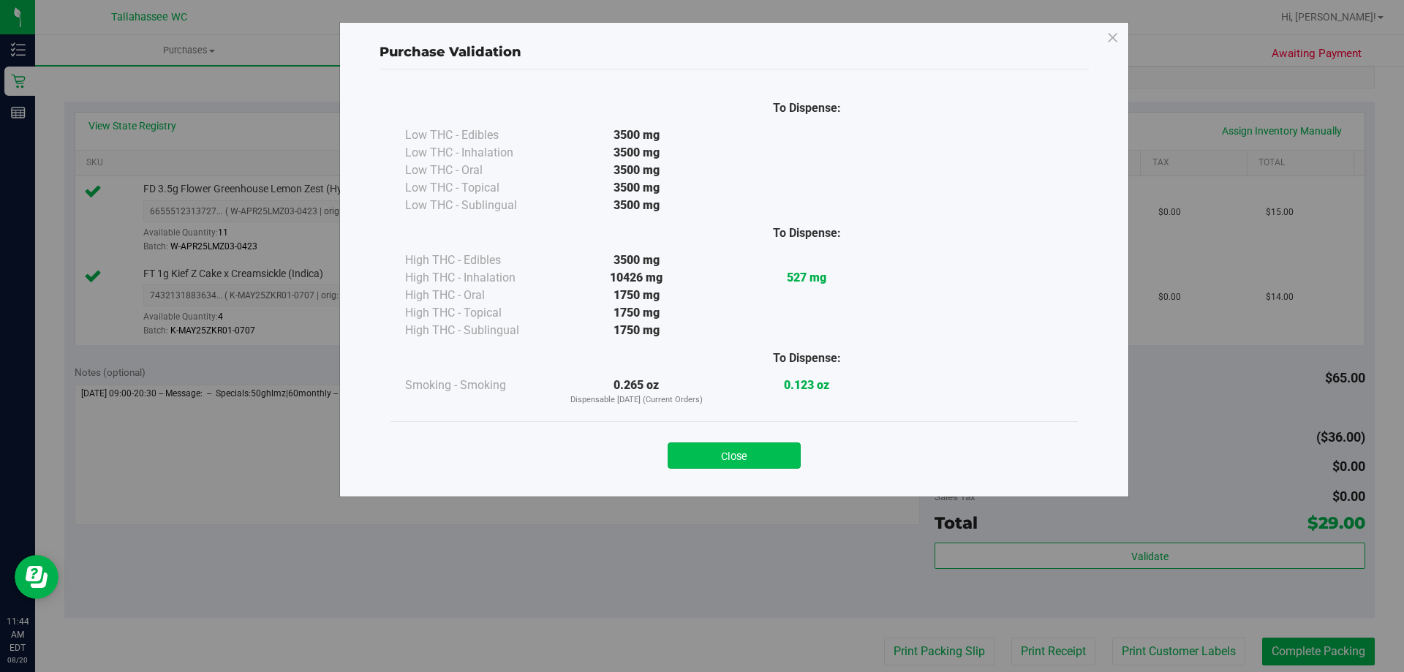
click at [695, 455] on button "Close" at bounding box center [734, 455] width 133 height 26
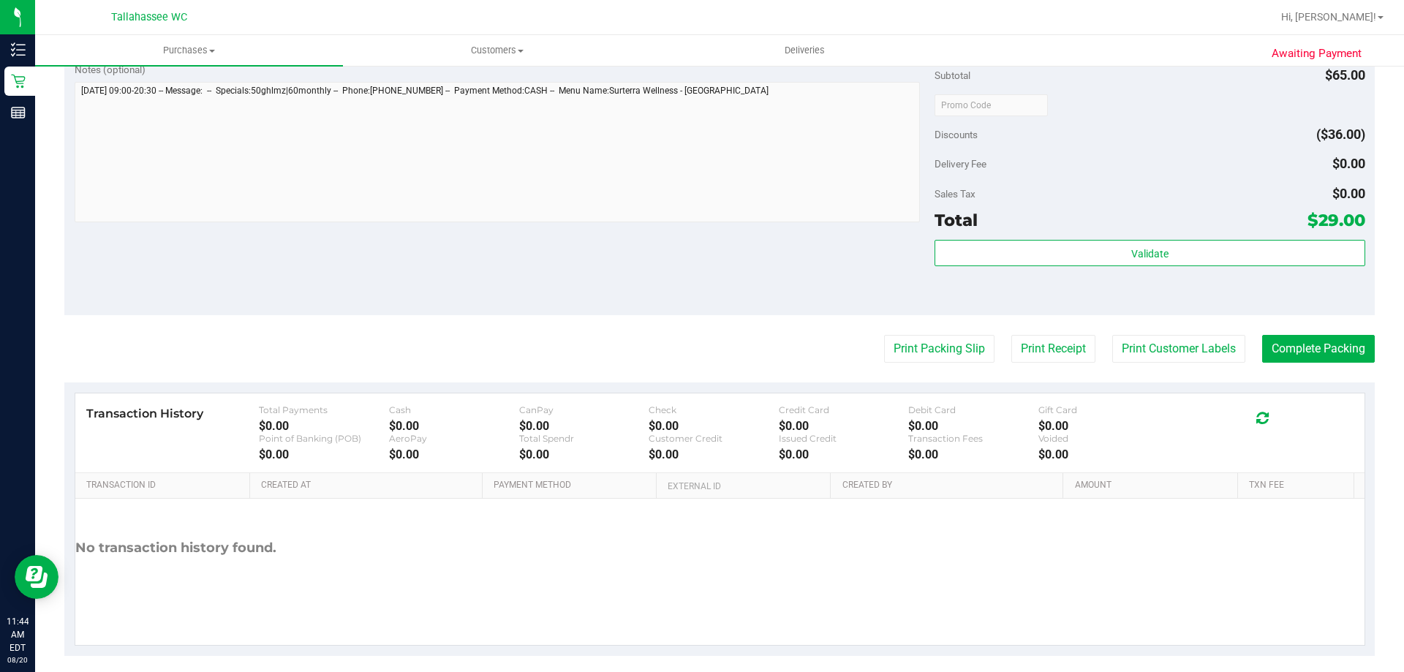
scroll to position [608, 0]
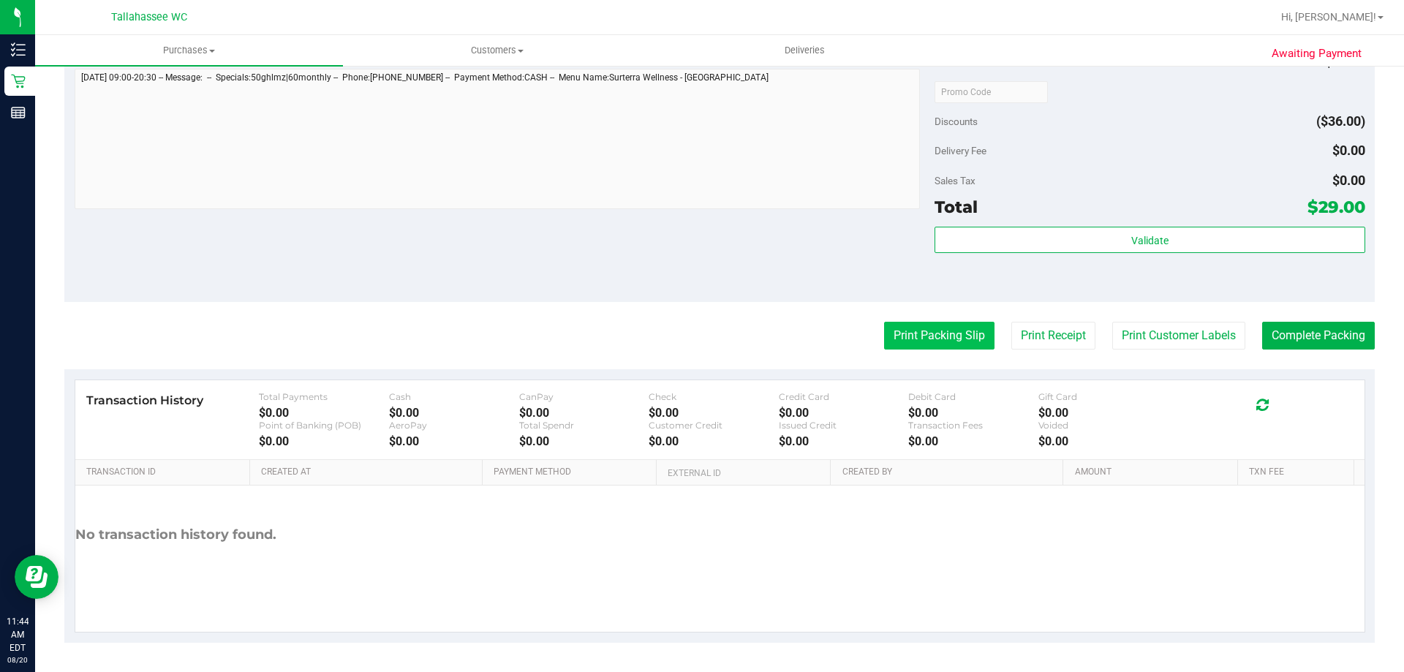
click at [951, 333] on button "Print Packing Slip" at bounding box center [939, 336] width 110 height 28
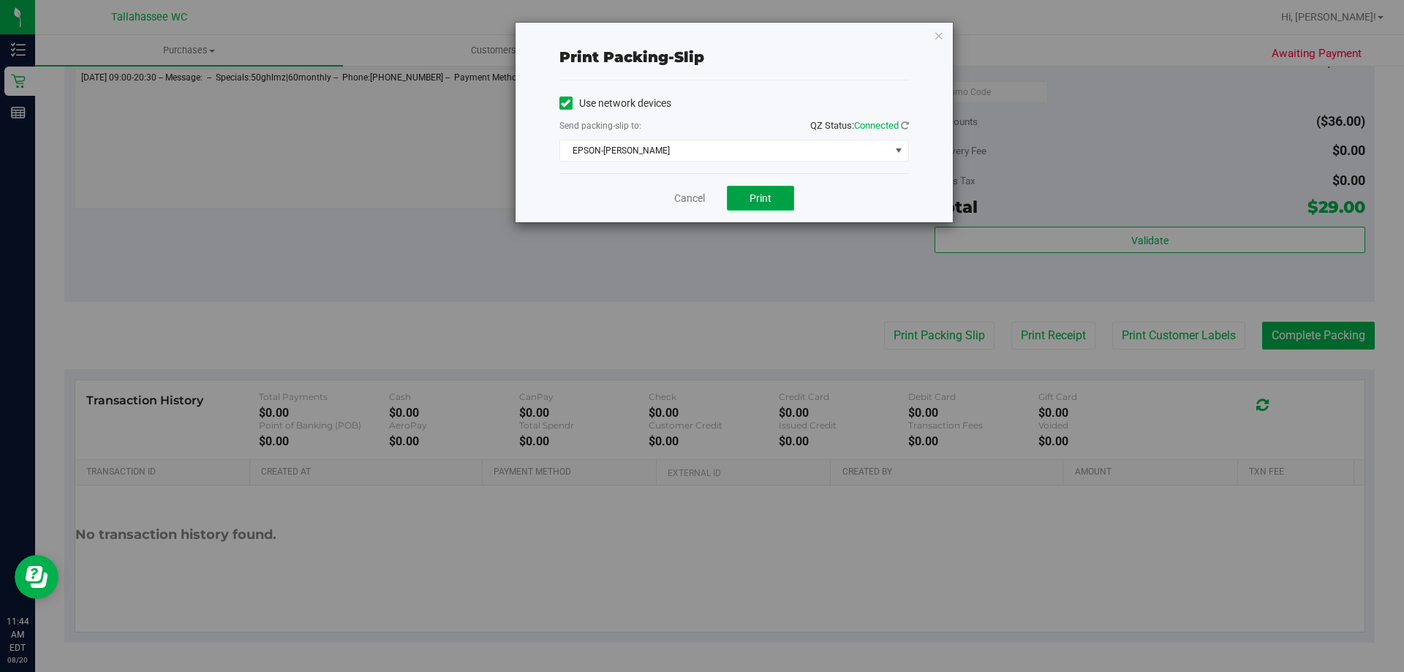
click at [743, 192] on button "Print" at bounding box center [760, 198] width 67 height 25
click at [942, 41] on icon "button" at bounding box center [939, 35] width 10 height 18
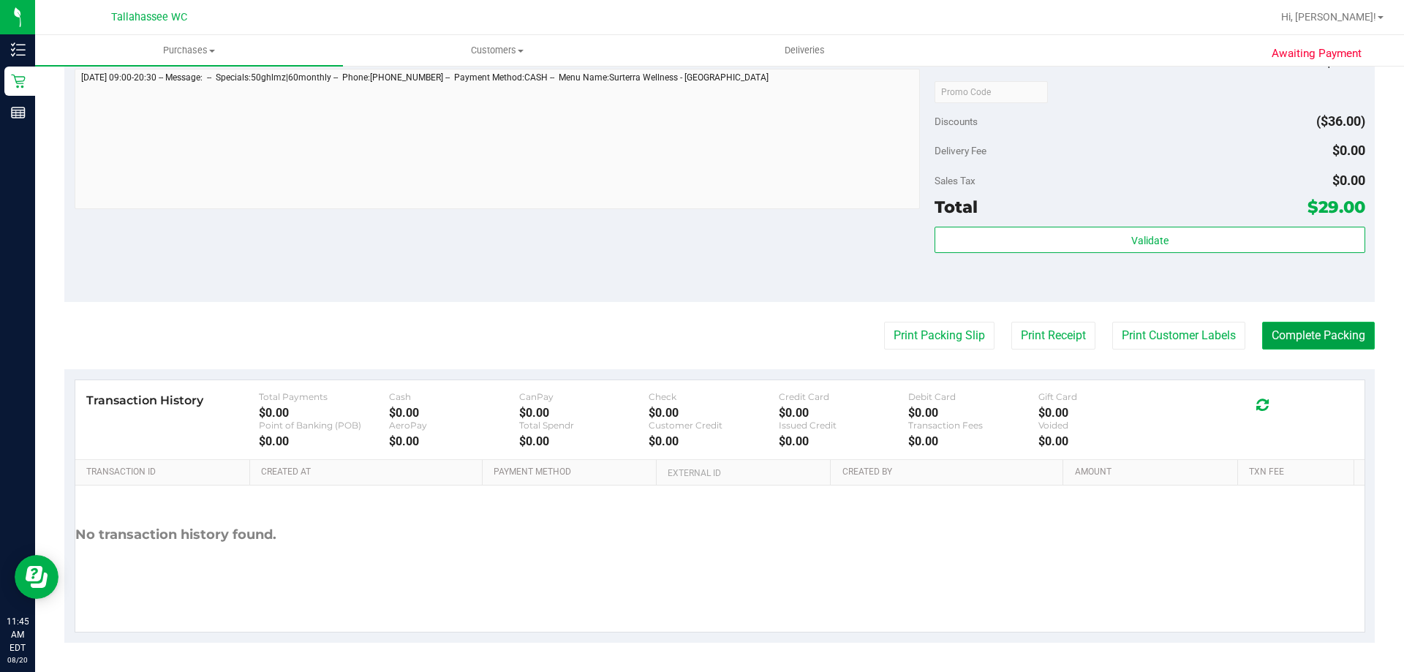
click at [1280, 346] on button "Complete Packing" at bounding box center [1318, 336] width 113 height 28
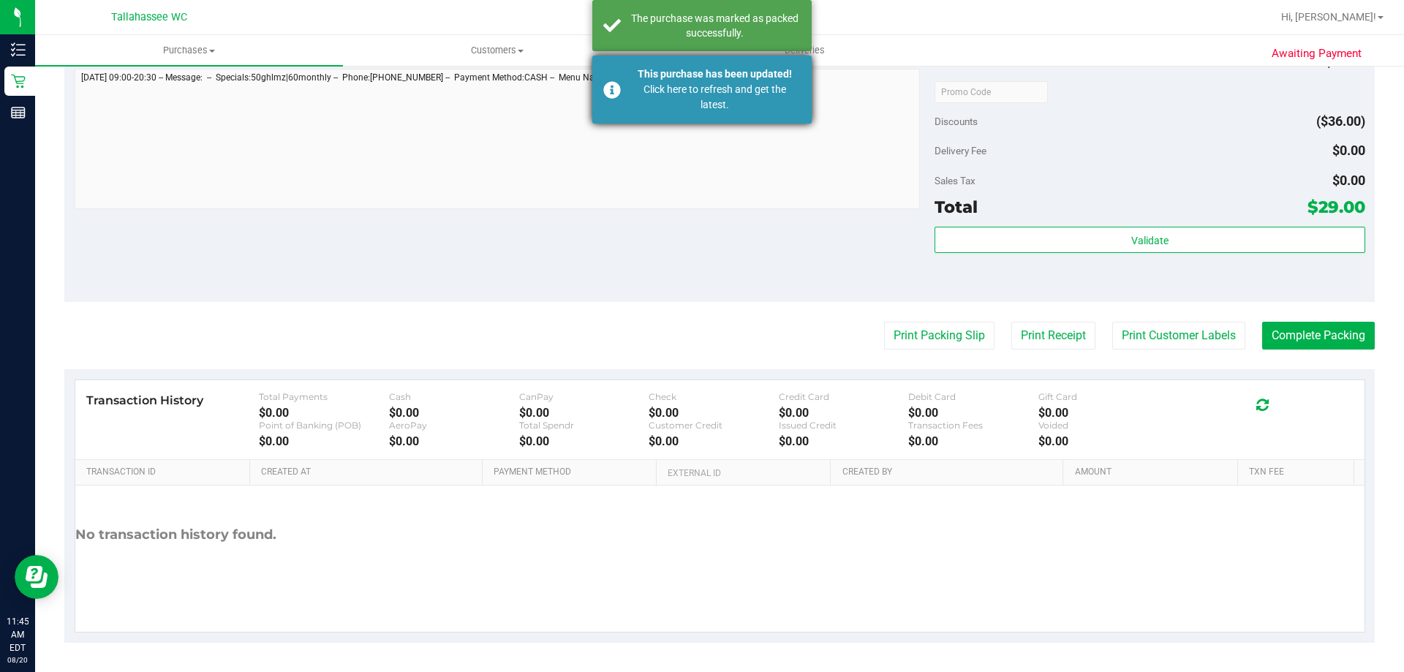
click at [728, 99] on div "Click here to refresh and get the latest." at bounding box center [715, 97] width 172 height 31
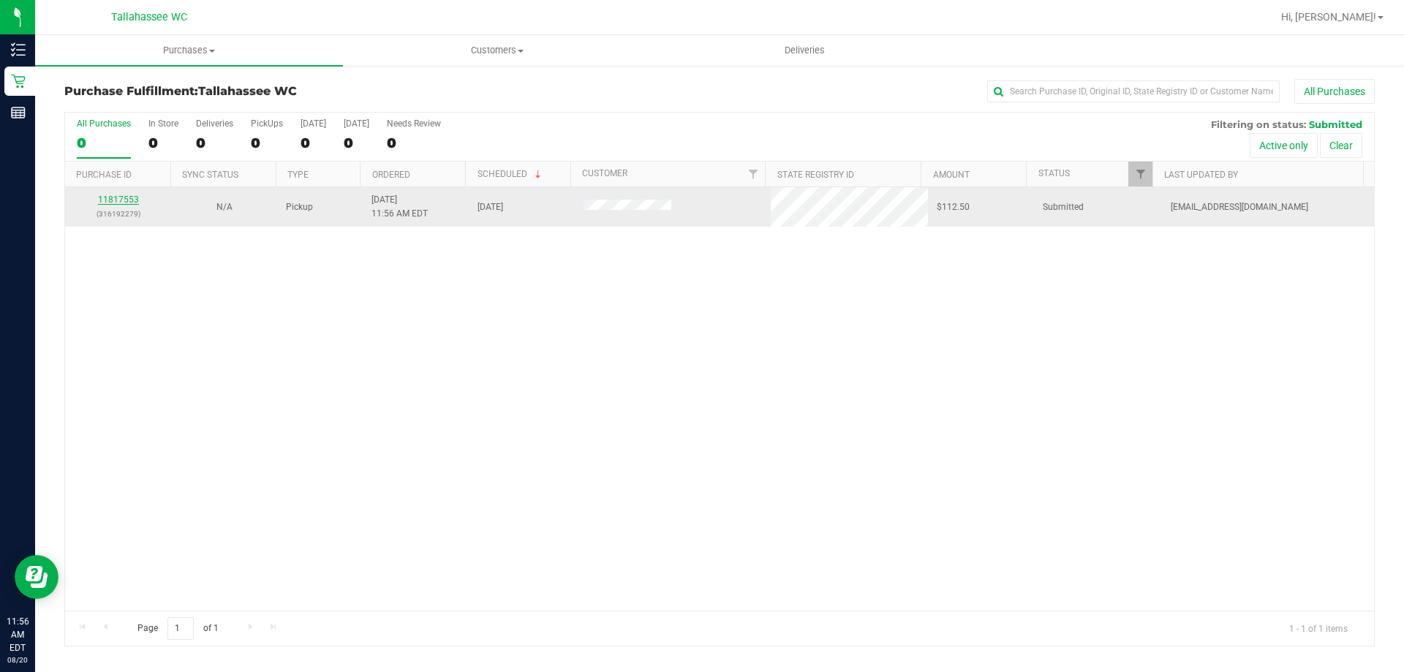
click at [123, 197] on link "11817553" at bounding box center [118, 199] width 41 height 10
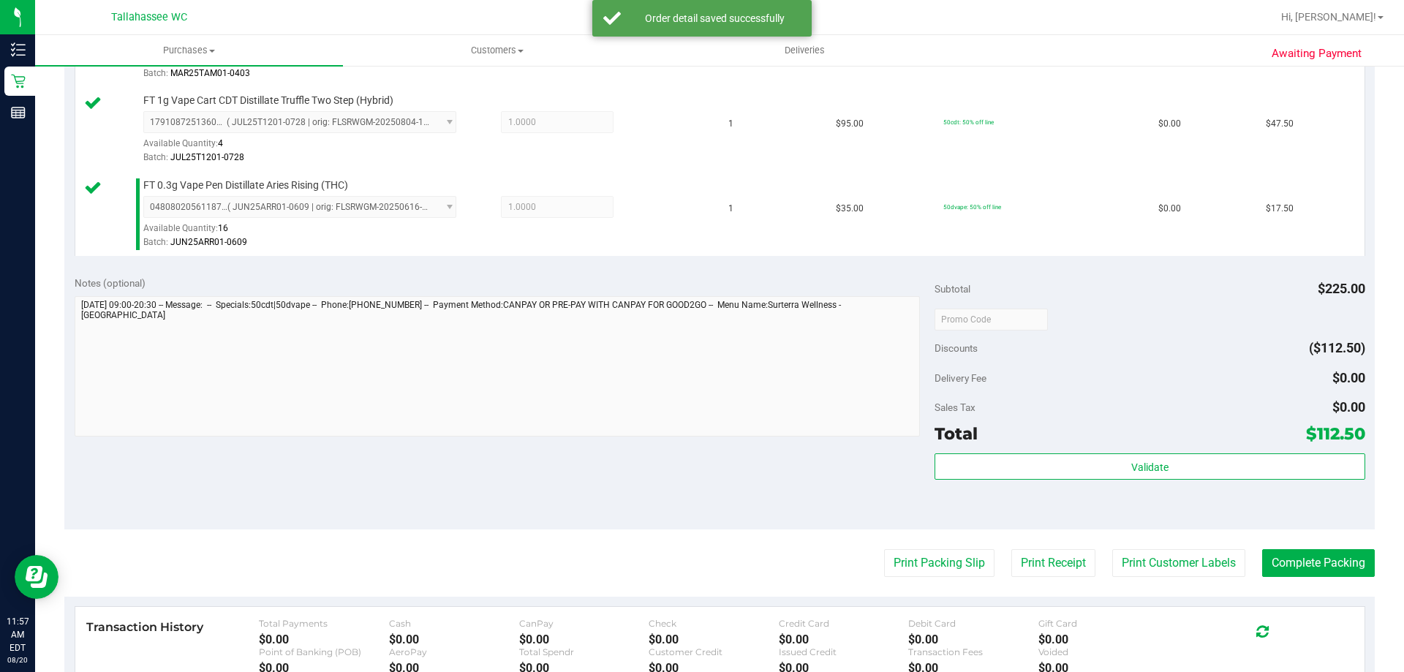
scroll to position [658, 0]
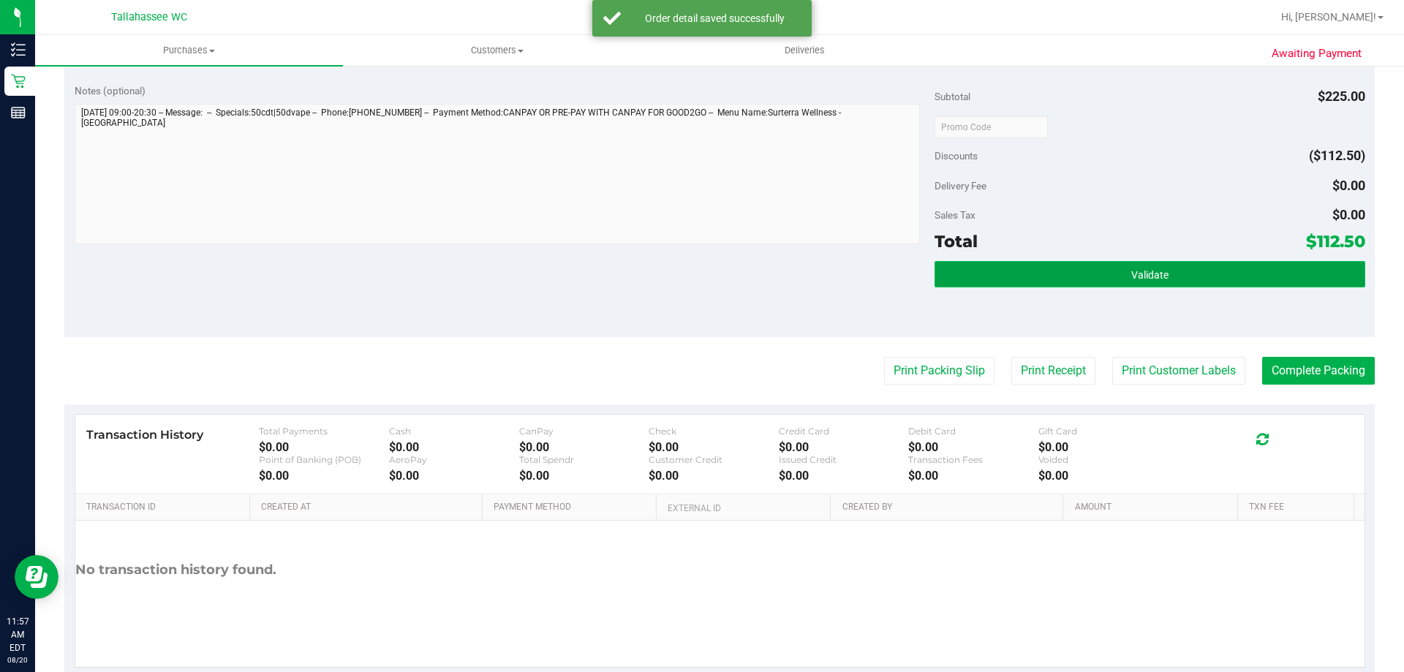
click at [988, 277] on button "Validate" at bounding box center [1149, 274] width 430 height 26
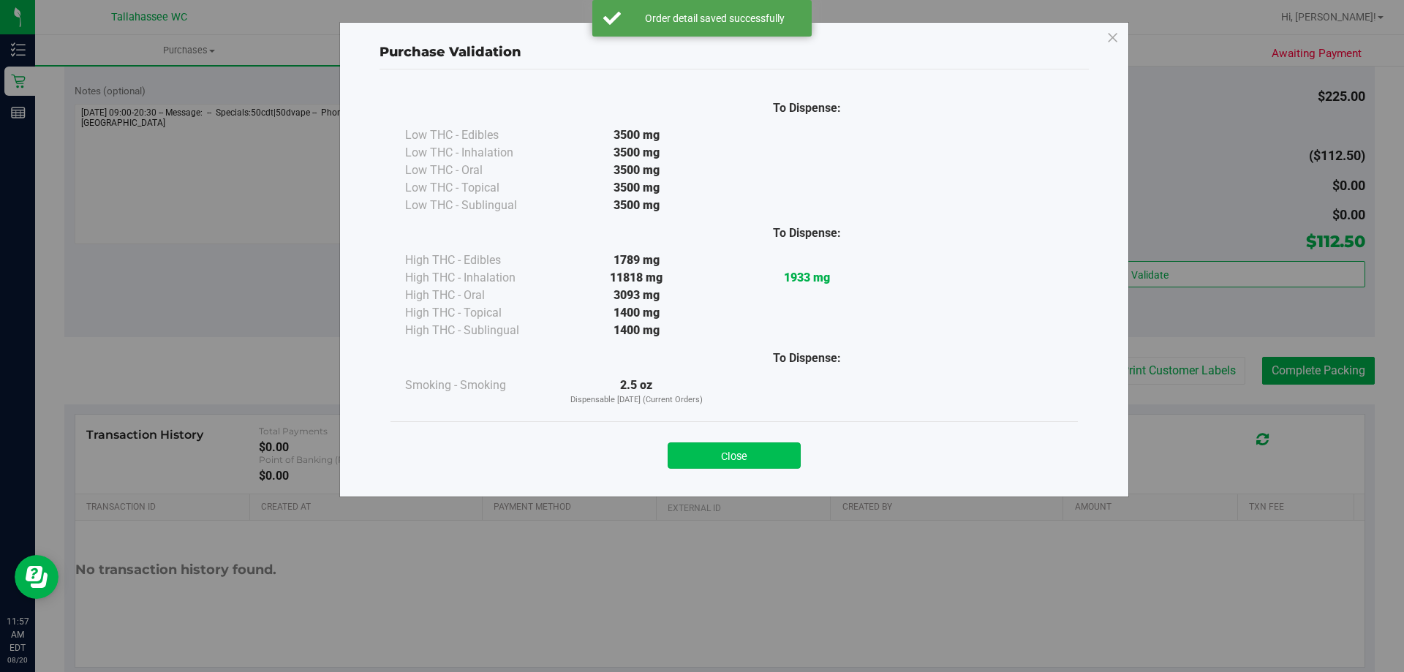
click at [720, 461] on button "Close" at bounding box center [734, 455] width 133 height 26
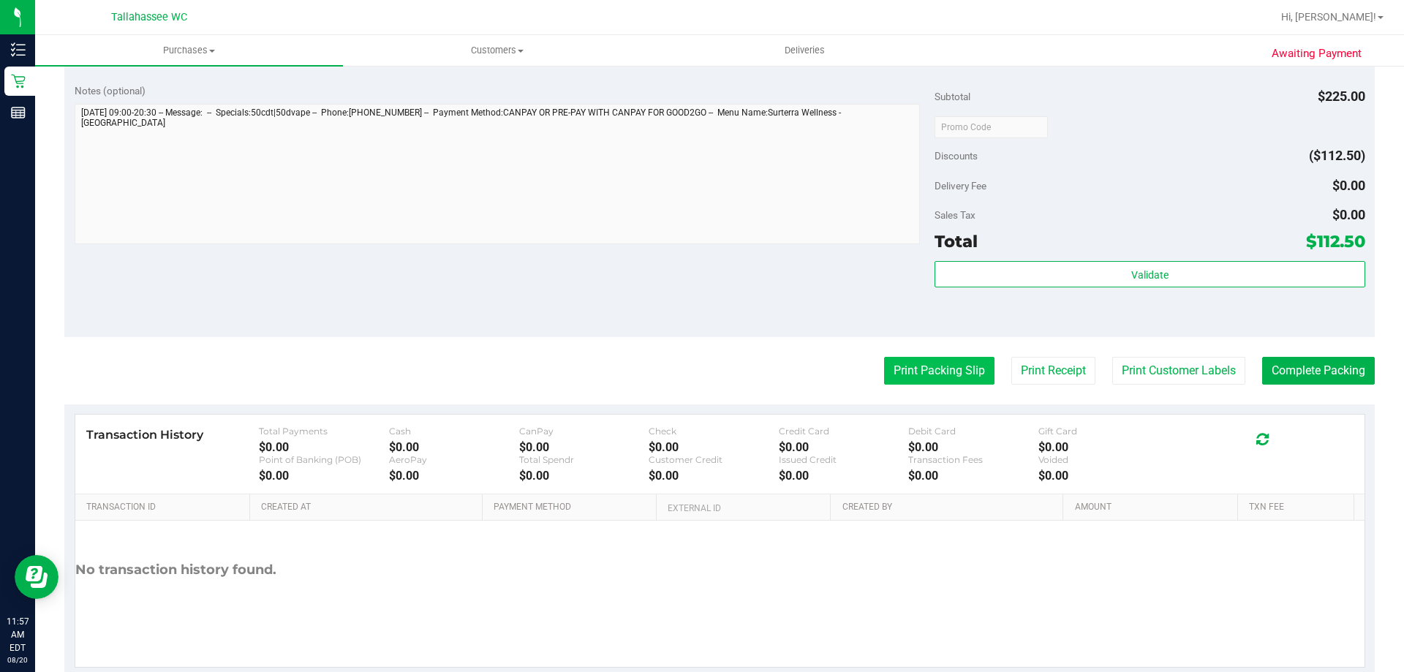
click at [918, 371] on button "Print Packing Slip" at bounding box center [939, 371] width 110 height 28
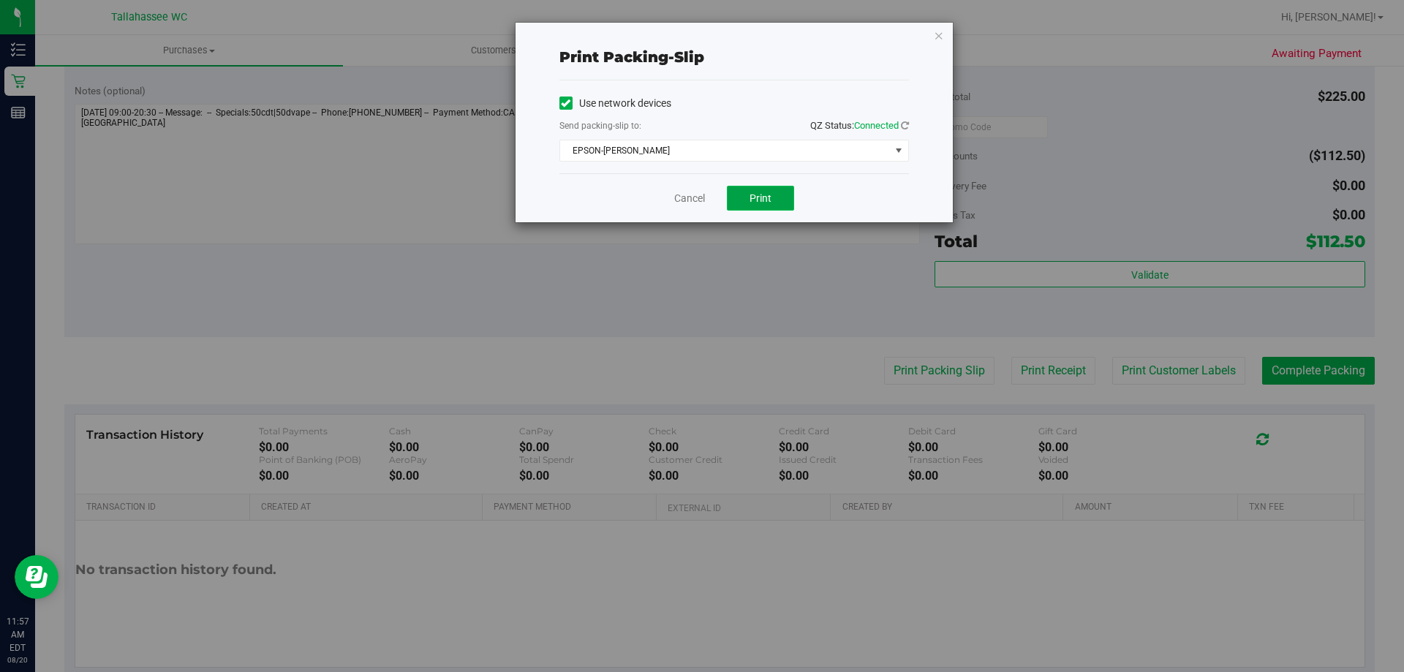
click at [764, 194] on span "Print" at bounding box center [760, 198] width 22 height 12
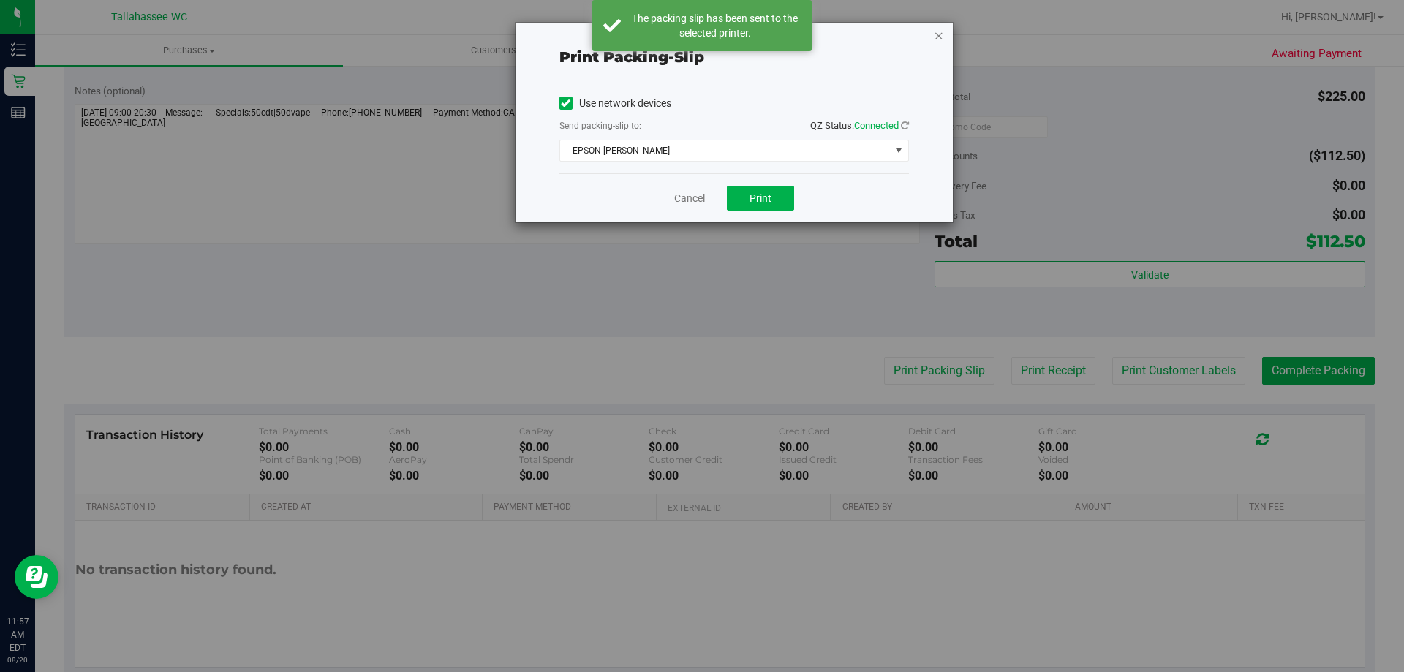
click at [938, 34] on icon "button" at bounding box center [939, 35] width 10 height 18
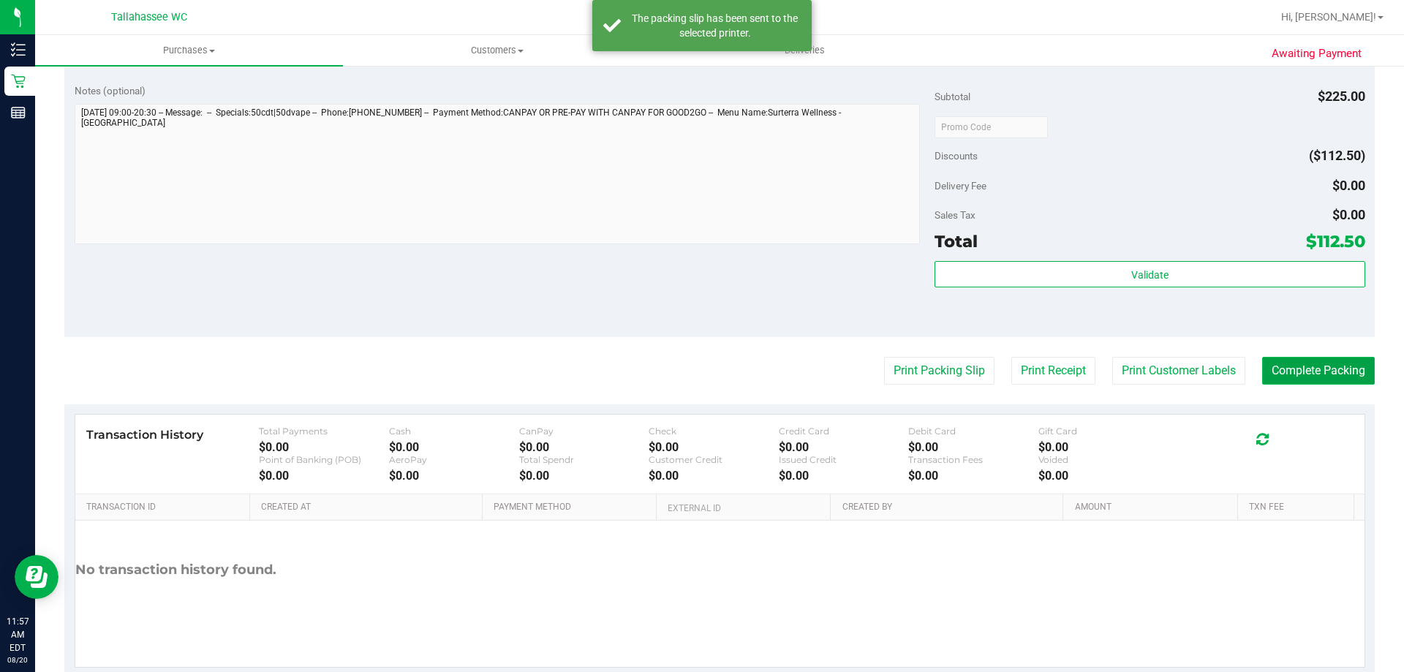
click at [1307, 370] on button "Complete Packing" at bounding box center [1318, 371] width 113 height 28
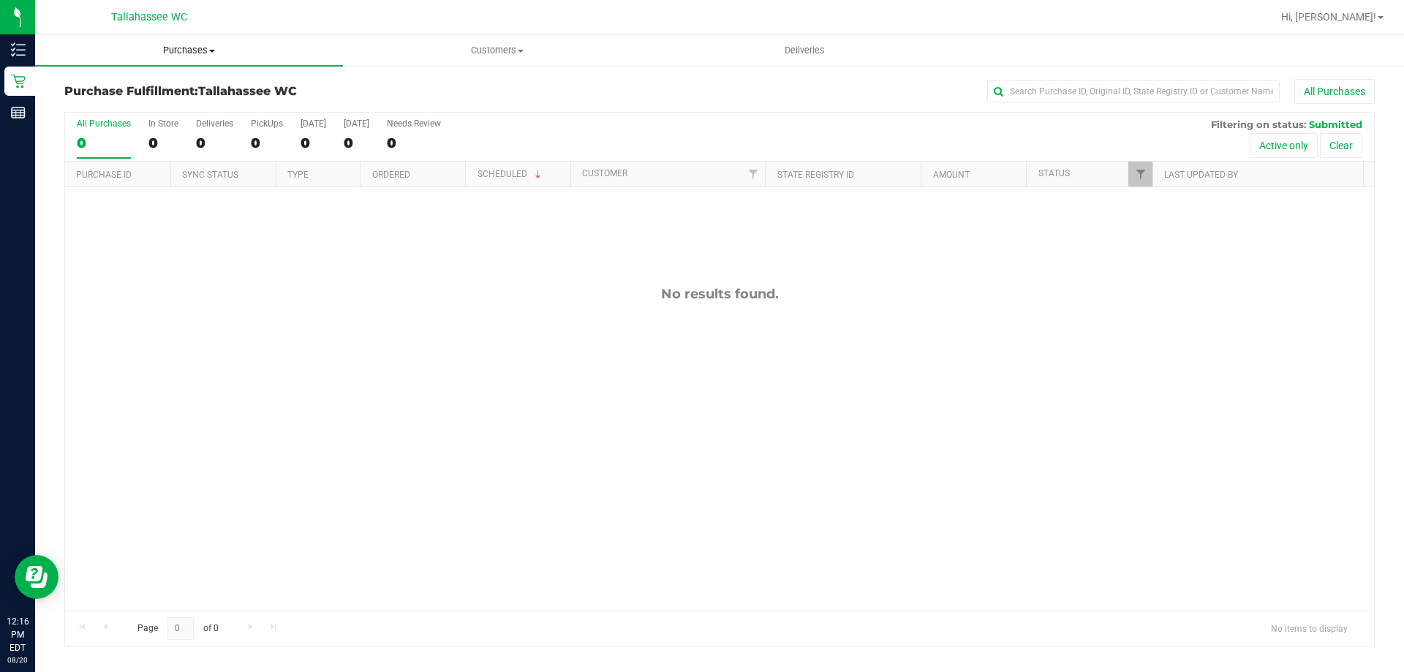
click at [227, 58] on uib-tab-heading "Purchases Summary of purchases Fulfillment All purchases" at bounding box center [189, 50] width 308 height 31
click at [117, 108] on span "Fulfillment" at bounding box center [80, 105] width 91 height 12
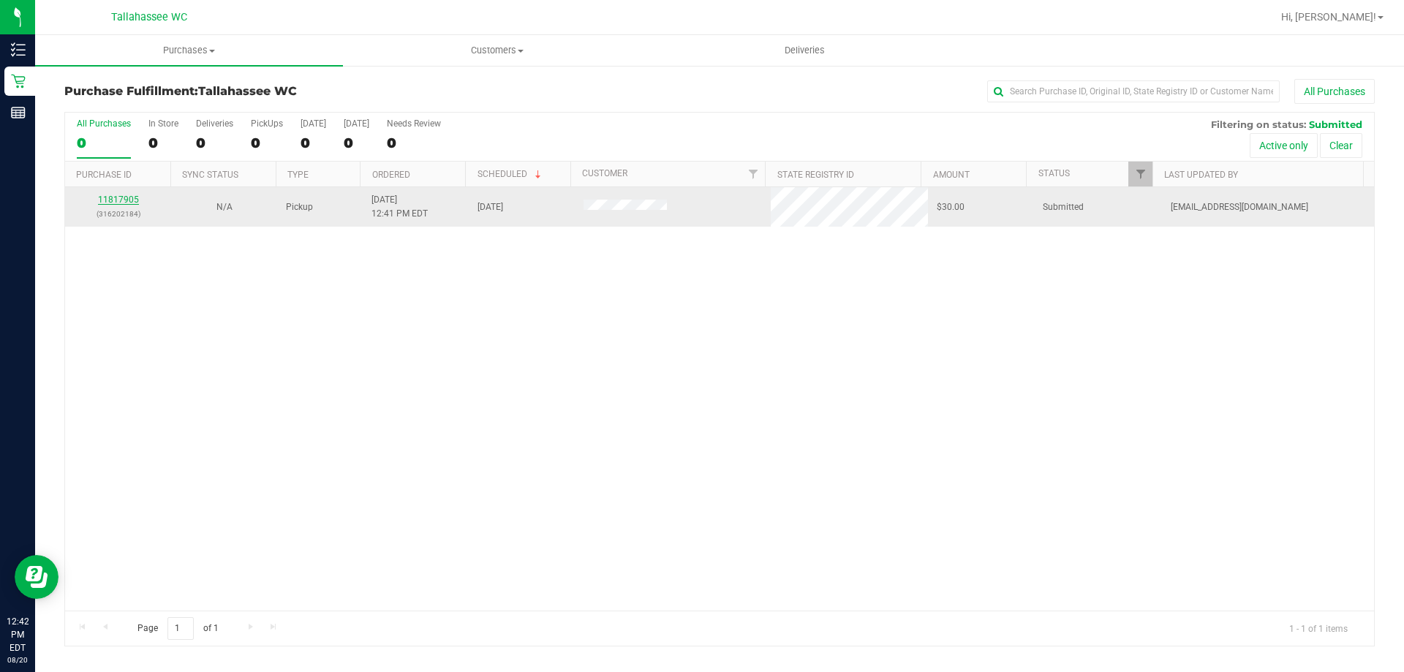
drag, startPoint x: 91, startPoint y: 201, endPoint x: 102, endPoint y: 200, distance: 11.1
click at [95, 201] on div "11817905 (316202184)" at bounding box center [118, 207] width 88 height 28
click at [103, 200] on link "11817905" at bounding box center [118, 199] width 41 height 10
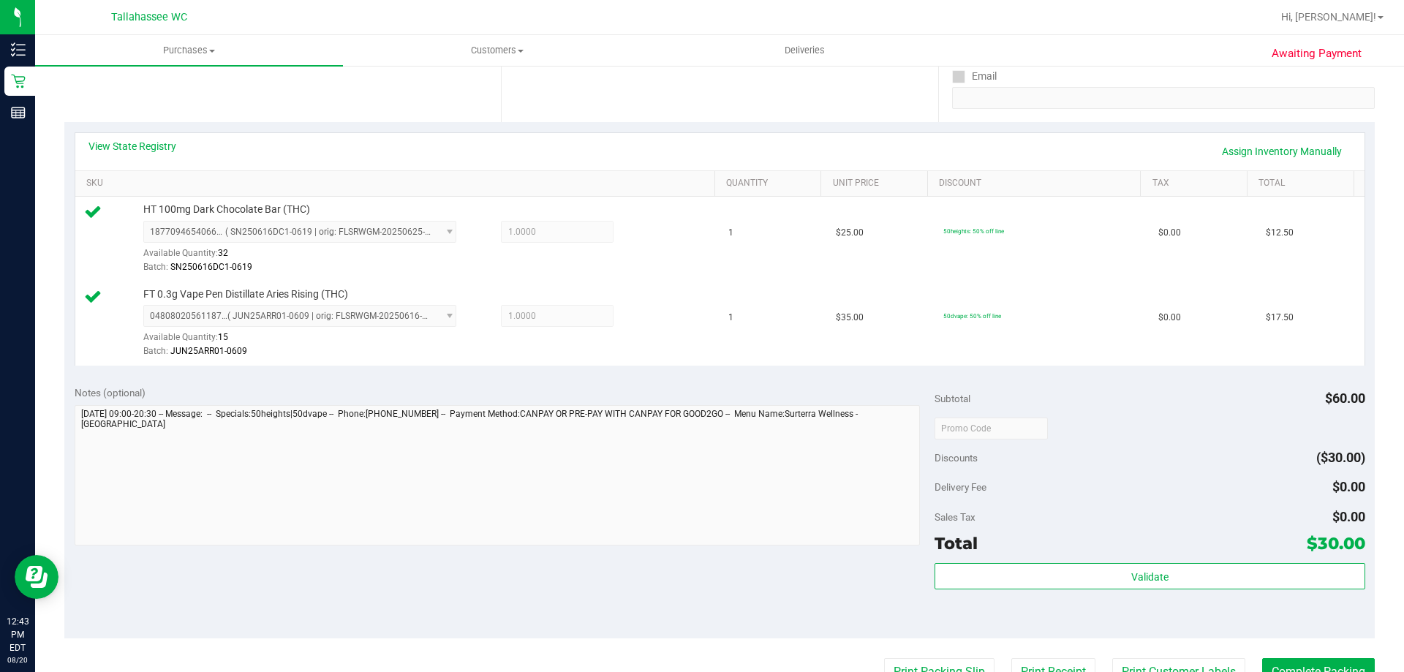
scroll to position [366, 0]
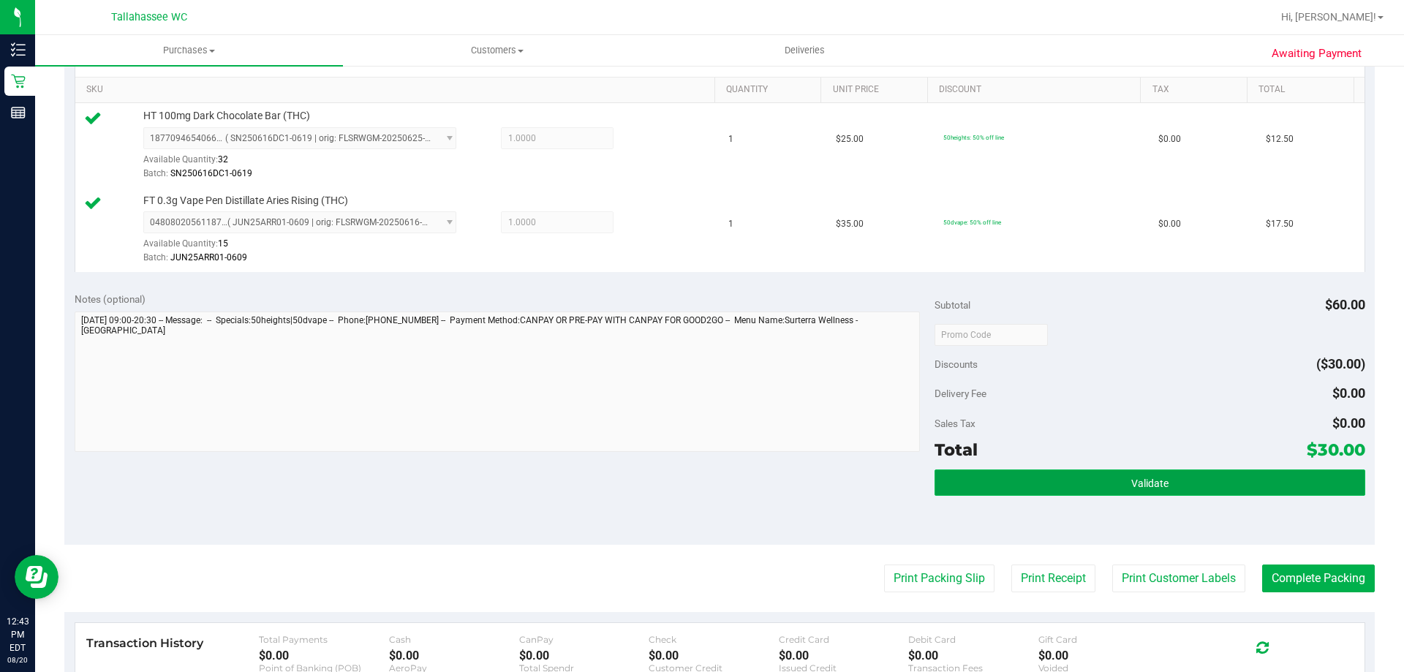
click at [1136, 479] on span "Validate" at bounding box center [1149, 483] width 37 height 12
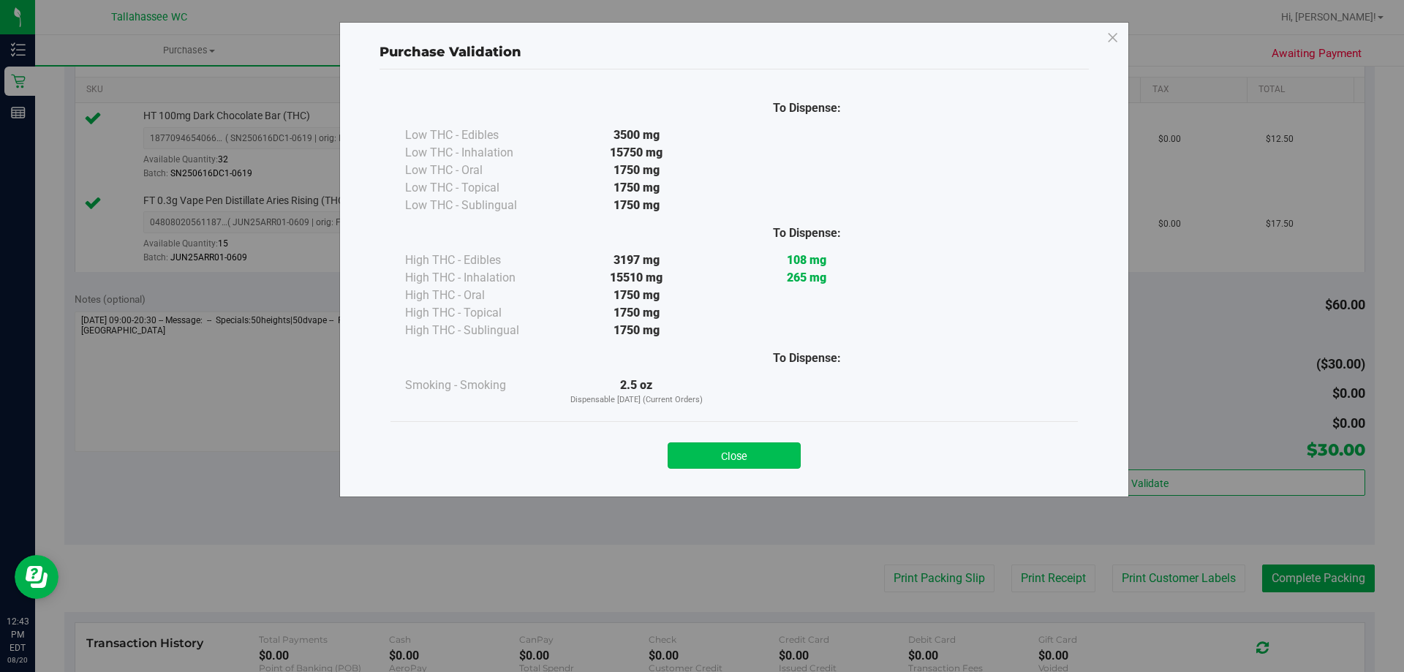
click at [714, 451] on button "Close" at bounding box center [734, 455] width 133 height 26
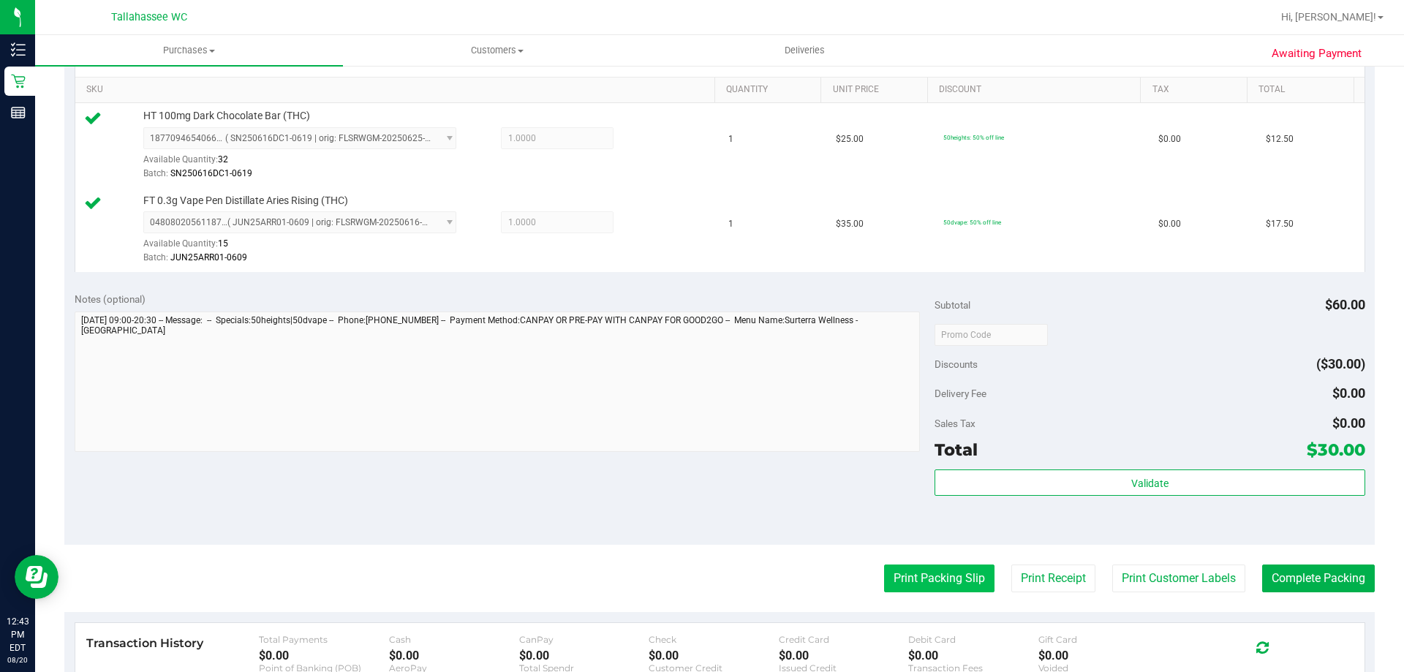
click at [925, 577] on button "Print Packing Slip" at bounding box center [939, 578] width 110 height 28
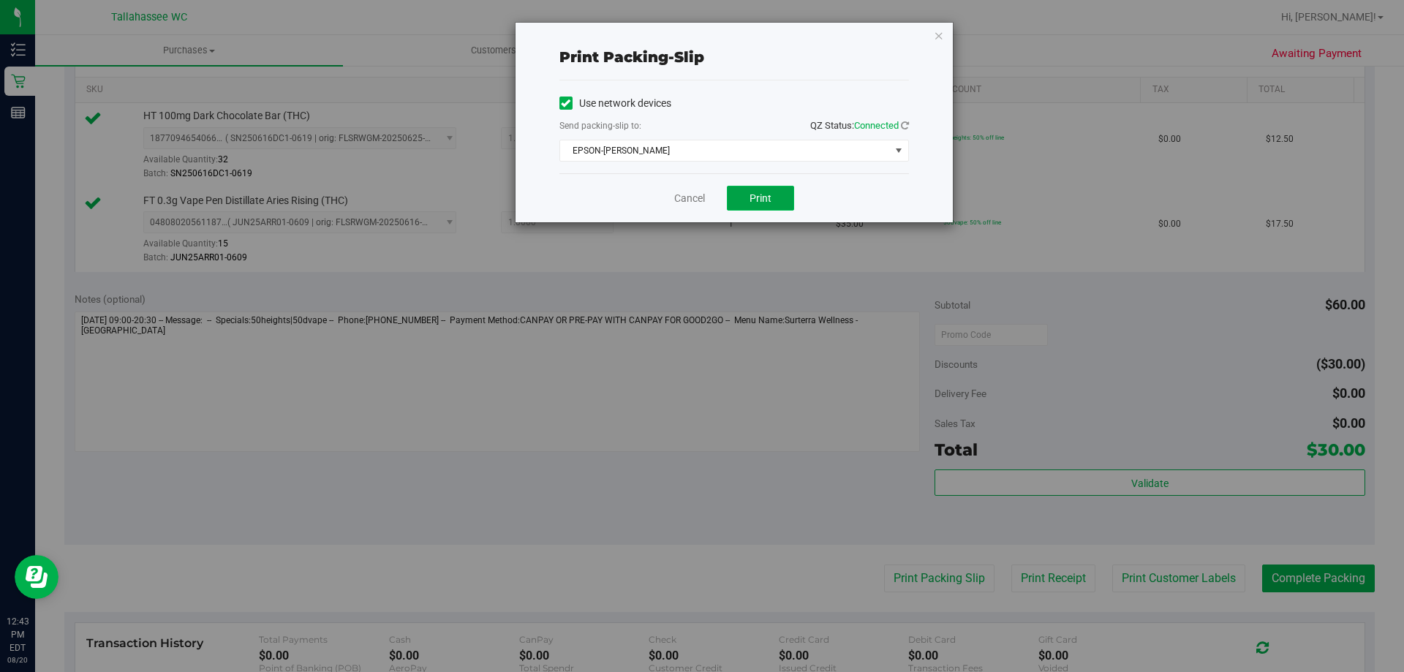
click at [753, 192] on span "Print" at bounding box center [760, 198] width 22 height 12
click at [945, 34] on div "Print packing-slip Use network devices Send packing-slip to: QZ Status: Connect…" at bounding box center [733, 123] width 437 height 200
click at [942, 34] on icon "button" at bounding box center [939, 35] width 10 height 18
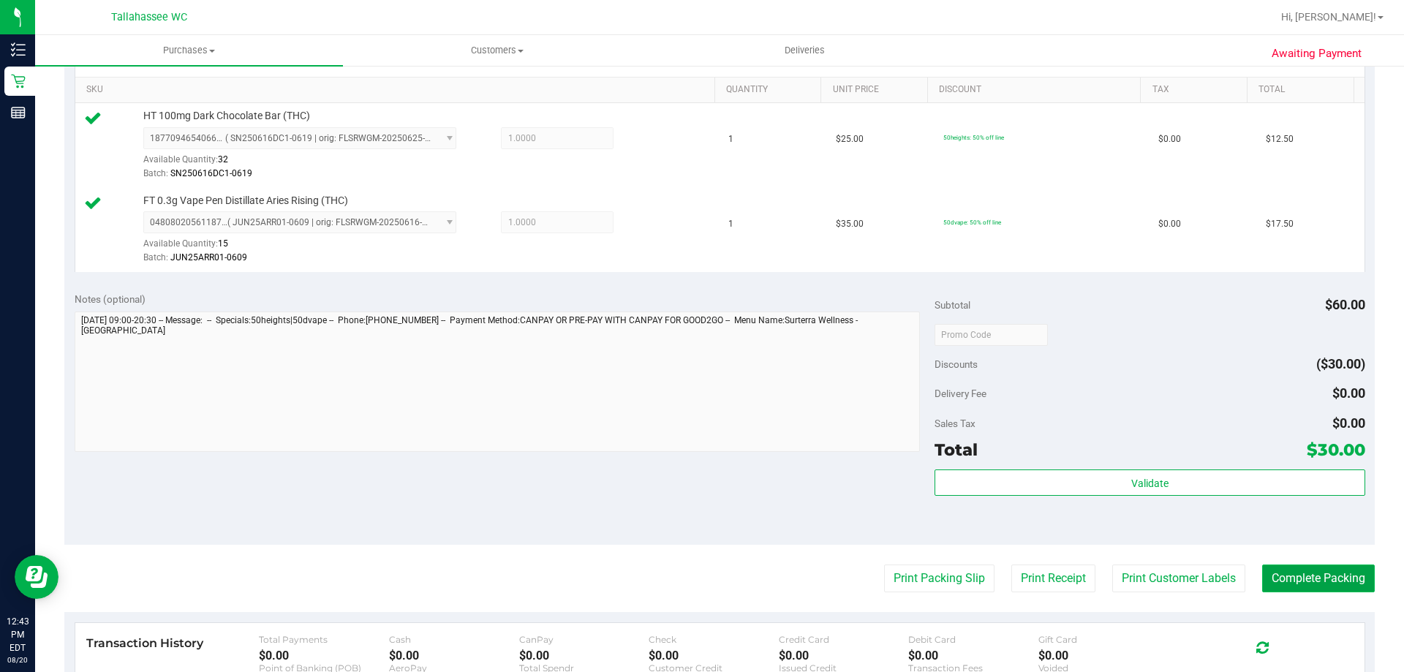
click at [1275, 572] on button "Complete Packing" at bounding box center [1318, 578] width 113 height 28
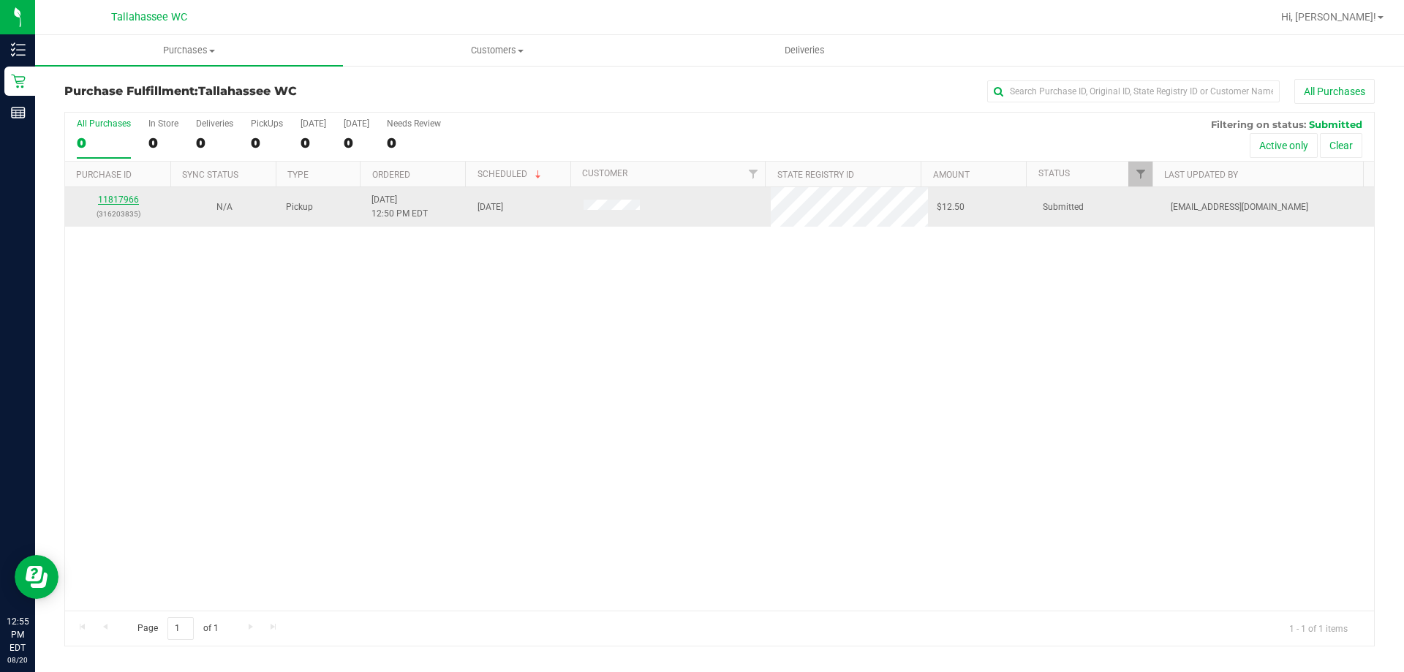
click at [128, 200] on link "11817966" at bounding box center [118, 199] width 41 height 10
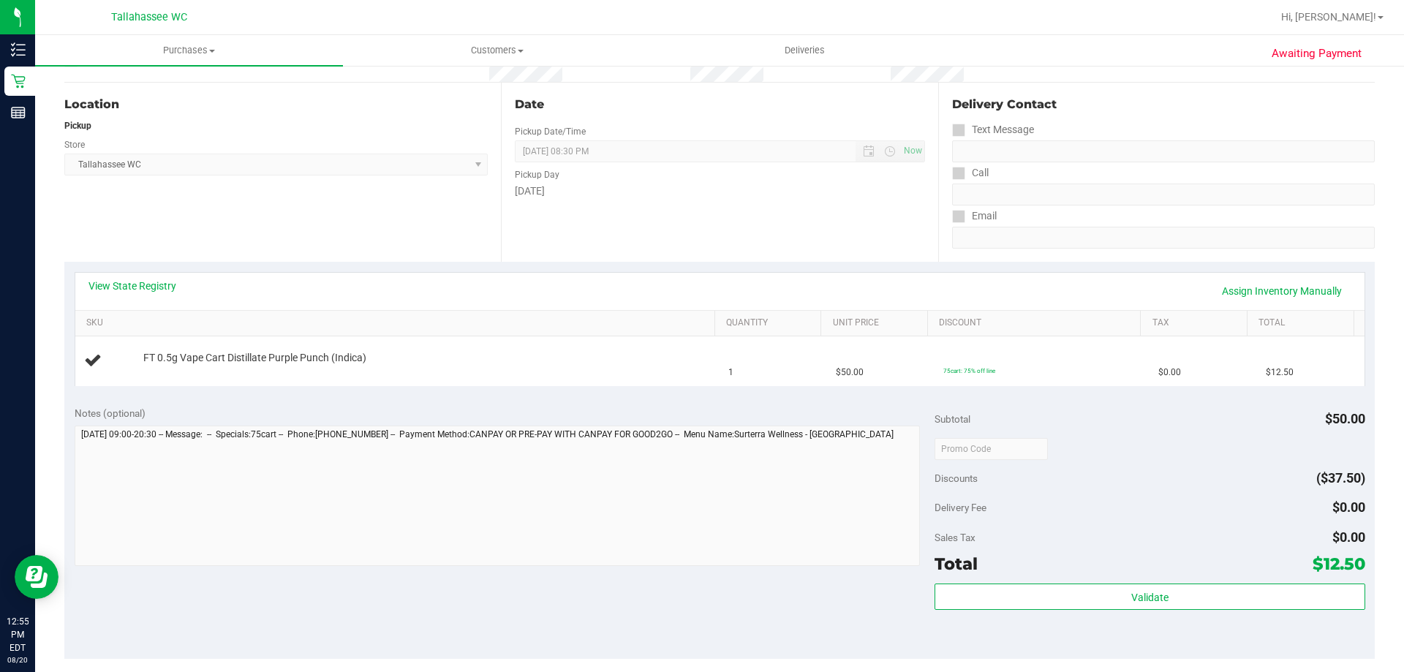
scroll to position [146, 0]
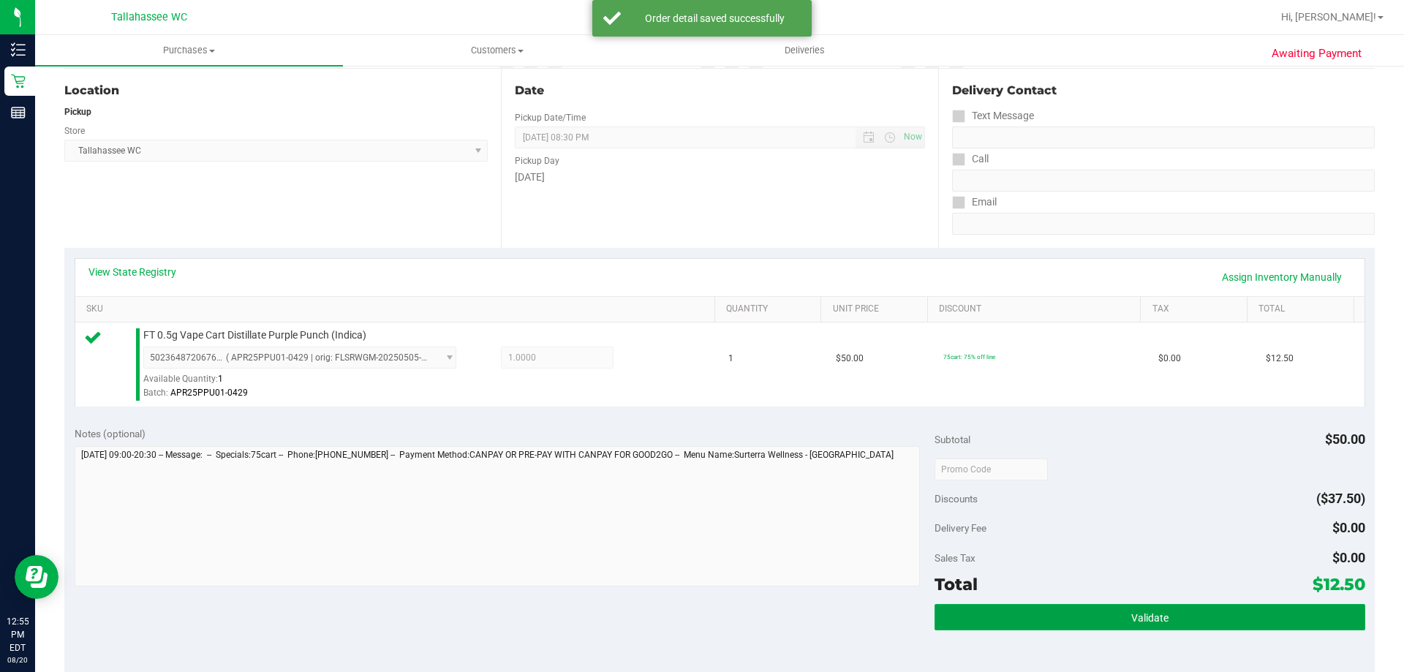
drag, startPoint x: 1225, startPoint y: 621, endPoint x: 1119, endPoint y: 549, distance: 127.8
click at [1223, 621] on button "Validate" at bounding box center [1149, 617] width 430 height 26
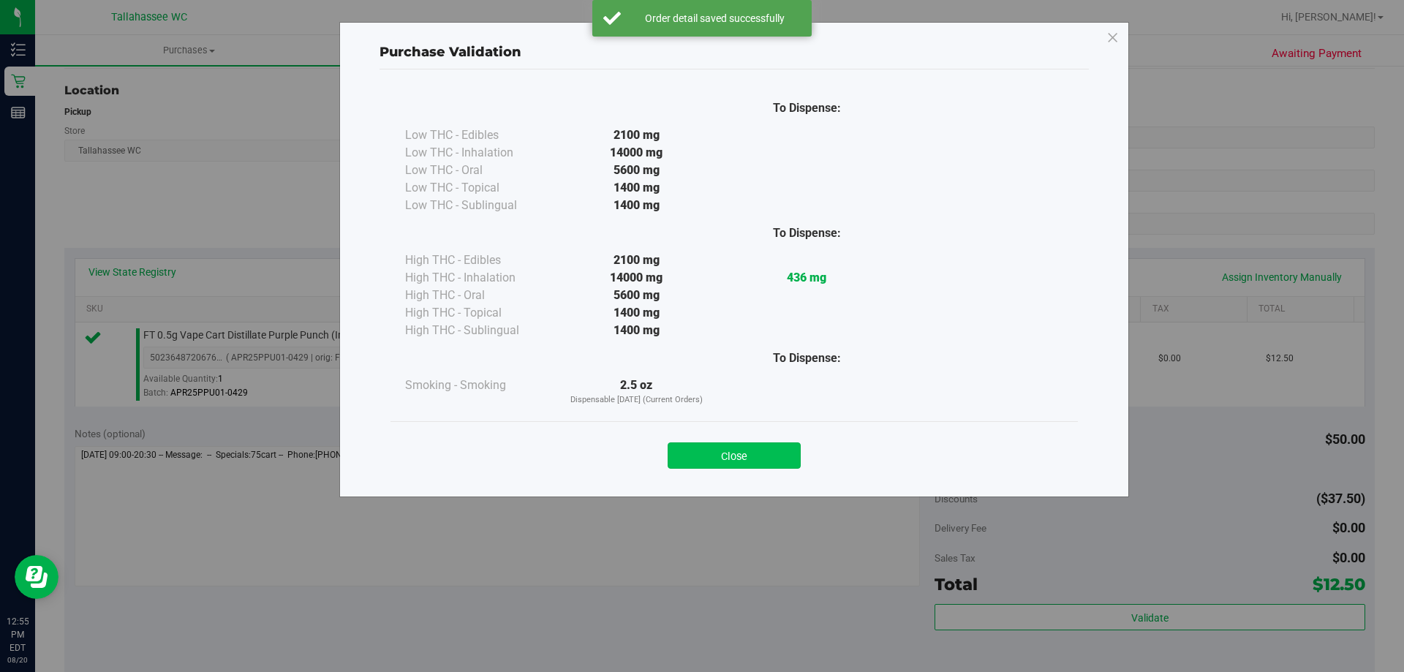
click at [754, 448] on button "Close" at bounding box center [734, 455] width 133 height 26
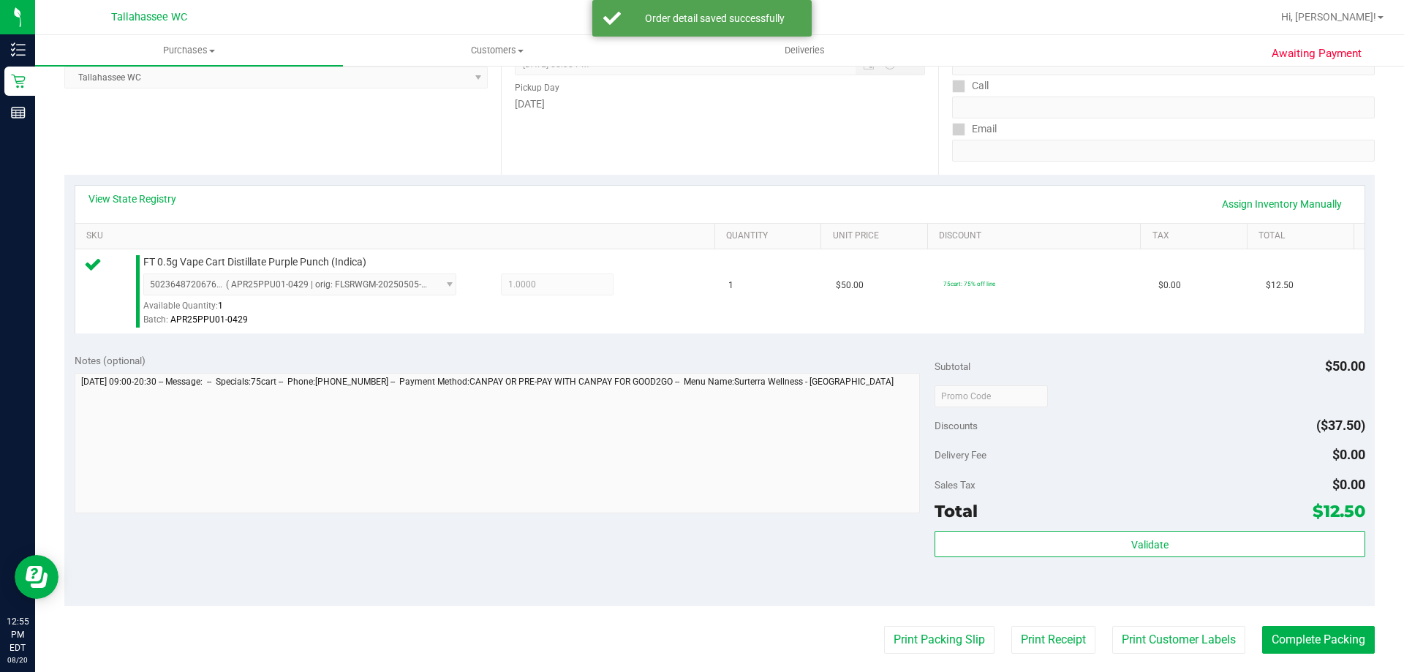
scroll to position [523, 0]
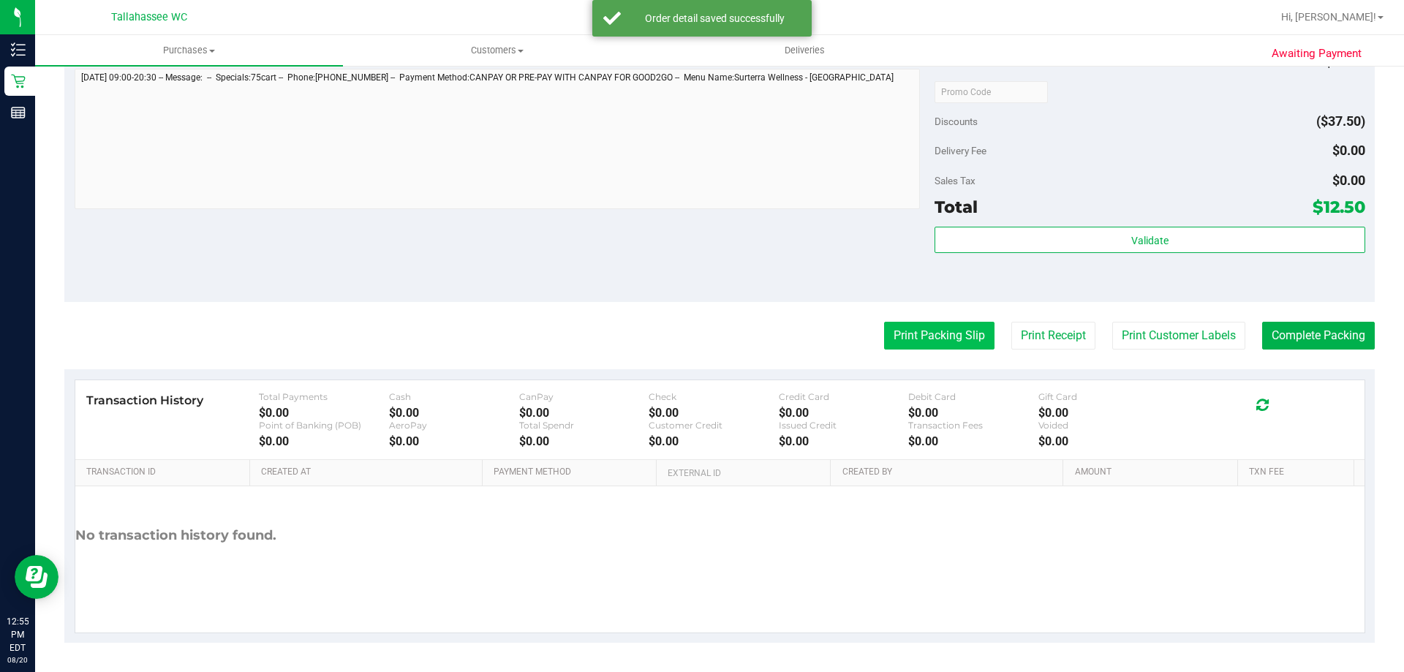
click at [939, 332] on button "Print Packing Slip" at bounding box center [939, 336] width 110 height 28
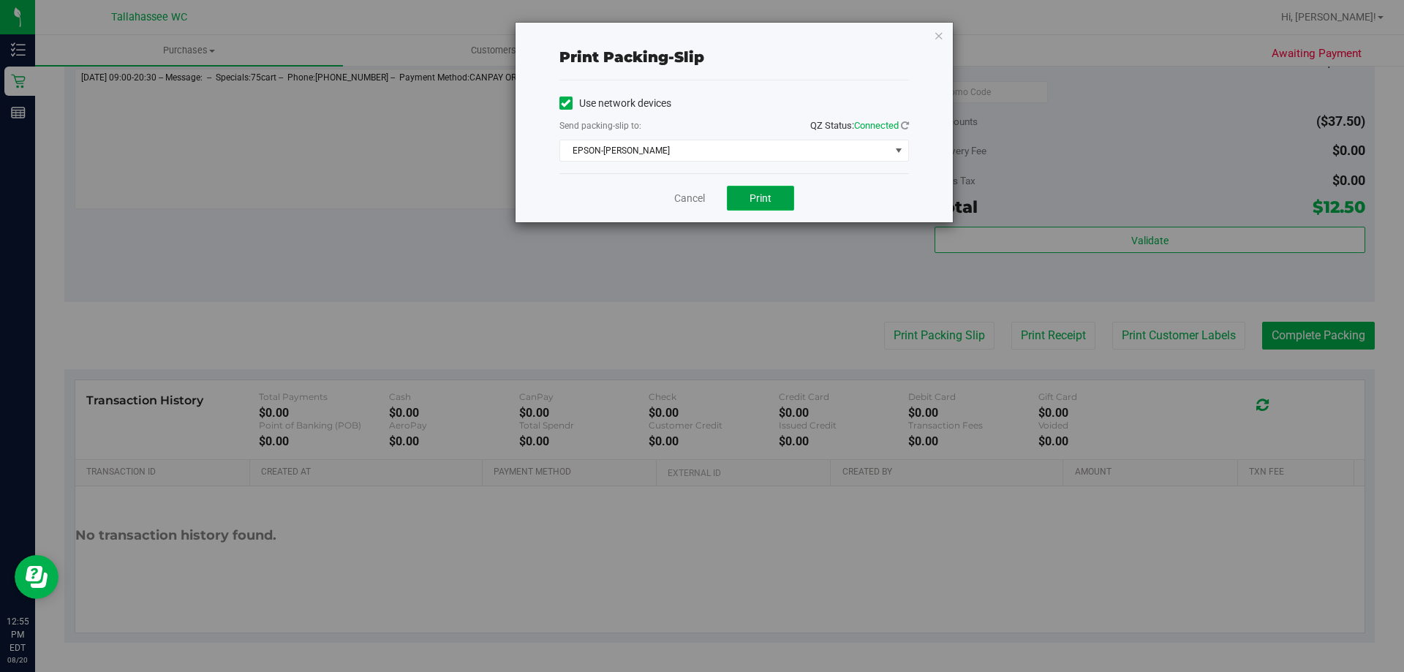
click at [754, 203] on span "Print" at bounding box center [760, 198] width 22 height 12
click at [934, 34] on icon "button" at bounding box center [939, 35] width 10 height 18
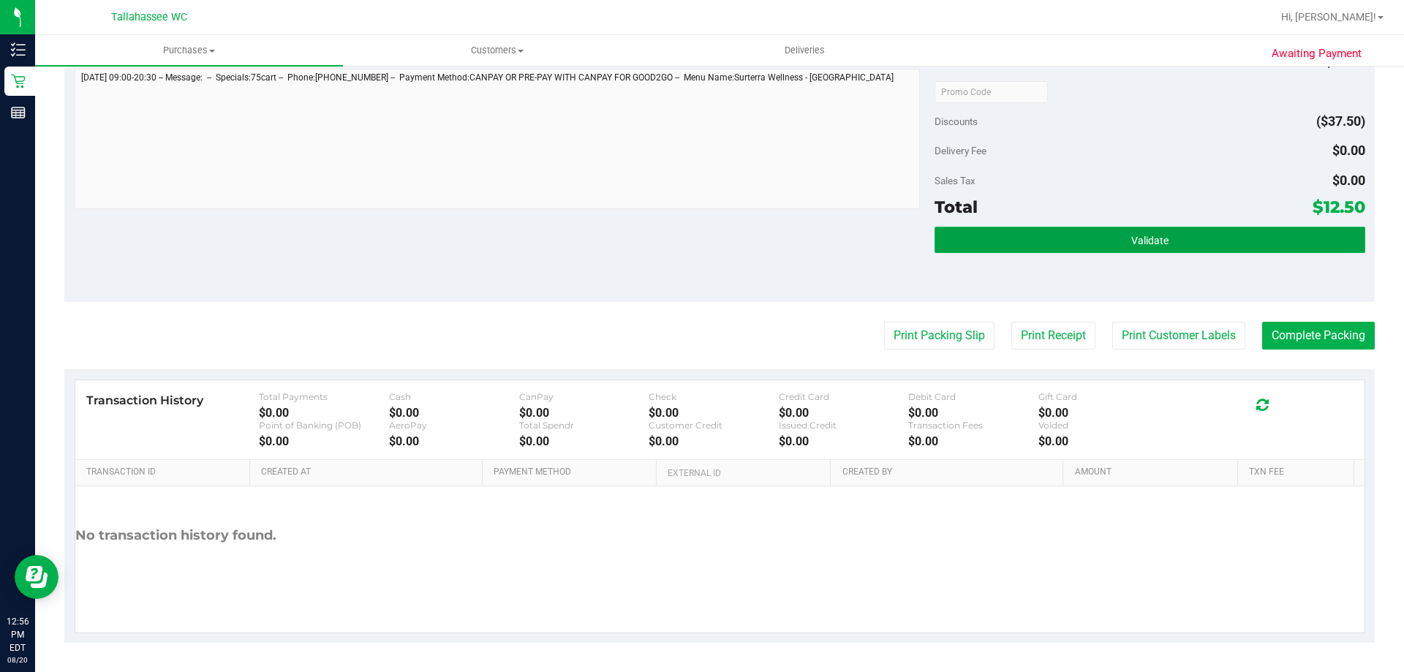
click at [1057, 230] on button "Validate" at bounding box center [1149, 240] width 430 height 26
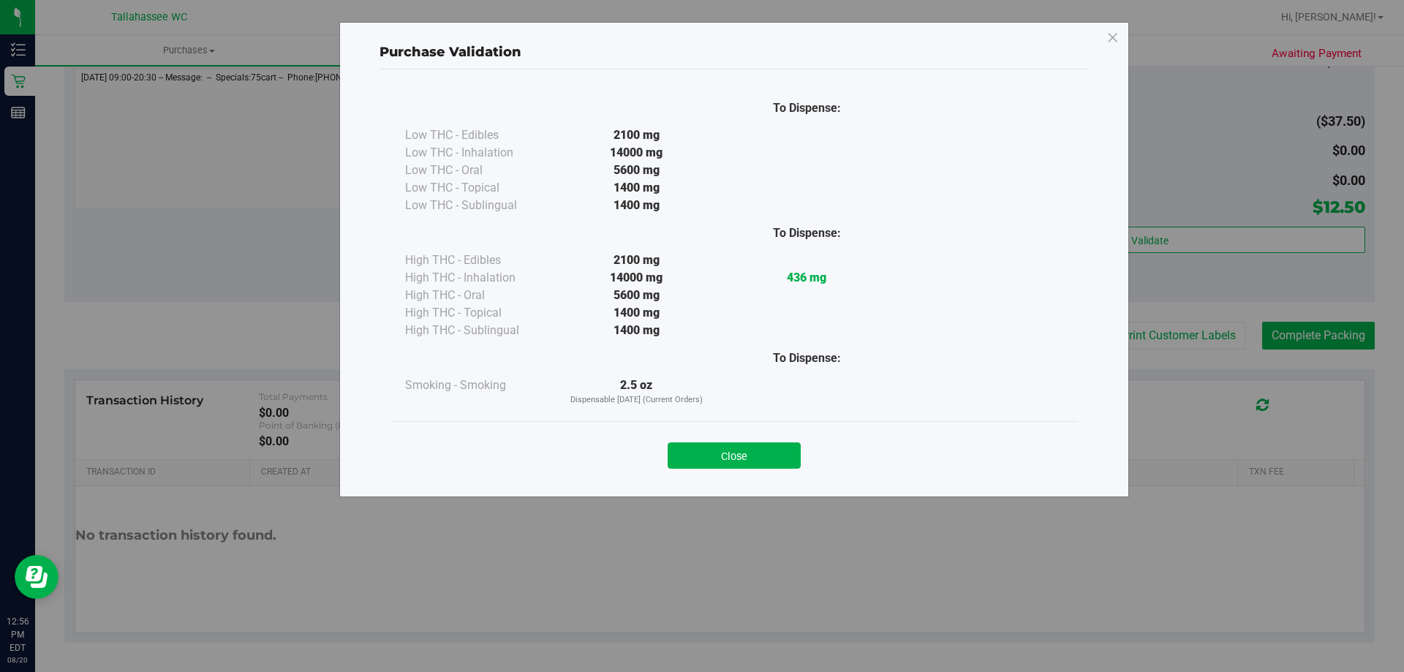
click at [728, 470] on div "Close" at bounding box center [733, 450] width 687 height 59
click at [783, 453] on button "Close" at bounding box center [734, 455] width 133 height 26
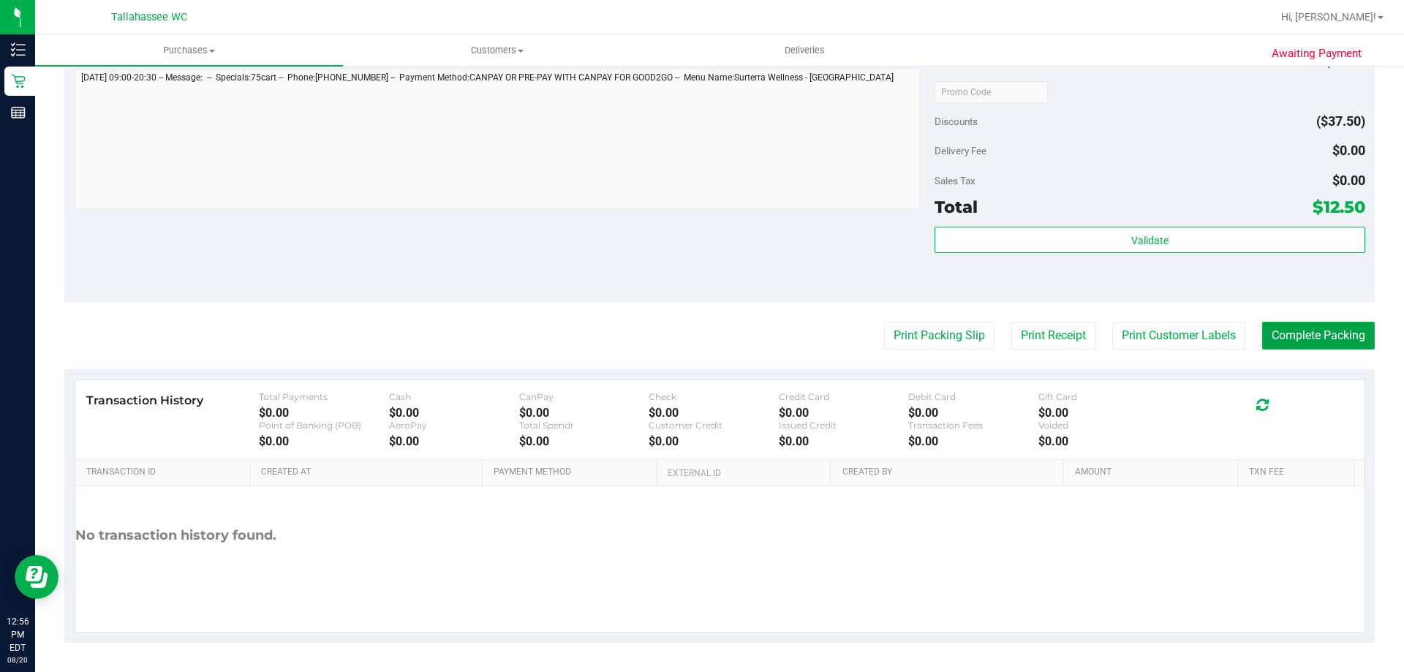
click at [1276, 345] on button "Complete Packing" at bounding box center [1318, 336] width 113 height 28
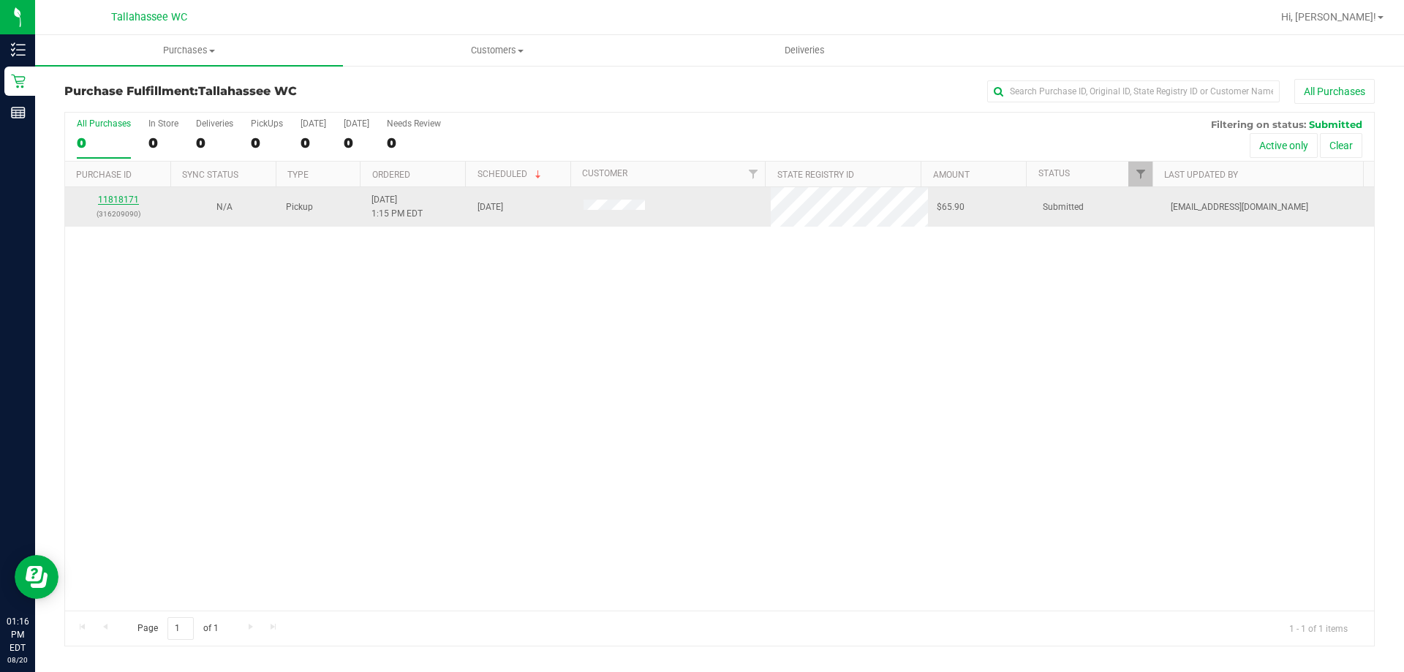
click at [107, 202] on link "11818171" at bounding box center [118, 199] width 41 height 10
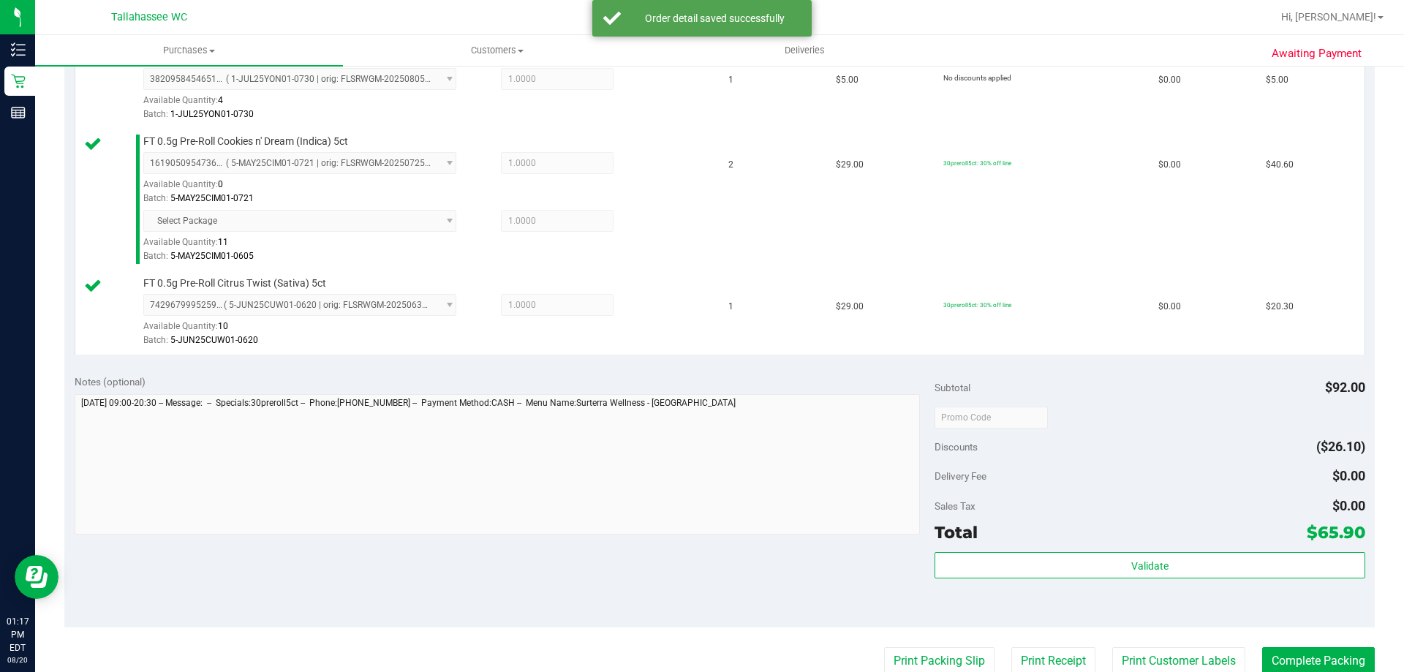
scroll to position [512, 0]
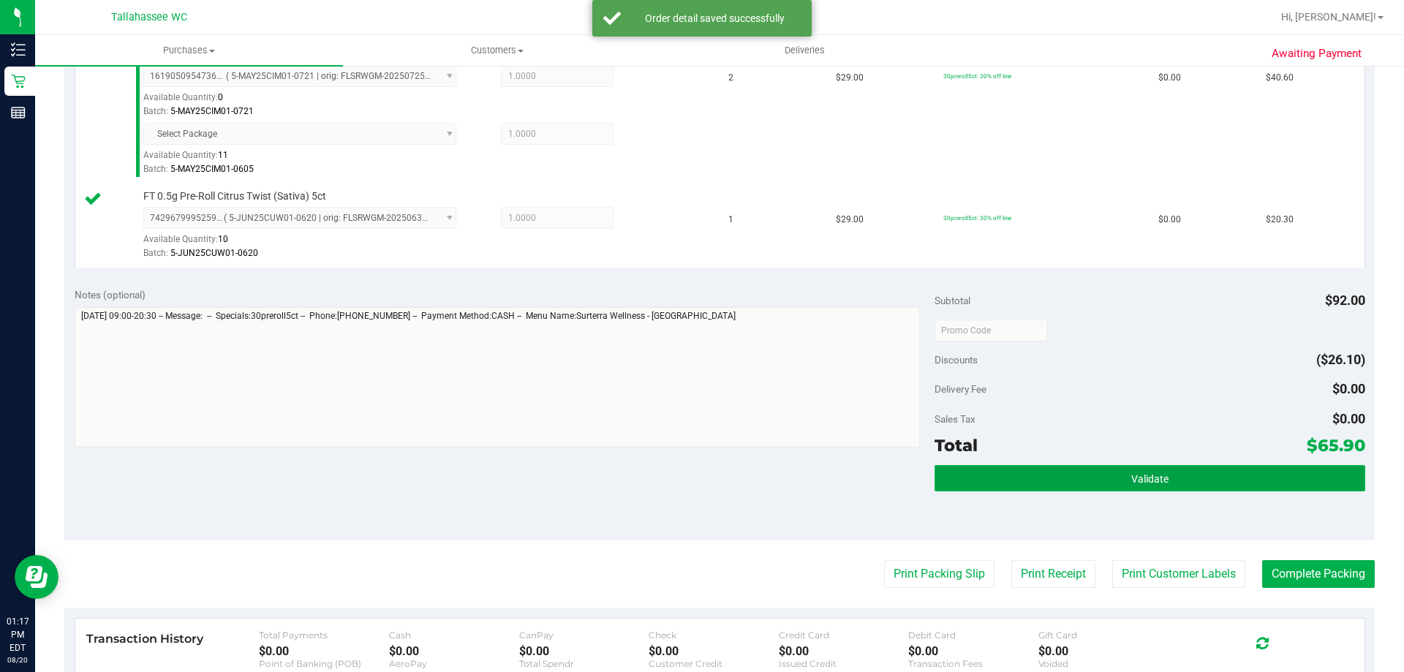
click at [1048, 474] on button "Validate" at bounding box center [1149, 478] width 430 height 26
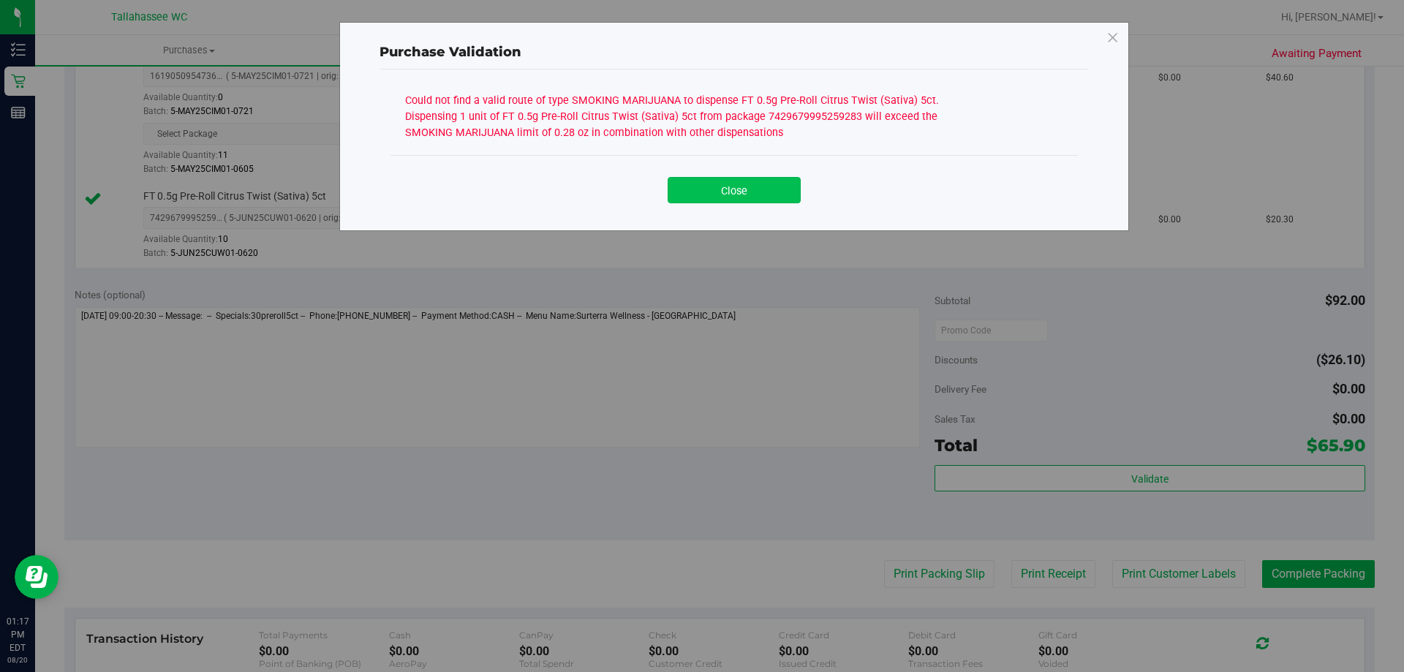
click at [781, 194] on button "Close" at bounding box center [734, 190] width 133 height 26
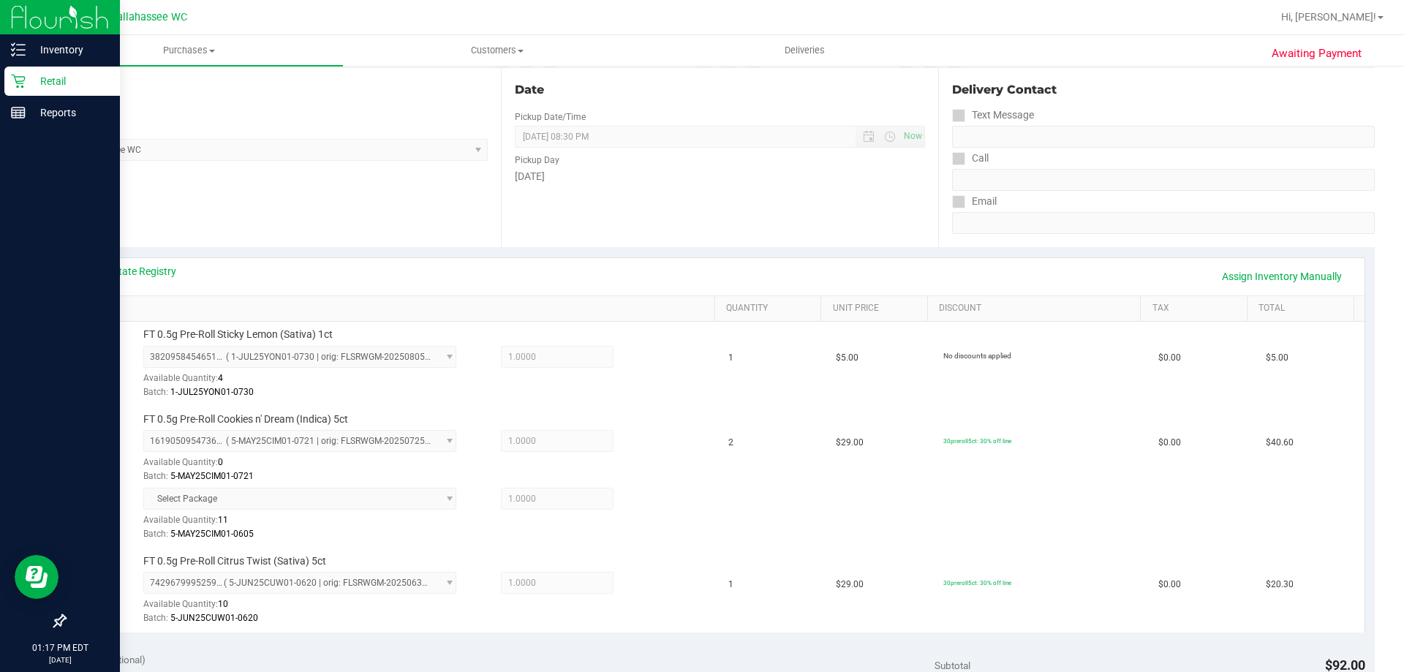
scroll to position [146, 0]
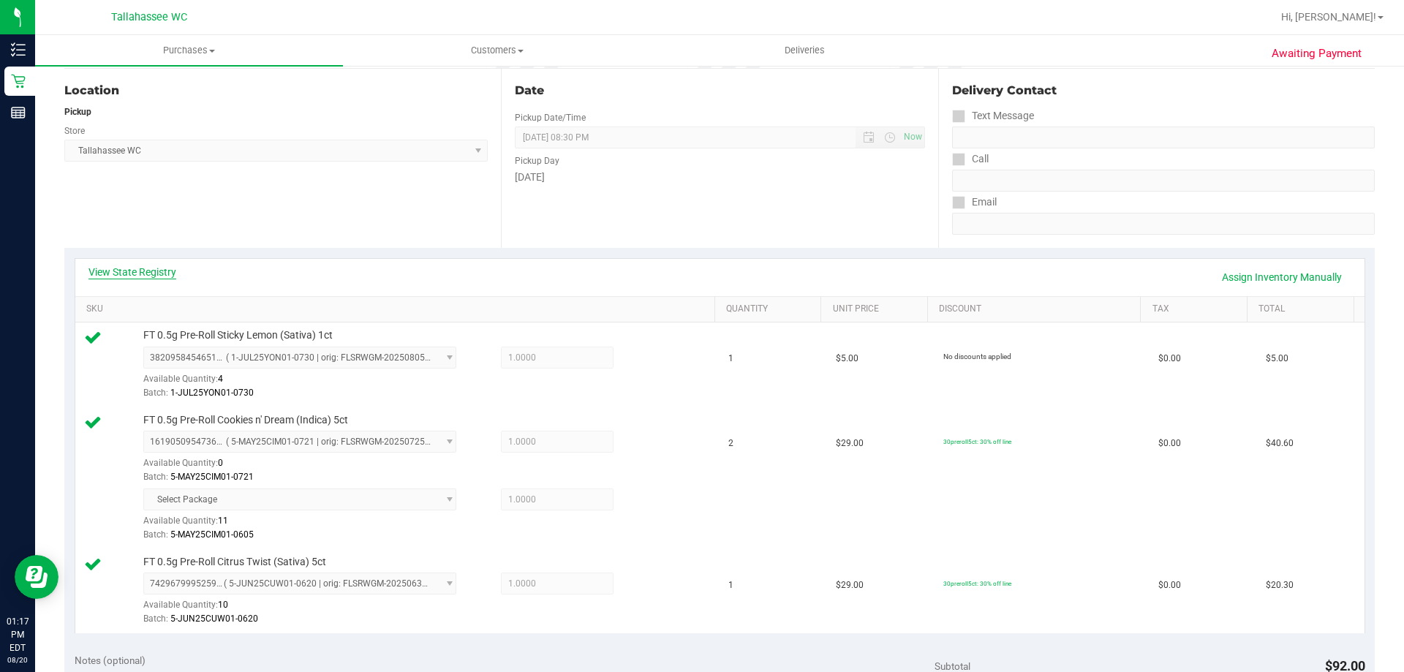
click at [141, 272] on link "View State Registry" at bounding box center [132, 272] width 88 height 15
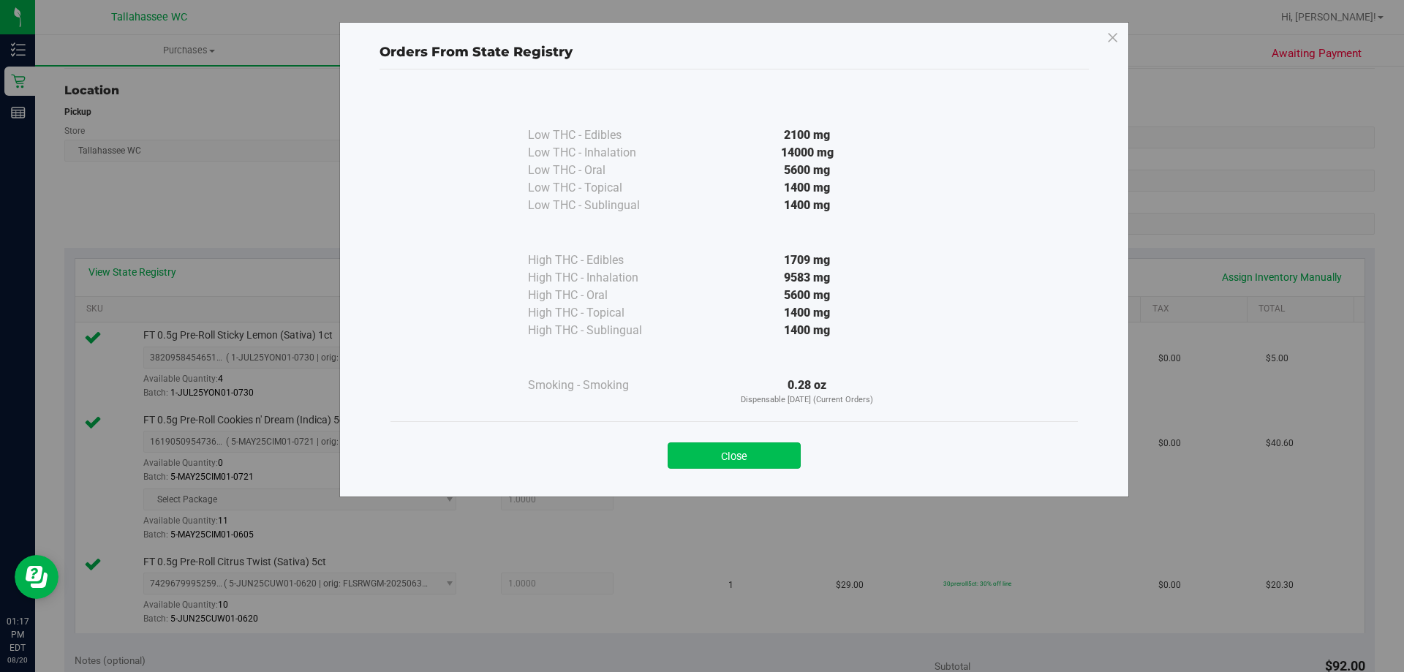
click at [708, 463] on button "Close" at bounding box center [734, 455] width 133 height 26
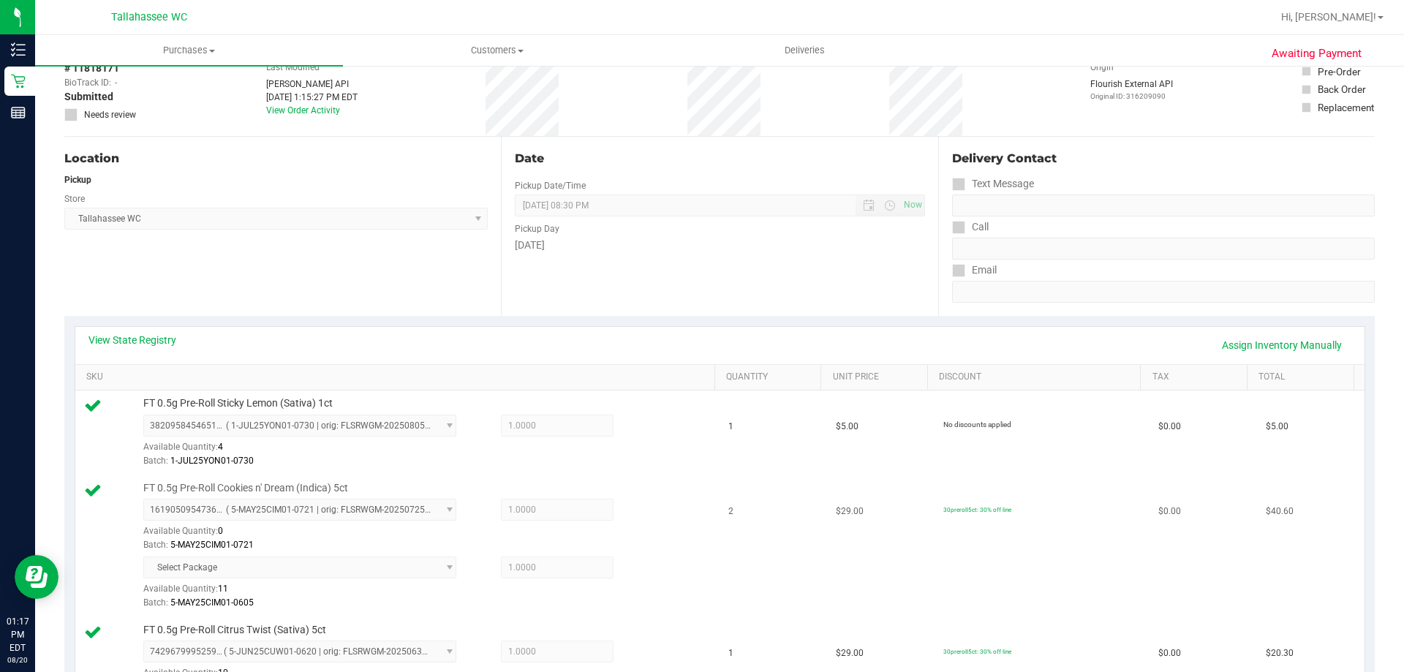
scroll to position [0, 0]
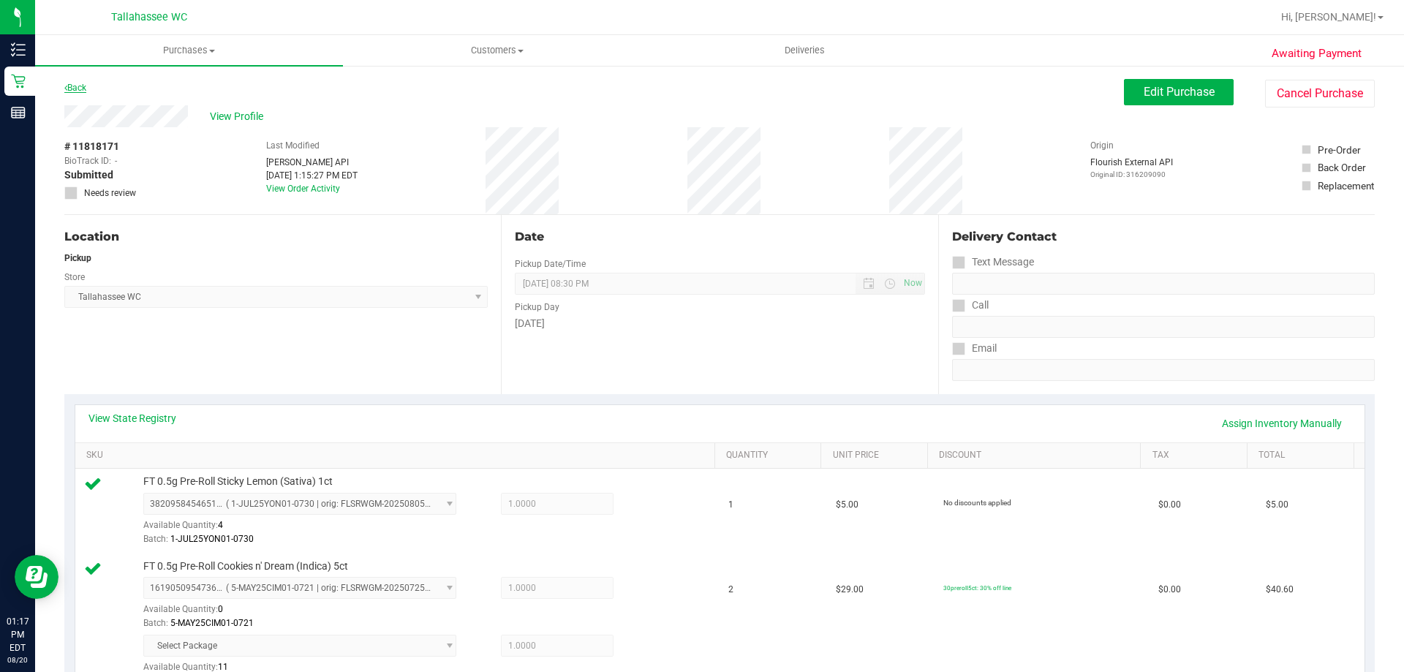
click at [84, 88] on link "Back" at bounding box center [75, 88] width 22 height 10
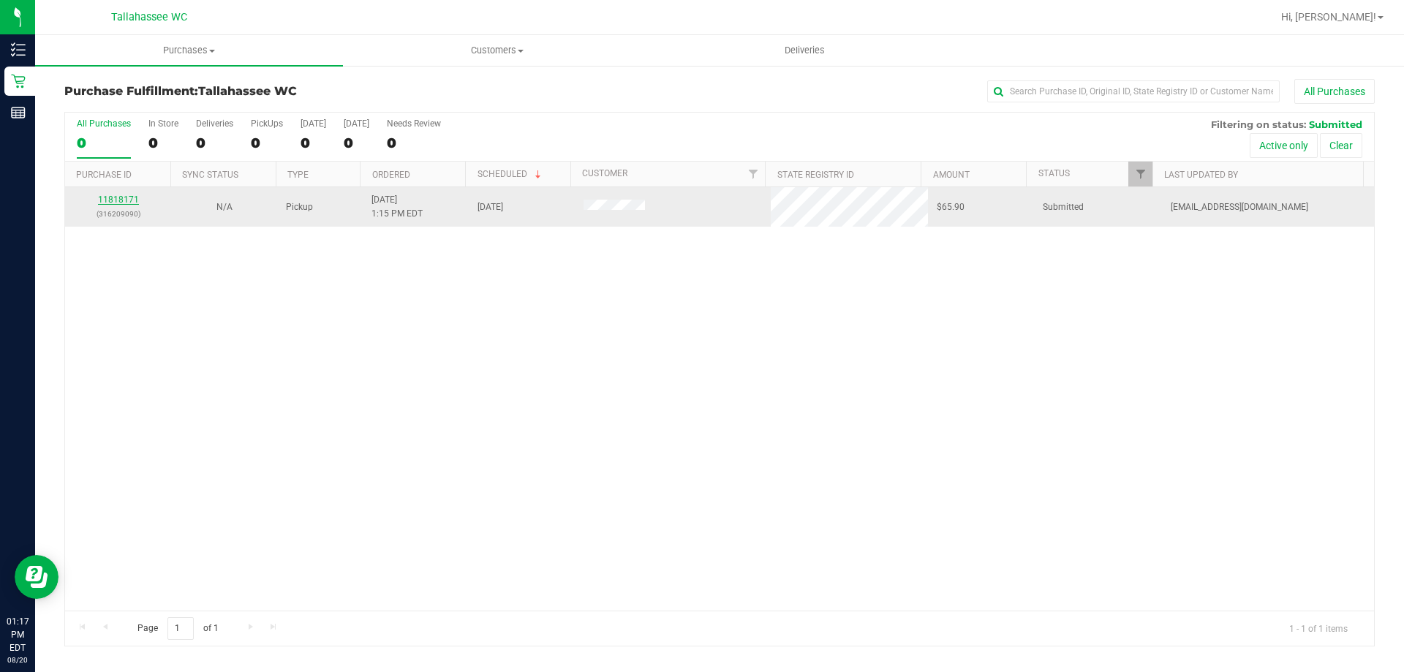
click at [115, 203] on link "11818171" at bounding box center [118, 199] width 41 height 10
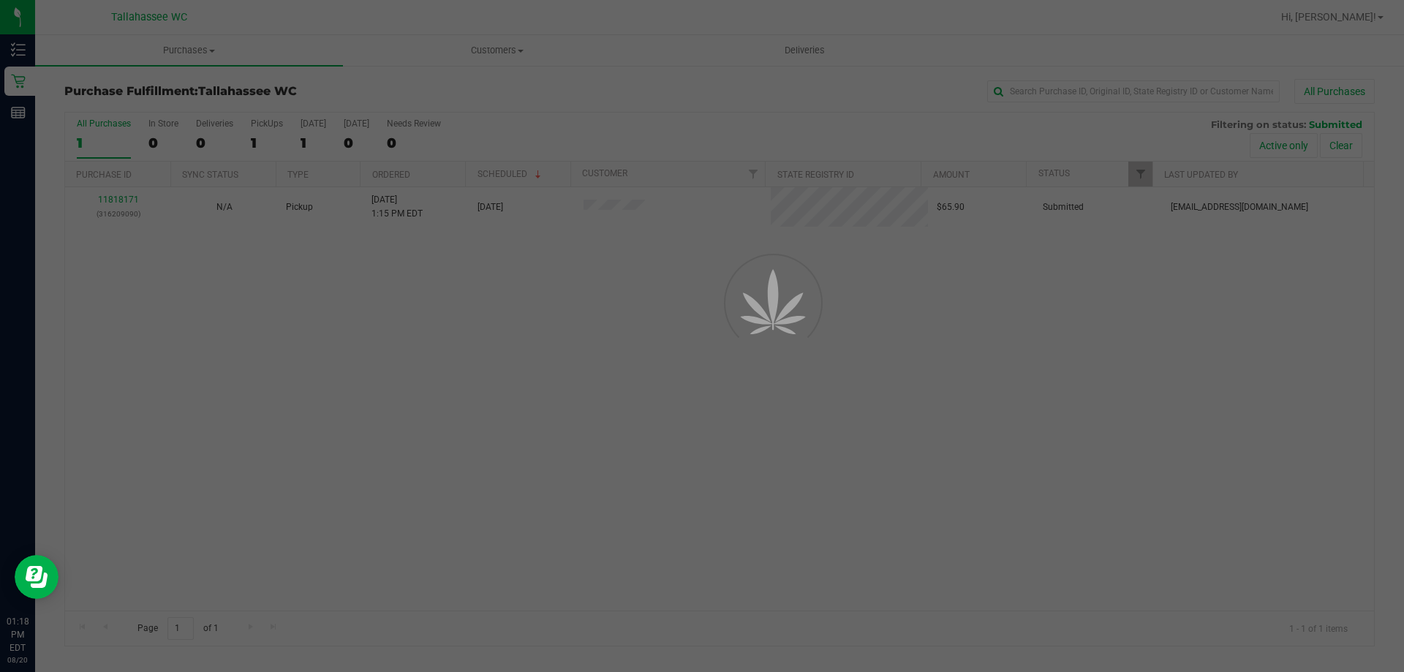
click at [782, 319] on div at bounding box center [753, 336] width 66 height 66
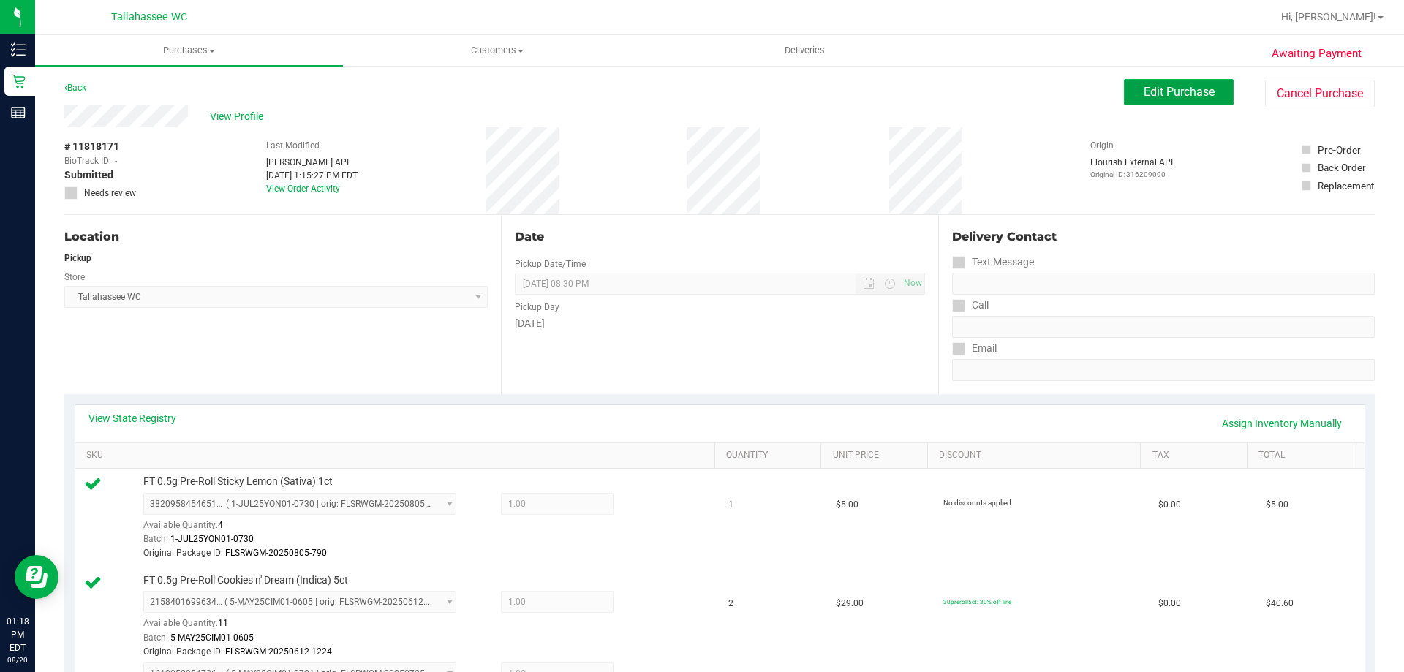
click at [1193, 97] on span "Edit Purchase" at bounding box center [1178, 92] width 71 height 14
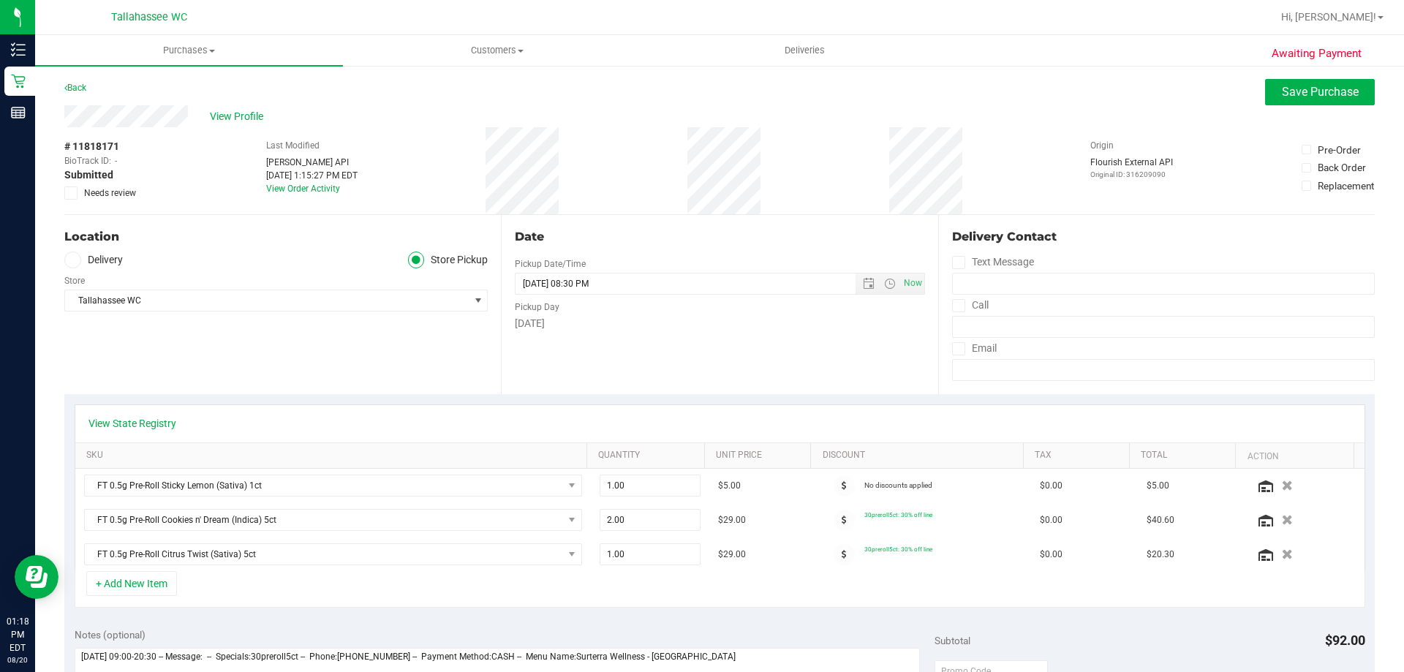
click at [76, 194] on span at bounding box center [70, 192] width 13 height 13
click at [0, 0] on input "Needs review" at bounding box center [0, 0] width 0 height 0
click at [242, 112] on span "View Profile" at bounding box center [239, 116] width 58 height 15
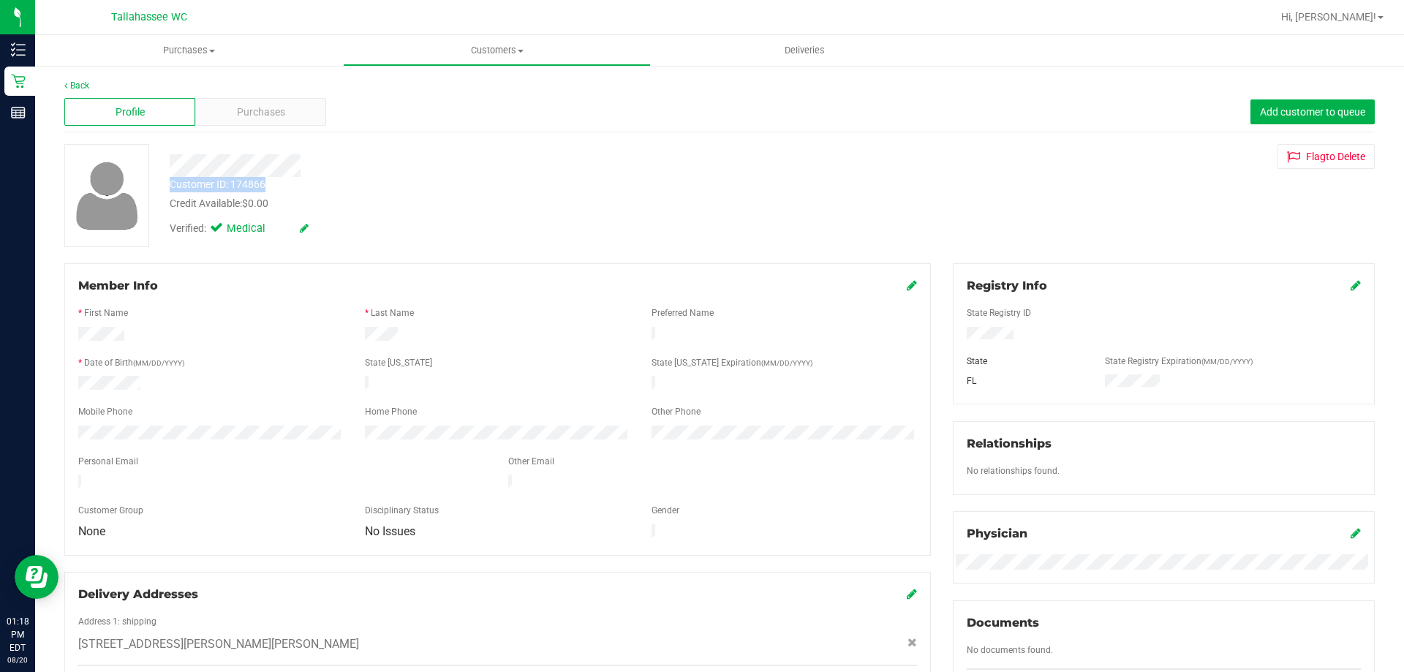
drag, startPoint x: 171, startPoint y: 182, endPoint x: 271, endPoint y: 184, distance: 100.2
click at [271, 184] on div "Customer ID: 174866 Credit Available: $0.00" at bounding box center [492, 194] width 666 height 34
drag, startPoint x: 271, startPoint y: 185, endPoint x: 241, endPoint y: 192, distance: 31.6
click at [262, 185] on div "Customer ID: 174866" at bounding box center [218, 184] width 96 height 15
drag, startPoint x: 173, startPoint y: 185, endPoint x: 240, endPoint y: 185, distance: 66.5
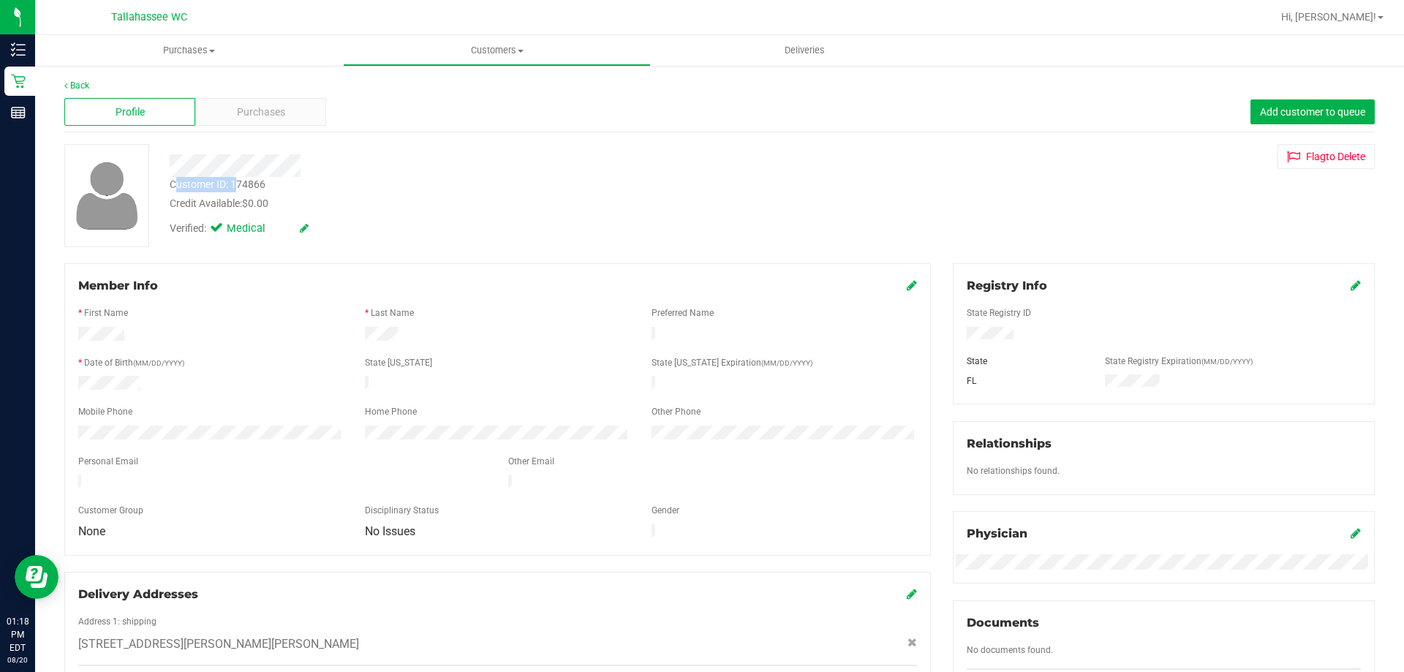
click at [240, 185] on div "Customer ID: 174866" at bounding box center [218, 184] width 96 height 15
drag, startPoint x: 216, startPoint y: 189, endPoint x: 159, endPoint y: 189, distance: 57.0
click at [214, 189] on div "Customer ID: 174866" at bounding box center [218, 184] width 96 height 15
click at [156, 185] on div at bounding box center [105, 195] width 105 height 103
drag, startPoint x: 162, startPoint y: 186, endPoint x: 268, endPoint y: 181, distance: 106.1
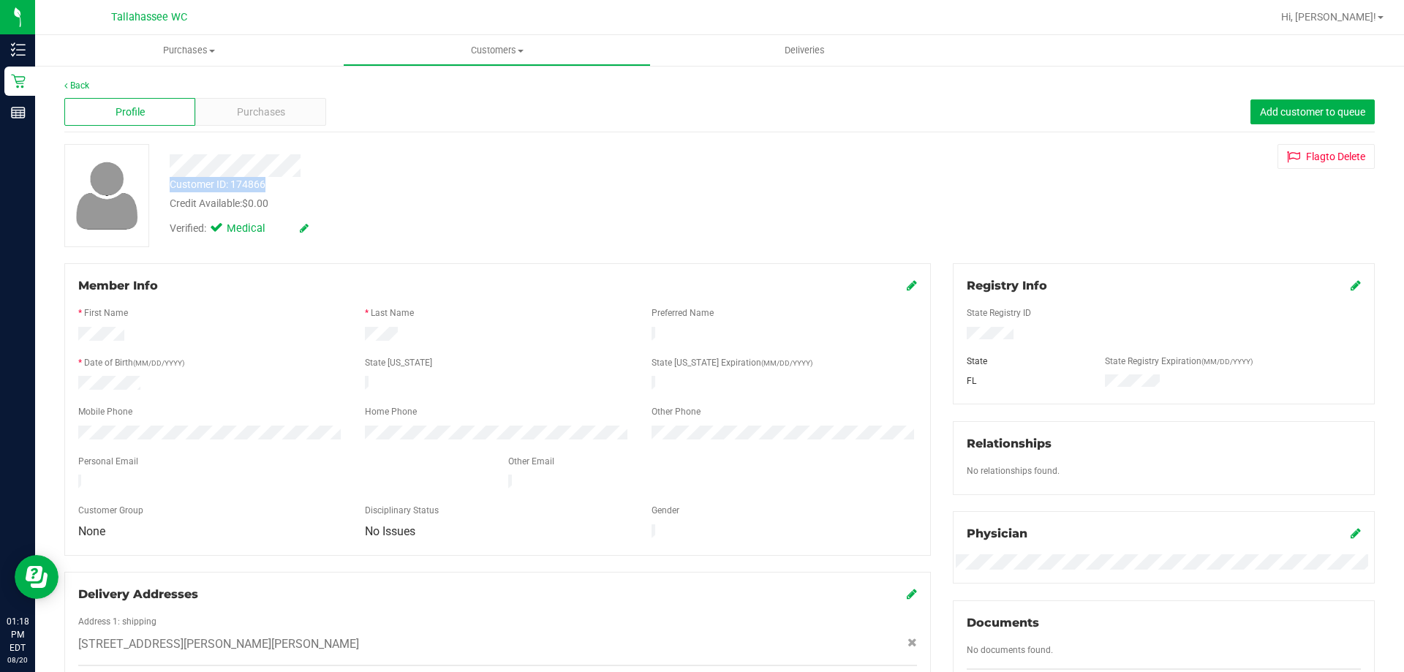
click at [268, 181] on div "Customer ID: 174866 Credit Available: $0.00" at bounding box center [492, 194] width 666 height 34
drag, startPoint x: 268, startPoint y: 181, endPoint x: 262, endPoint y: 187, distance: 8.3
click at [262, 187] on div "Customer ID: 174866" at bounding box center [218, 184] width 96 height 15
drag, startPoint x: 266, startPoint y: 185, endPoint x: 171, endPoint y: 189, distance: 95.1
click at [171, 189] on div "Customer ID: 174866 Credit Available: $0.00" at bounding box center [492, 194] width 666 height 34
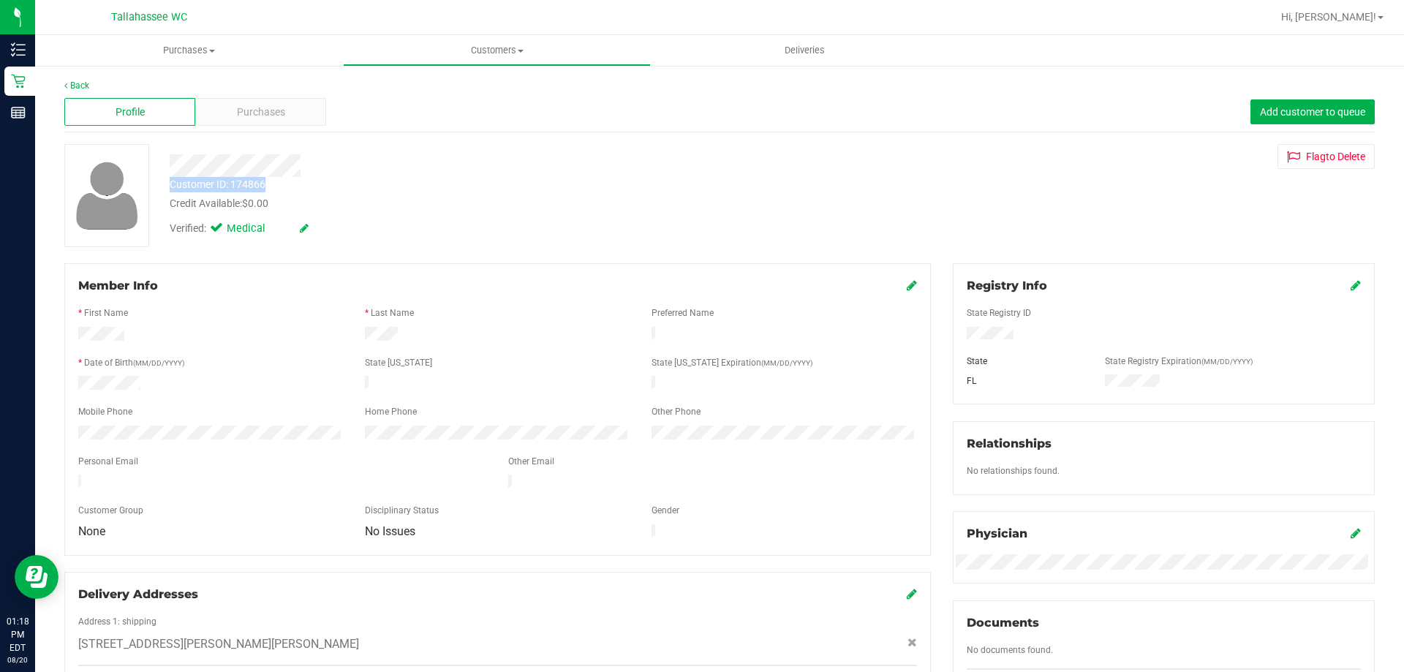
copy div "Customer ID: 174866"
click at [84, 86] on link "Back" at bounding box center [76, 85] width 25 height 10
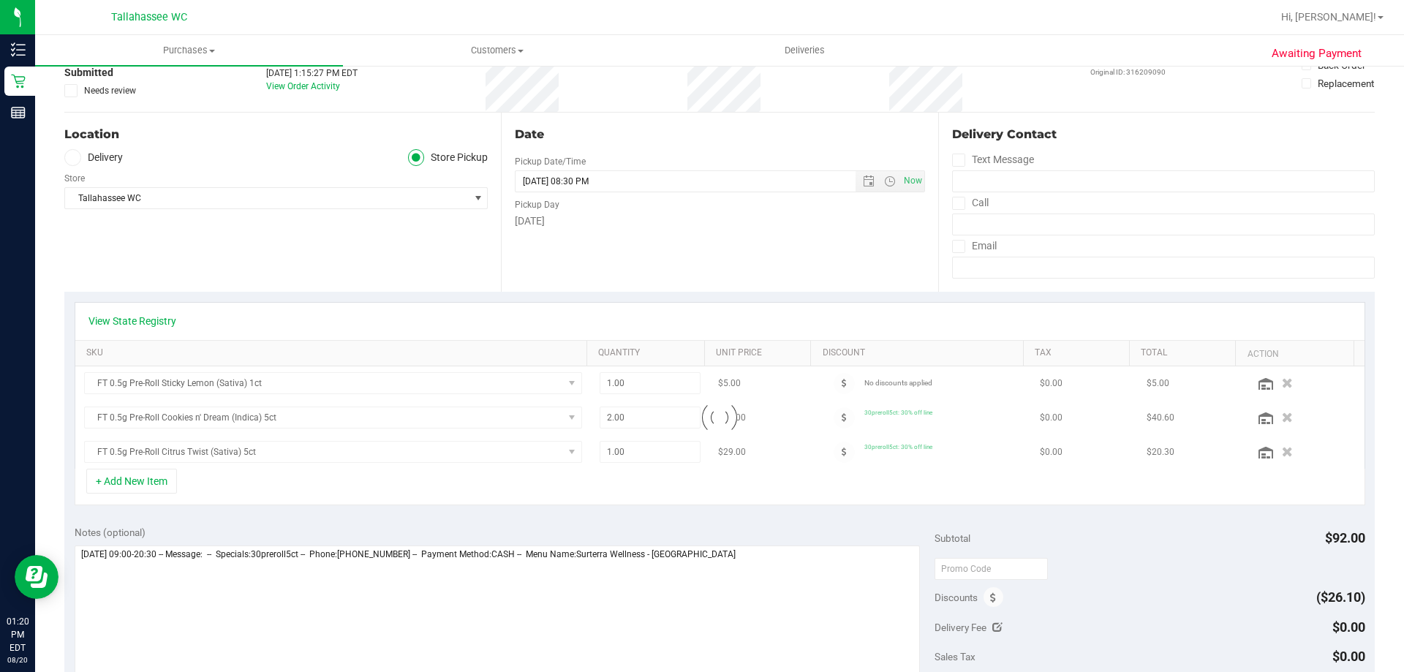
scroll to position [292, 0]
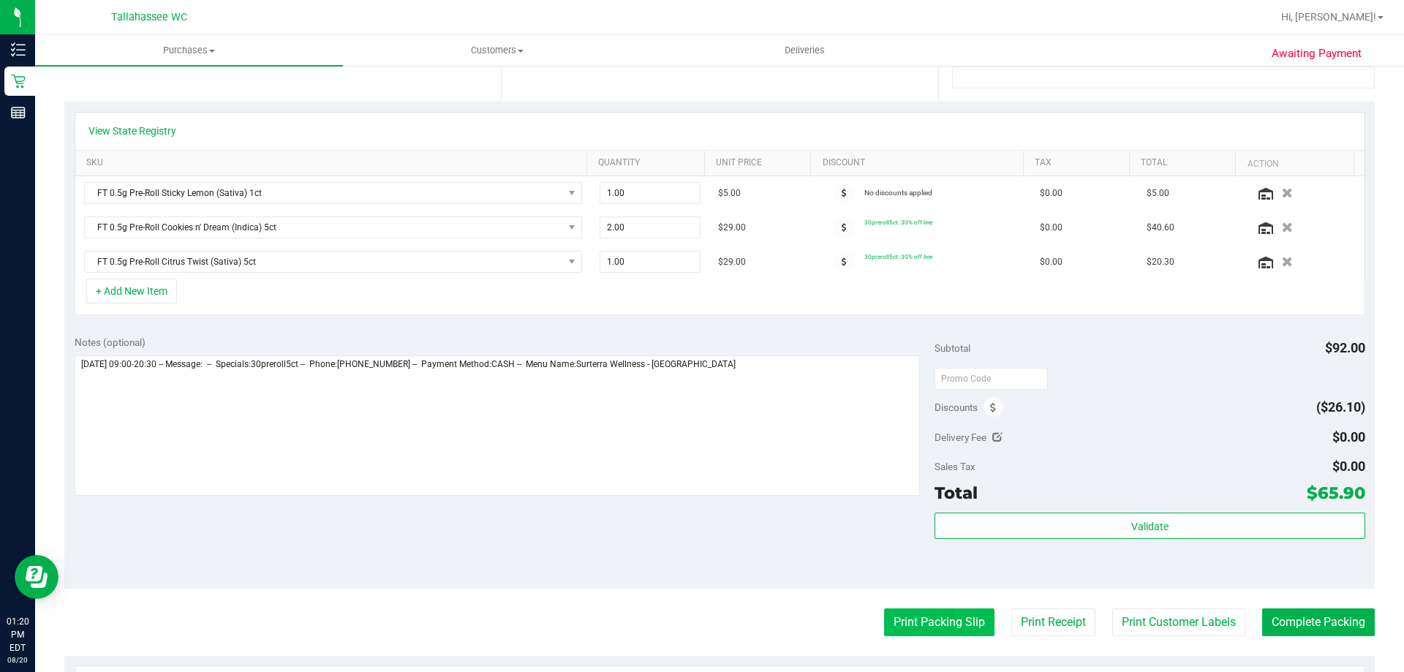
click at [924, 629] on button "Print Packing Slip" at bounding box center [939, 622] width 110 height 28
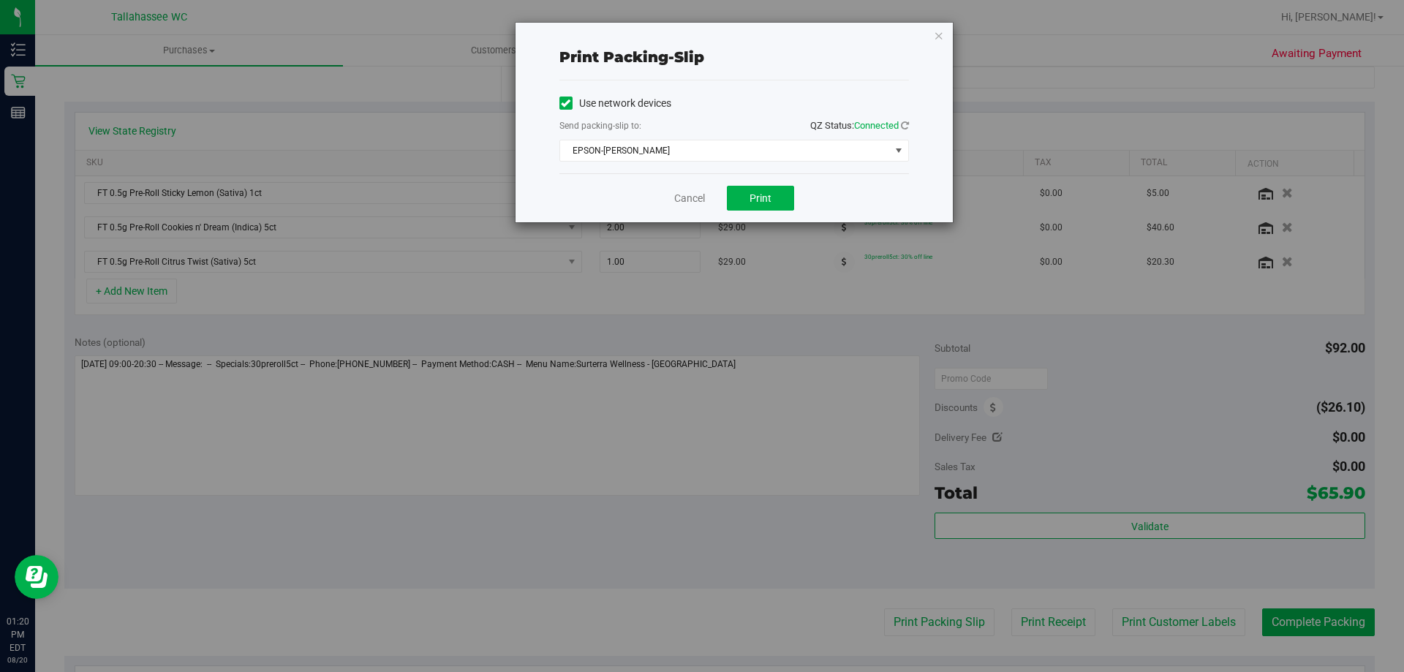
click at [755, 211] on div "Cancel Print" at bounding box center [733, 197] width 349 height 49
click at [761, 201] on span "Print" at bounding box center [760, 198] width 22 height 12
click at [763, 200] on span "Print" at bounding box center [760, 198] width 22 height 12
click at [674, 198] on link "Cancel" at bounding box center [689, 198] width 31 height 15
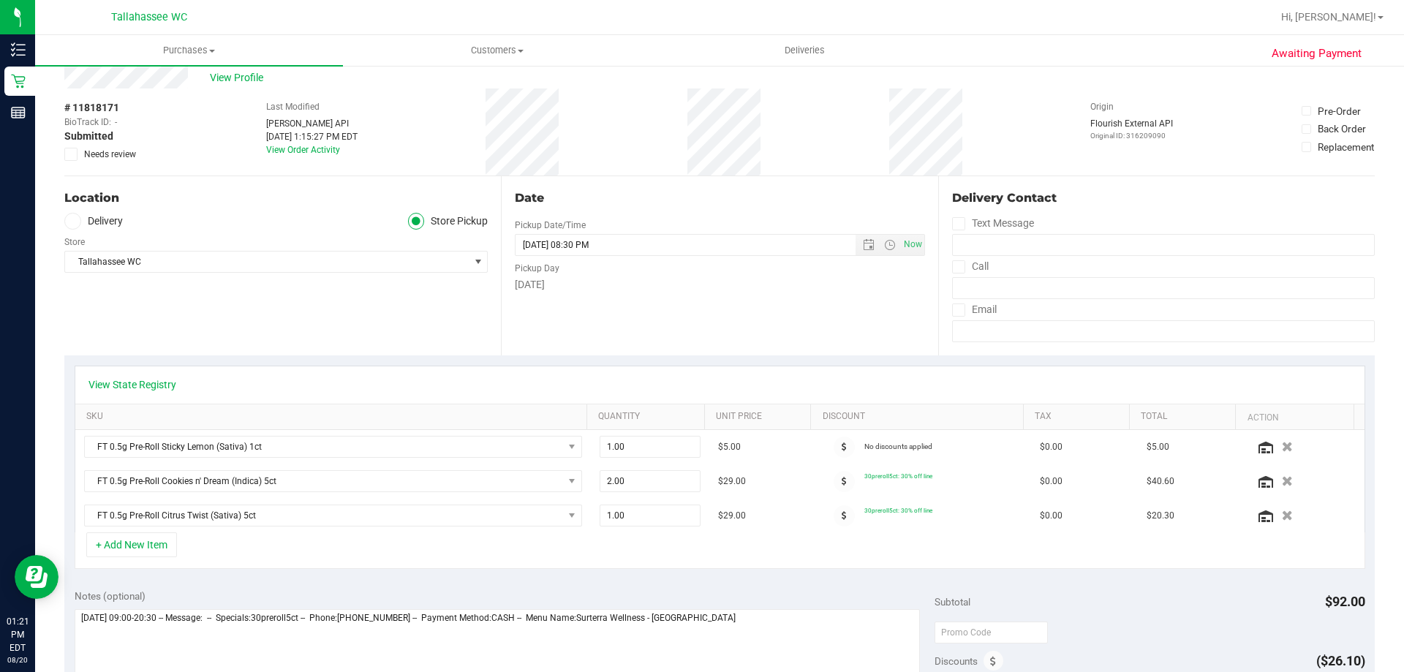
scroll to position [0, 0]
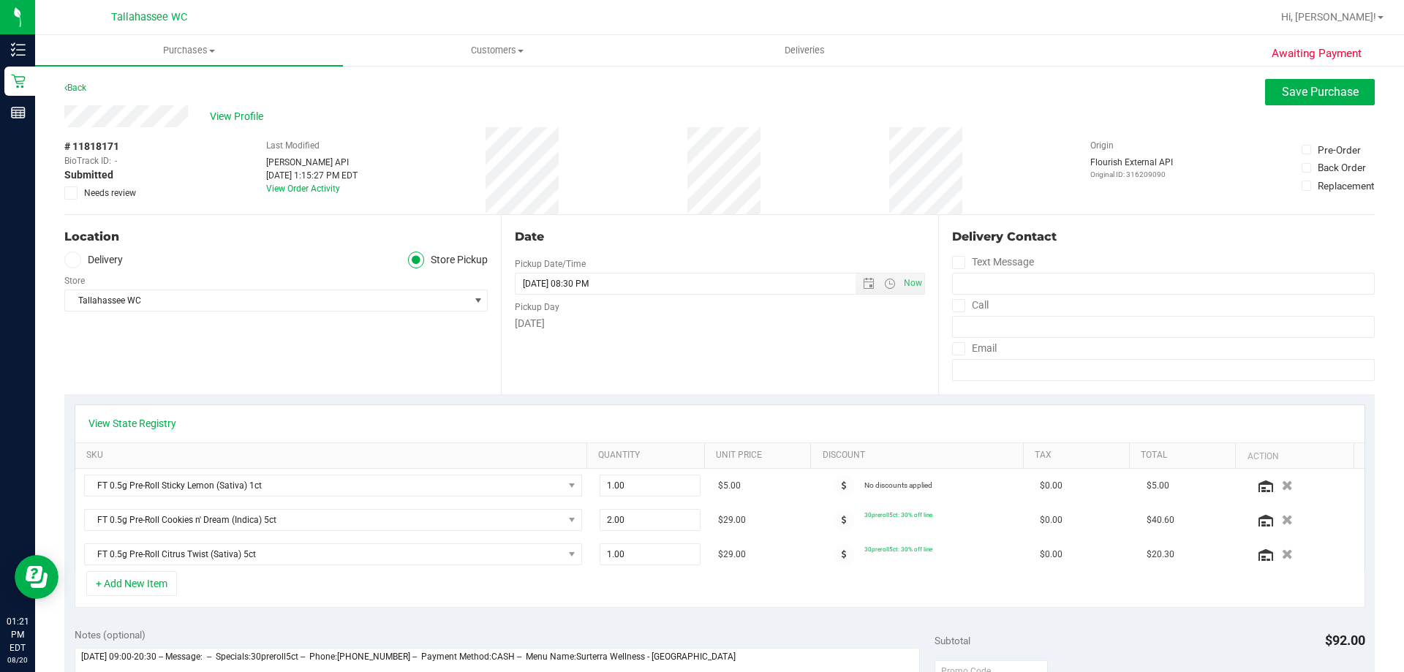
click at [74, 193] on icon at bounding box center [72, 193] width 10 height 0
click at [0, 0] on input "Needs review" at bounding box center [0, 0] width 0 height 0
click at [1323, 92] on span "Save Purchase" at bounding box center [1320, 92] width 77 height 14
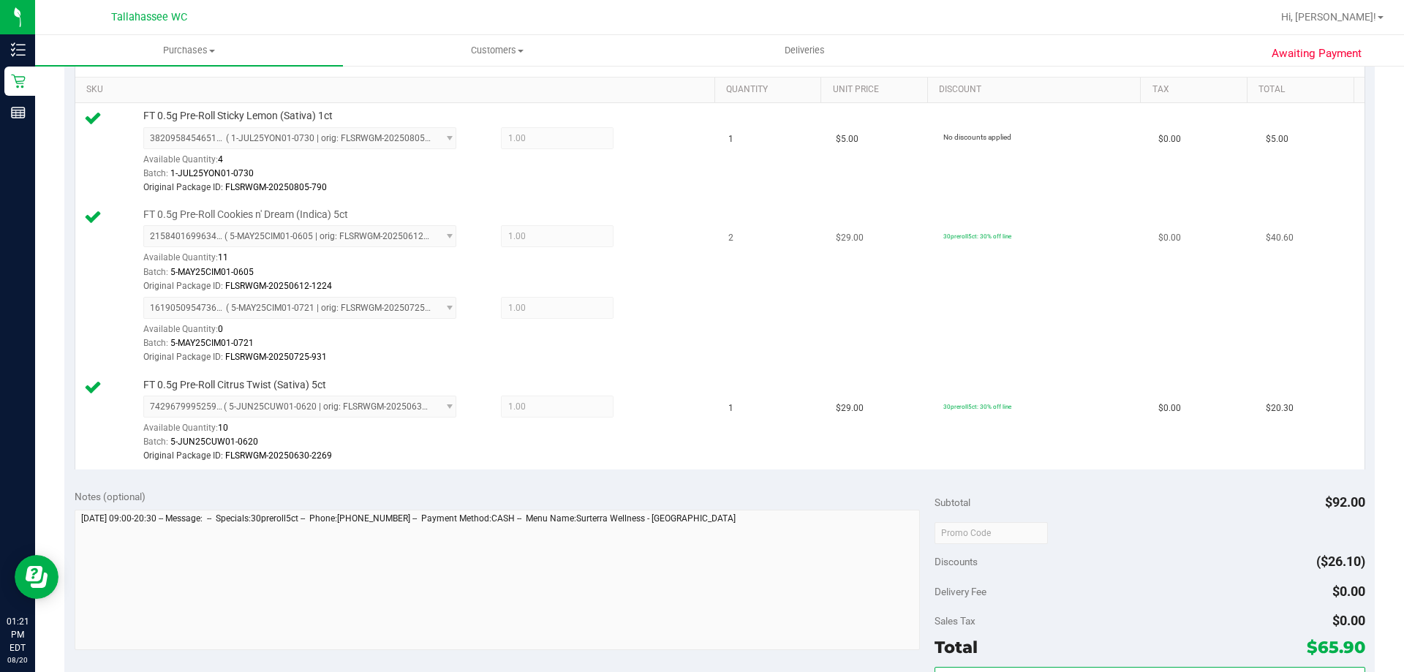
scroll to position [292, 0]
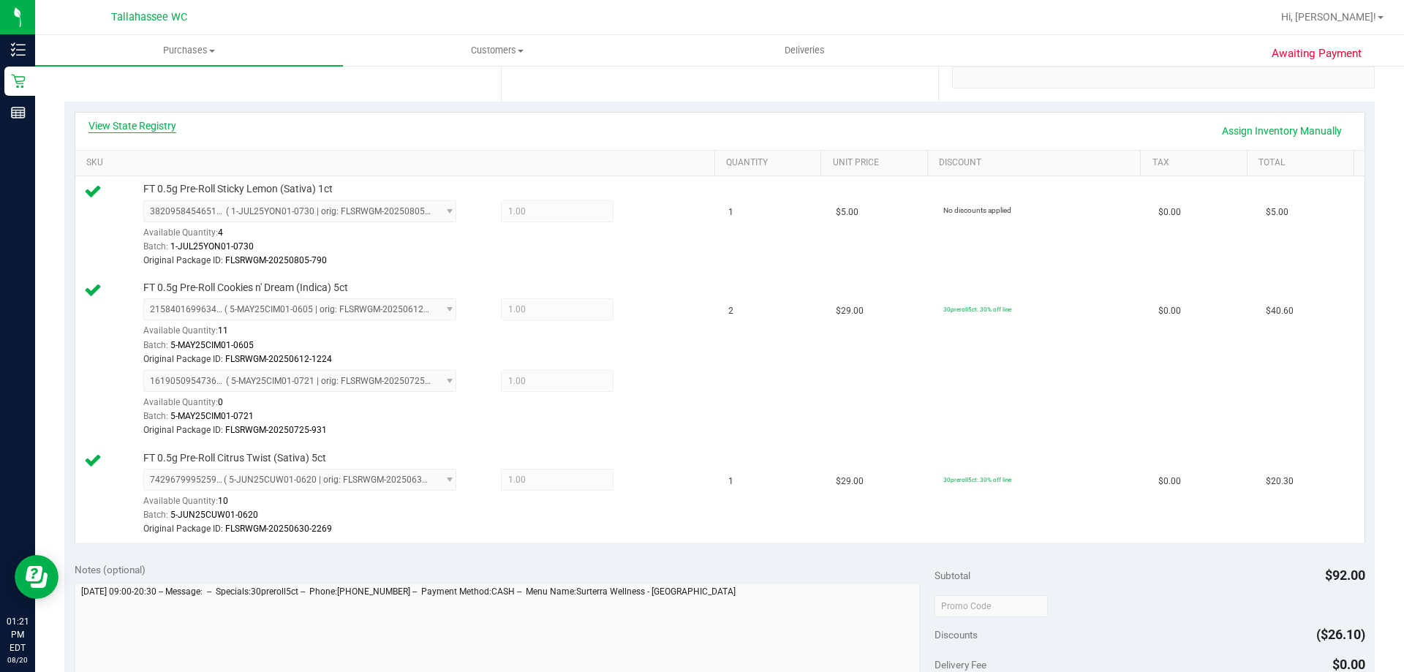
click at [158, 131] on link "View State Registry" at bounding box center [132, 125] width 88 height 15
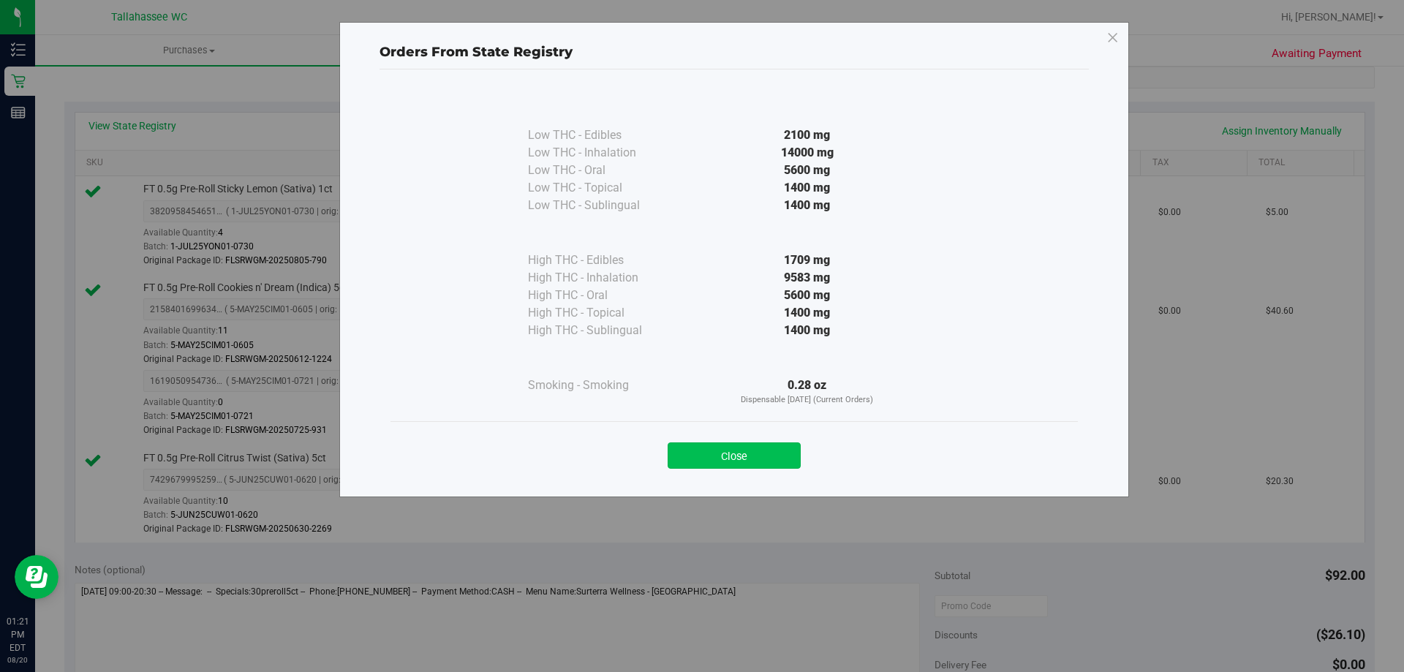
click at [725, 462] on button "Close" at bounding box center [734, 455] width 133 height 26
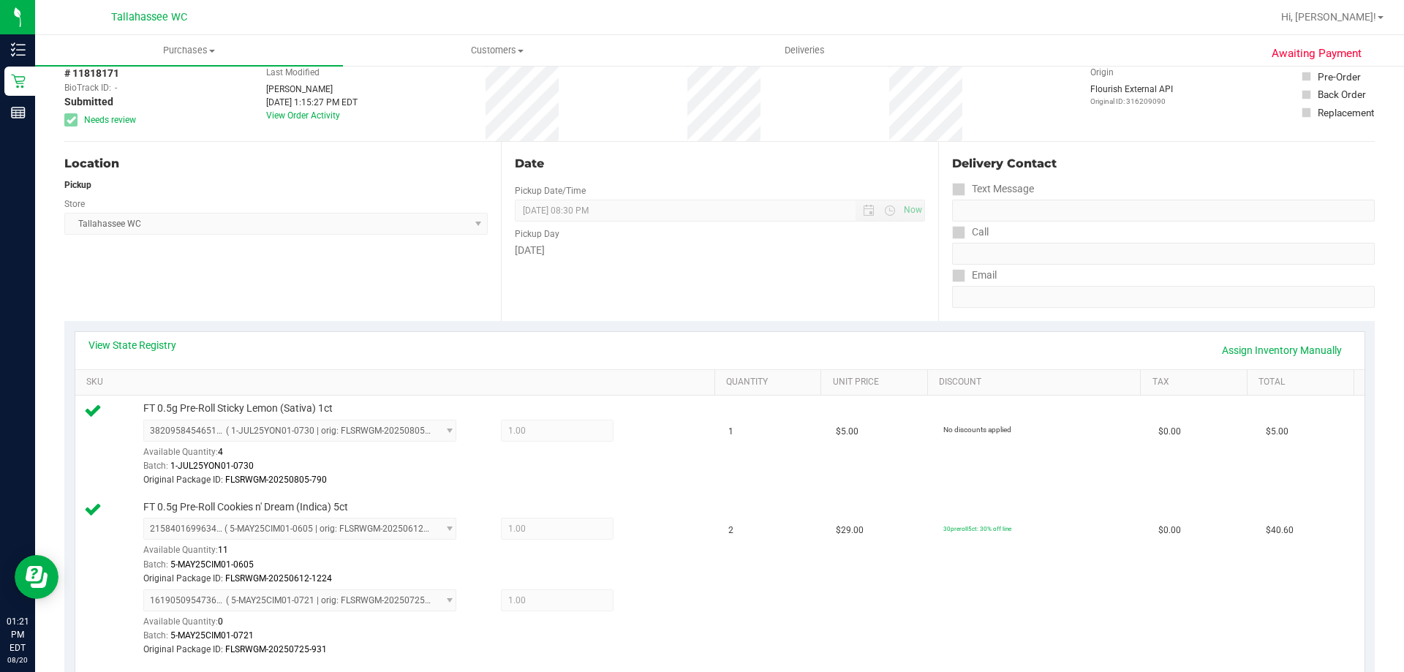
scroll to position [0, 0]
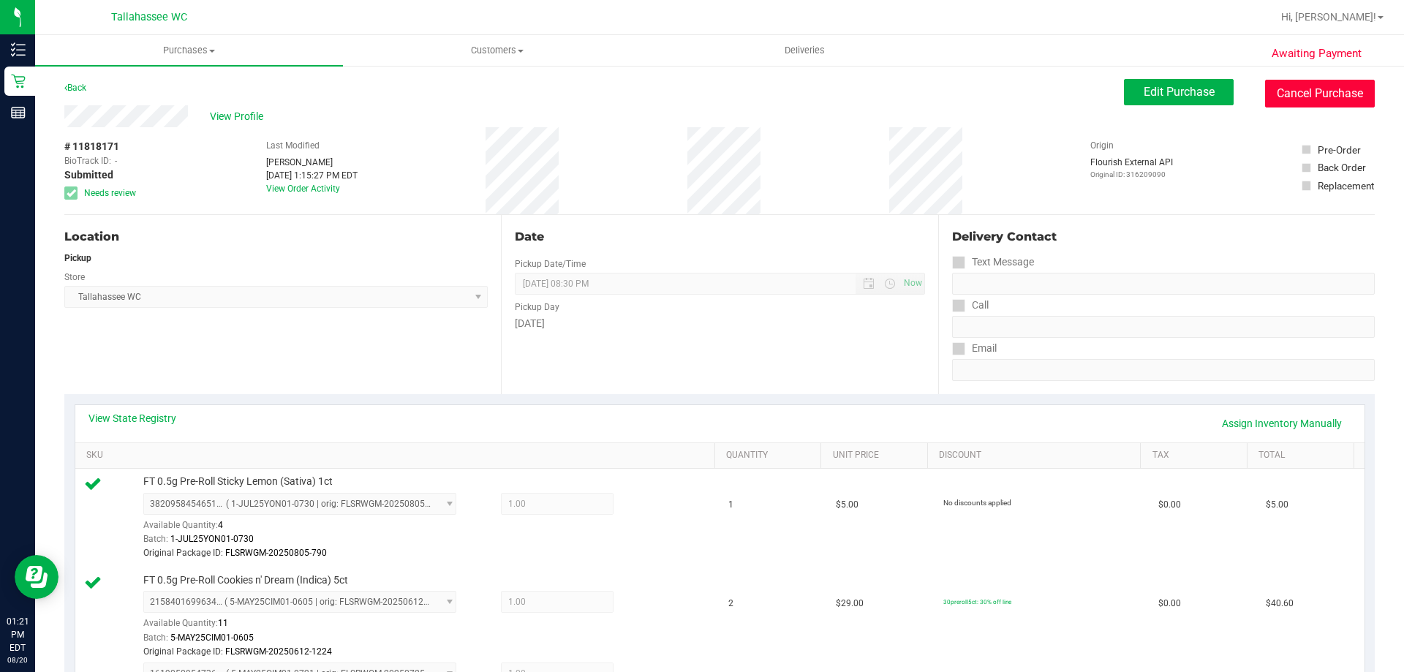
click at [1326, 99] on button "Cancel Purchase" at bounding box center [1320, 94] width 110 height 28
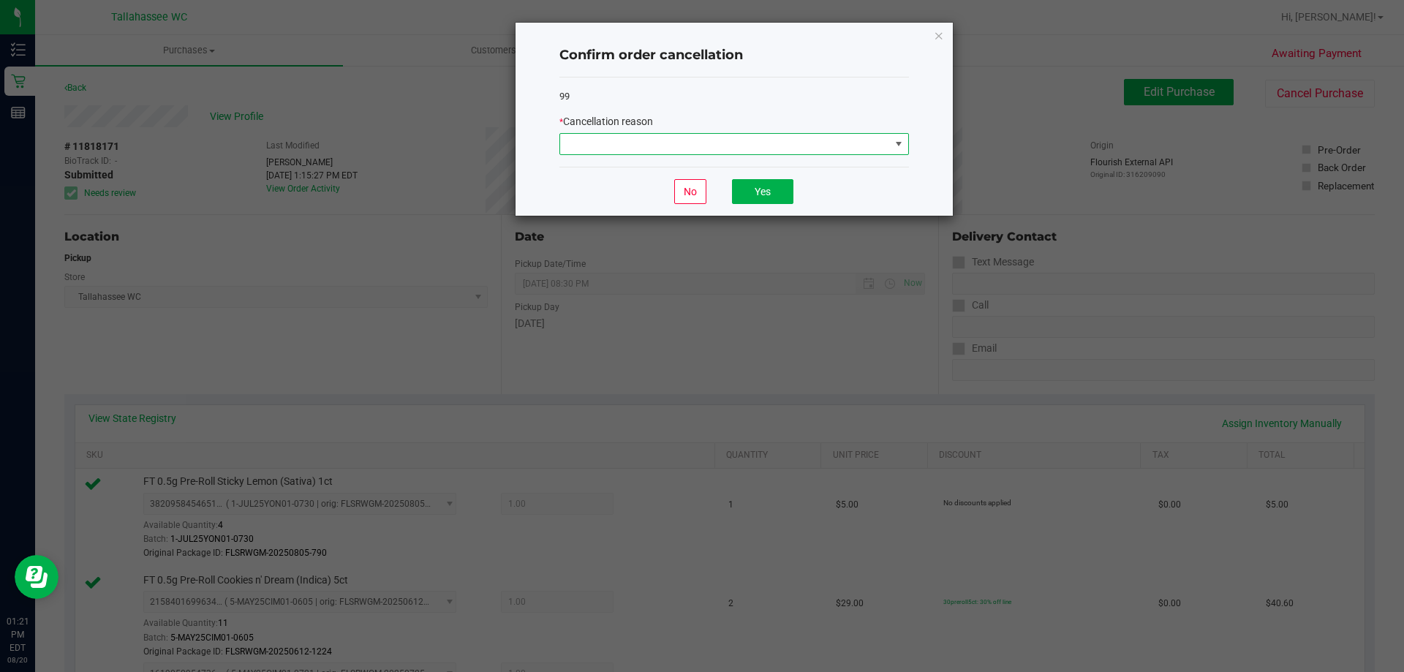
click at [723, 143] on span at bounding box center [725, 144] width 330 height 20
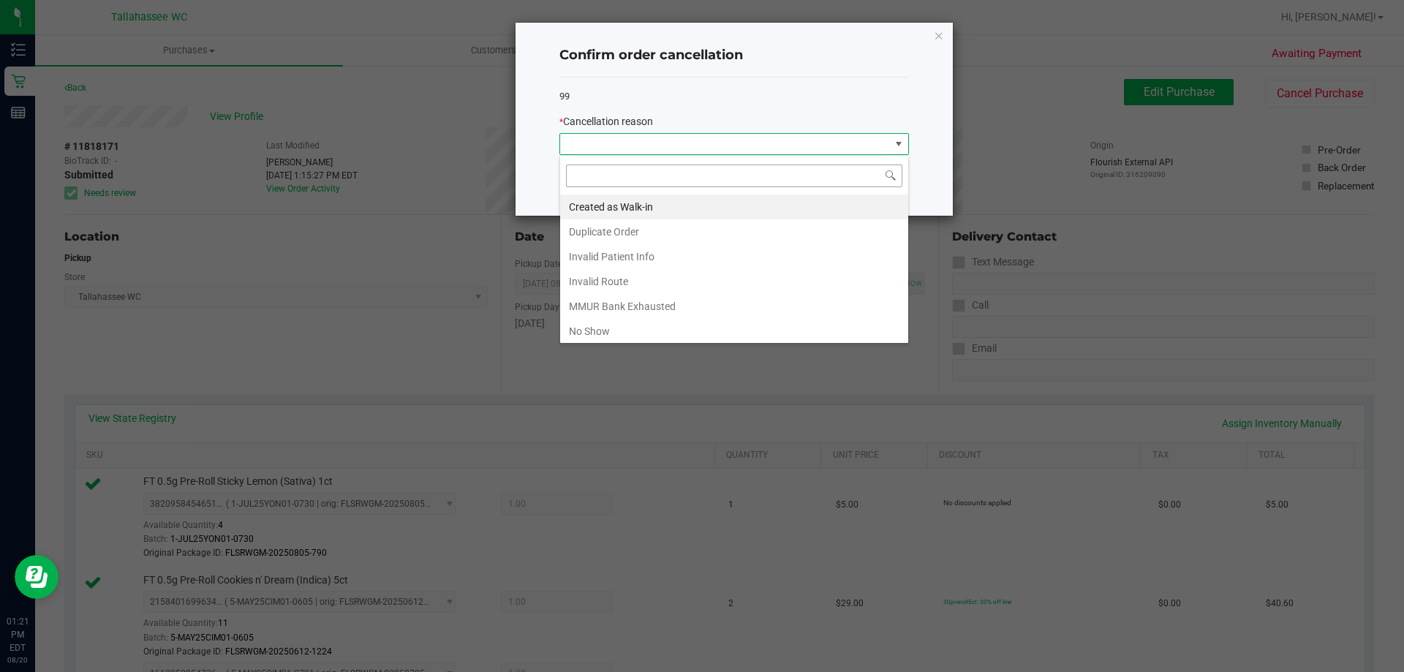
scroll to position [22, 349]
click at [622, 205] on li "Created as Walk-in" at bounding box center [734, 206] width 348 height 25
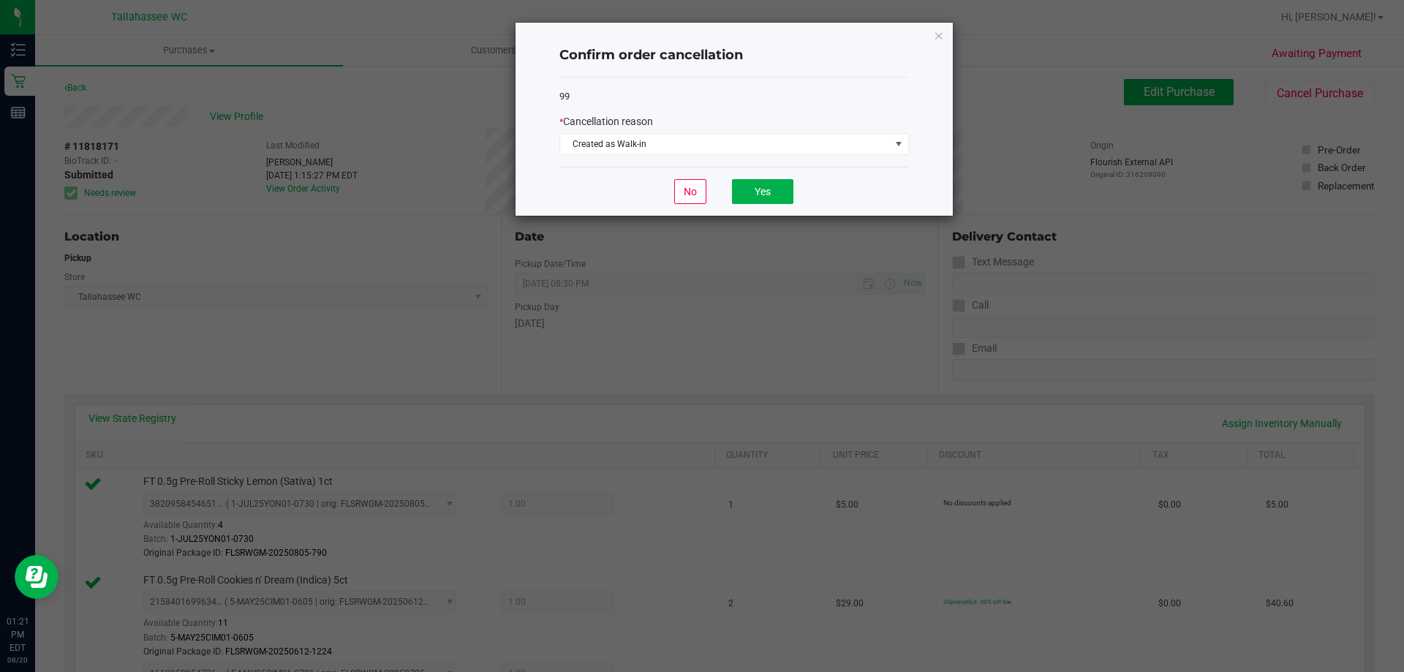
click at [808, 189] on div "No Yes" at bounding box center [733, 191] width 349 height 49
drag, startPoint x: 784, startPoint y: 194, endPoint x: 773, endPoint y: 189, distance: 12.1
click at [782, 194] on button "Yes" at bounding box center [762, 191] width 61 height 25
